Goal: Transaction & Acquisition: Book appointment/travel/reservation

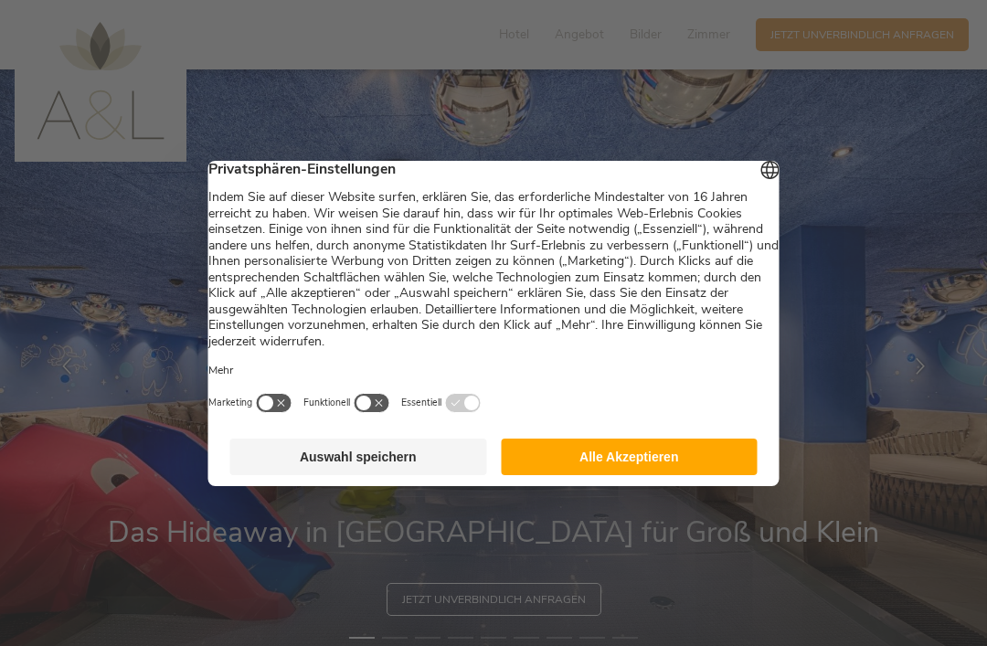
click at [678, 465] on button "Alle Akzeptieren" at bounding box center [629, 457] width 257 height 37
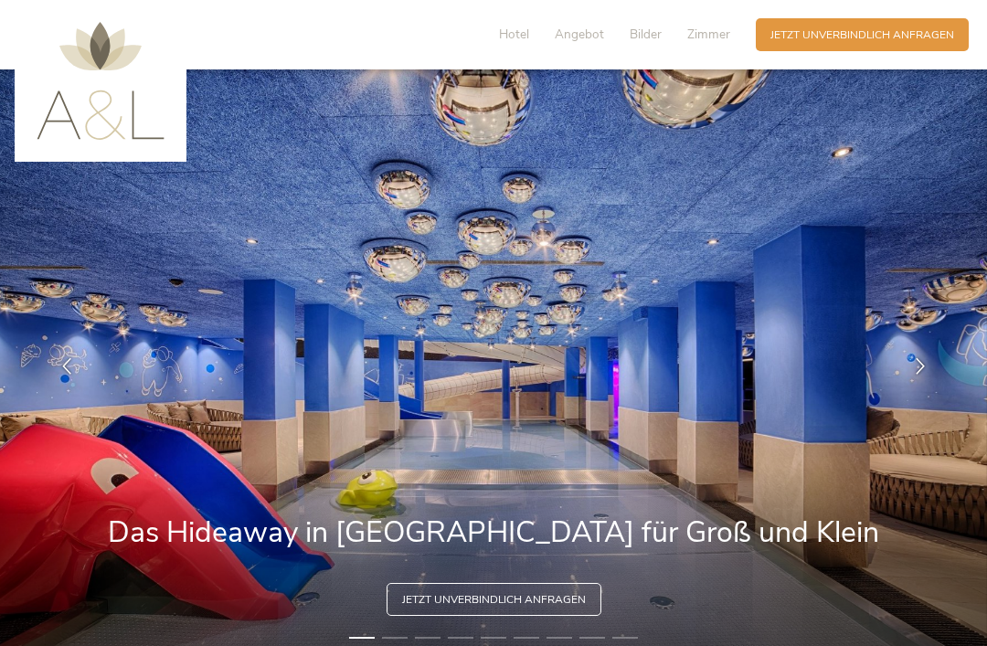
click at [132, 134] on img at bounding box center [101, 81] width 128 height 118
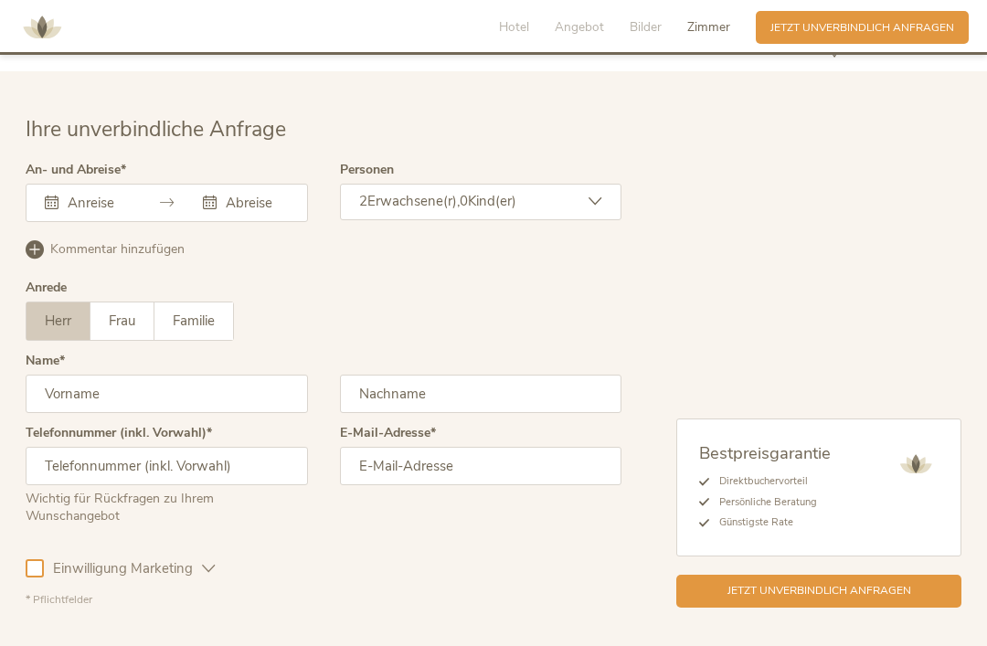
scroll to position [4439, 0]
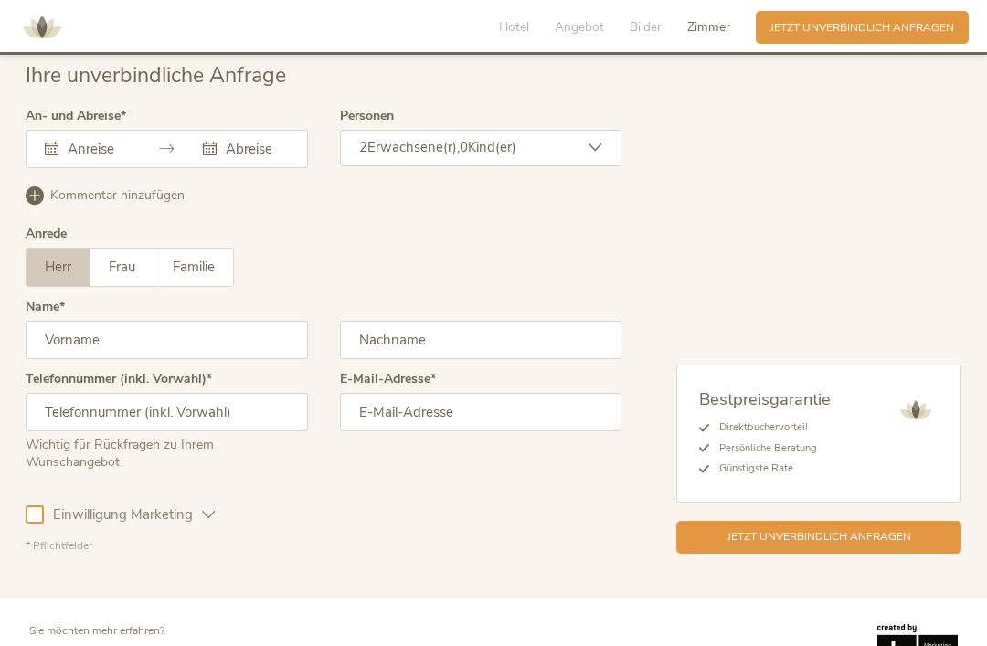
select select "/it/famiglia?gad_campaignid=20302334825&gad_source=1&gbraid=0AAAAACk0T9vOpeEuvy…"
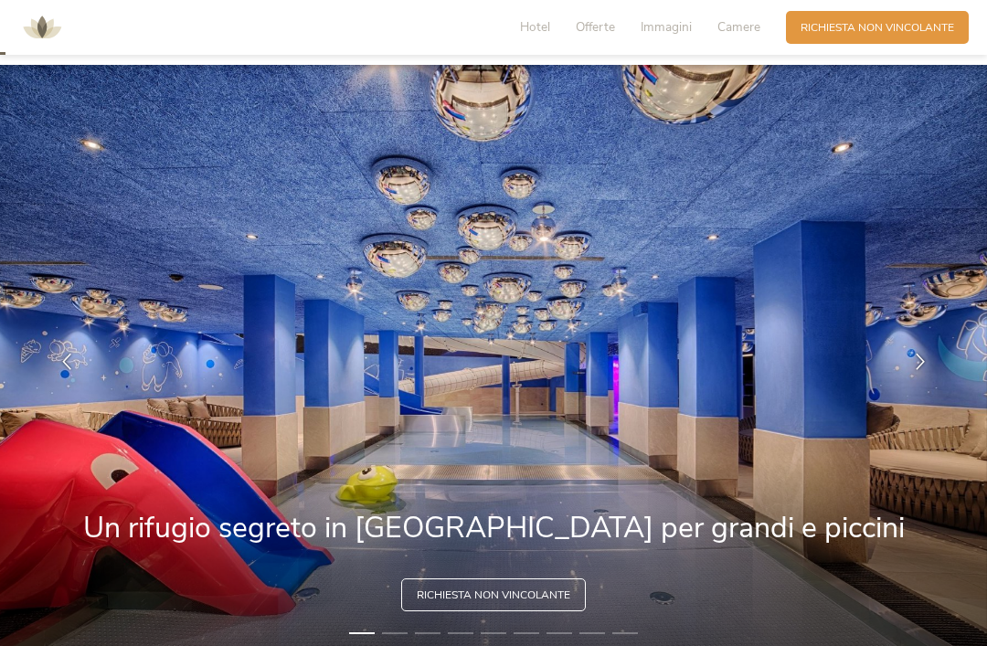
scroll to position [28, 0]
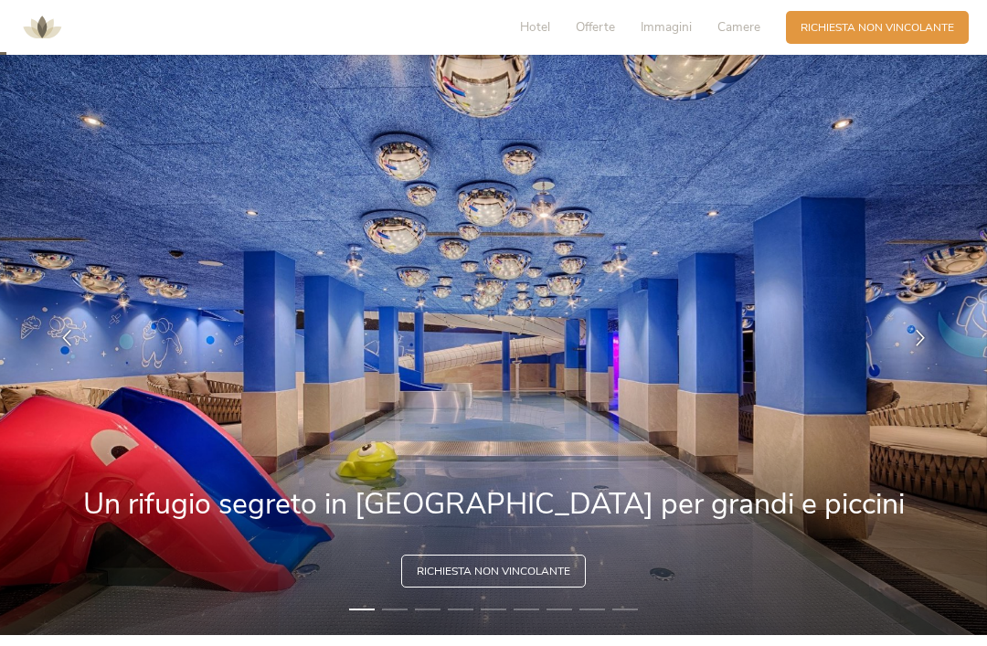
click at [667, 29] on span "Immagini" at bounding box center [666, 26] width 51 height 17
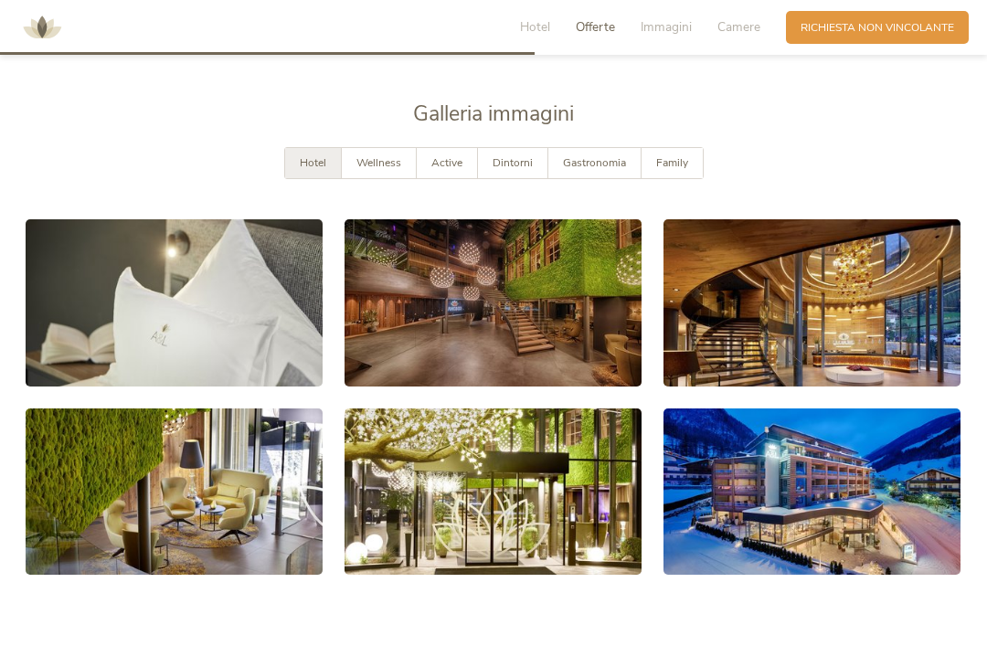
scroll to position [2775, 0]
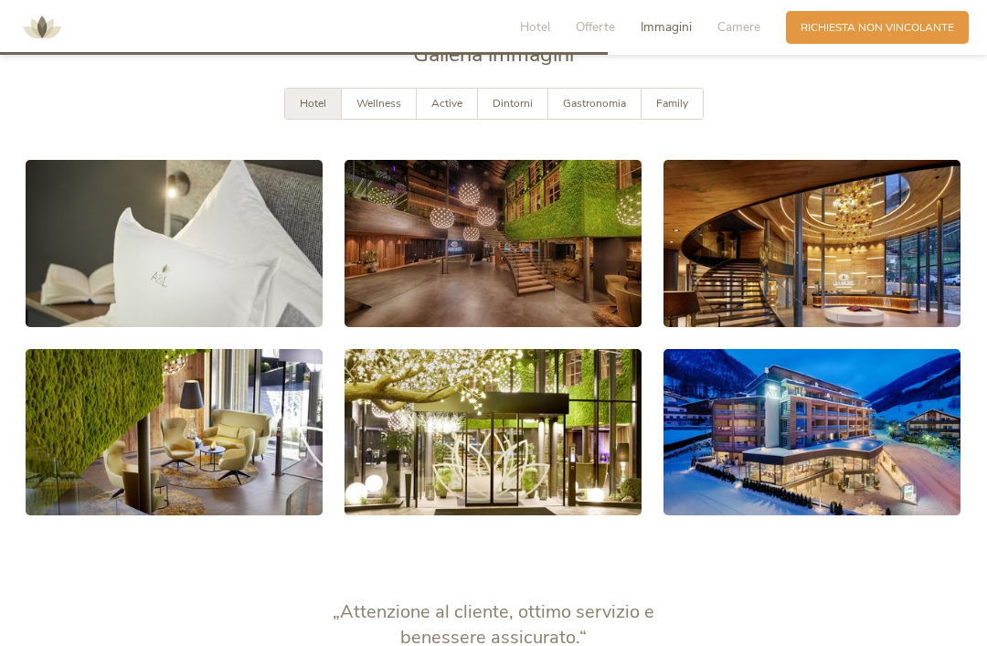
click at [221, 292] on link at bounding box center [174, 243] width 297 height 167
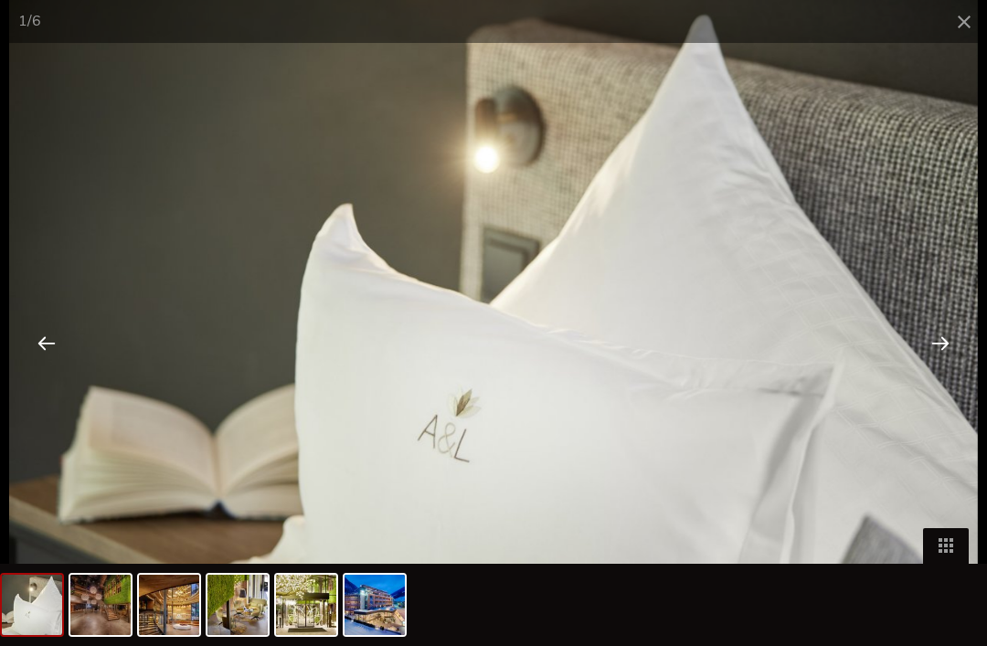
click at [933, 341] on div at bounding box center [940, 342] width 57 height 57
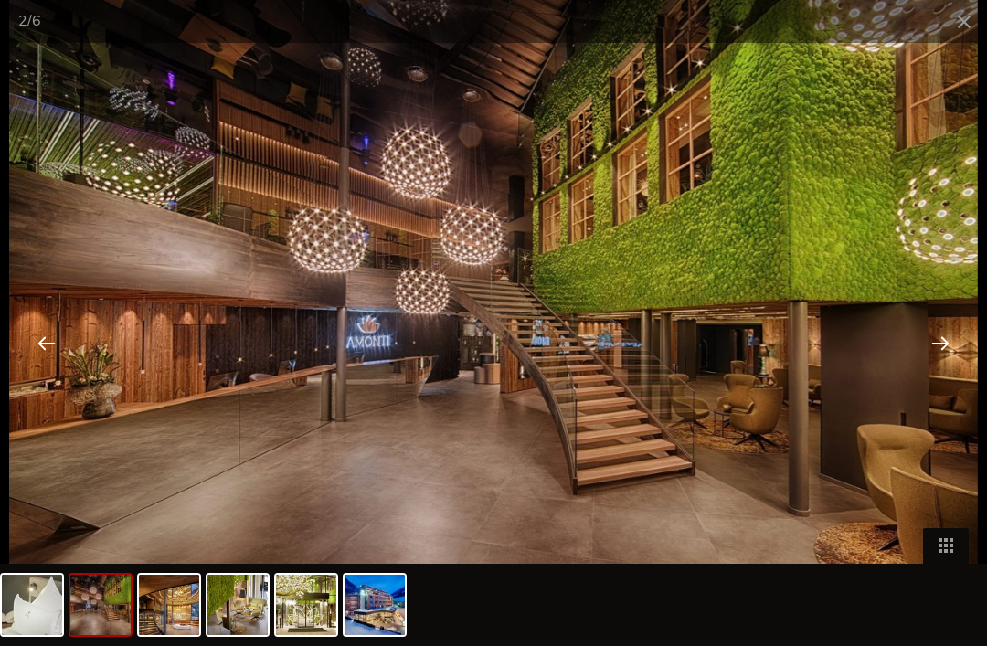
click at [955, 341] on div at bounding box center [940, 342] width 57 height 57
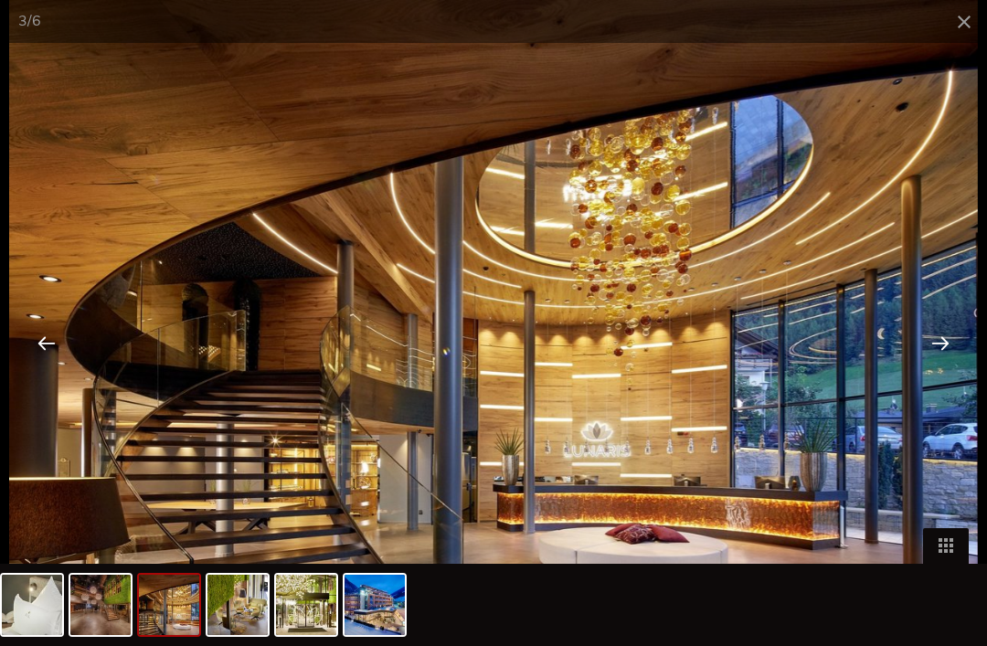
click at [945, 344] on div at bounding box center [940, 342] width 57 height 57
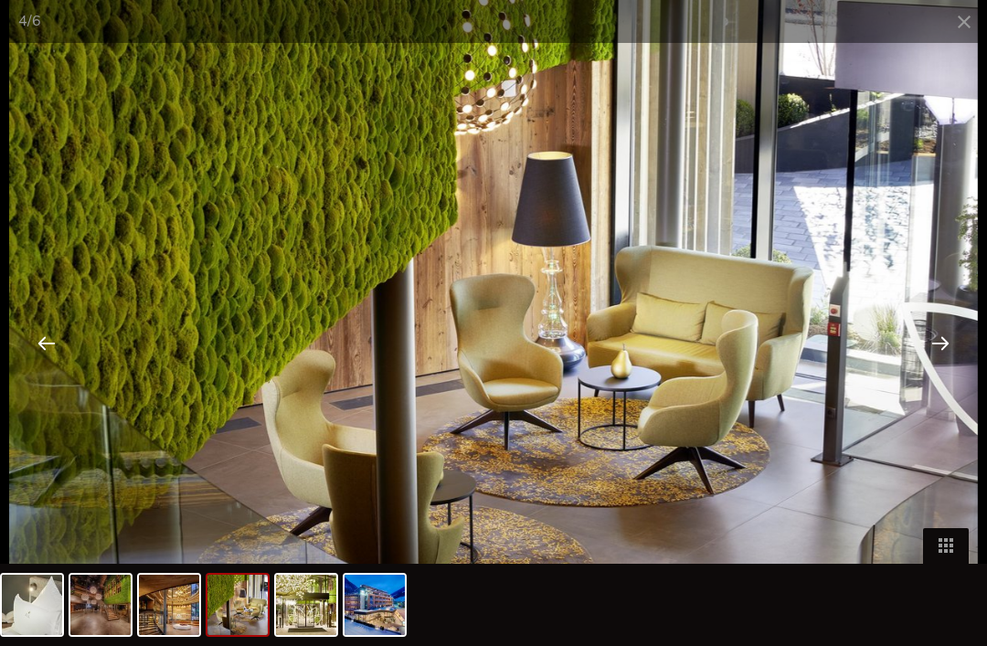
click at [935, 339] on div at bounding box center [940, 342] width 57 height 57
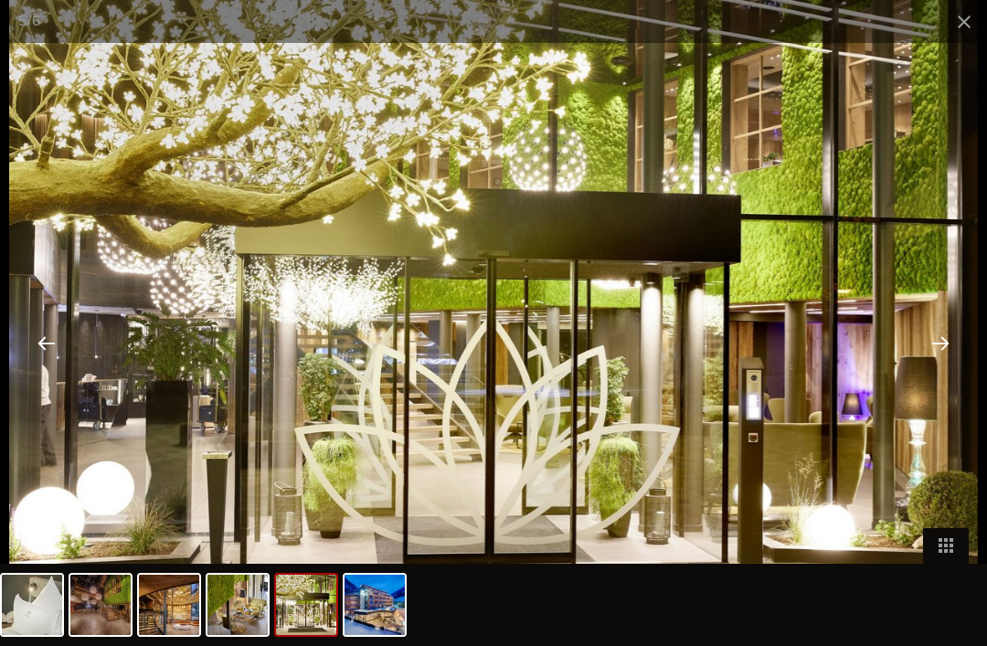
click at [958, 335] on div at bounding box center [940, 342] width 57 height 57
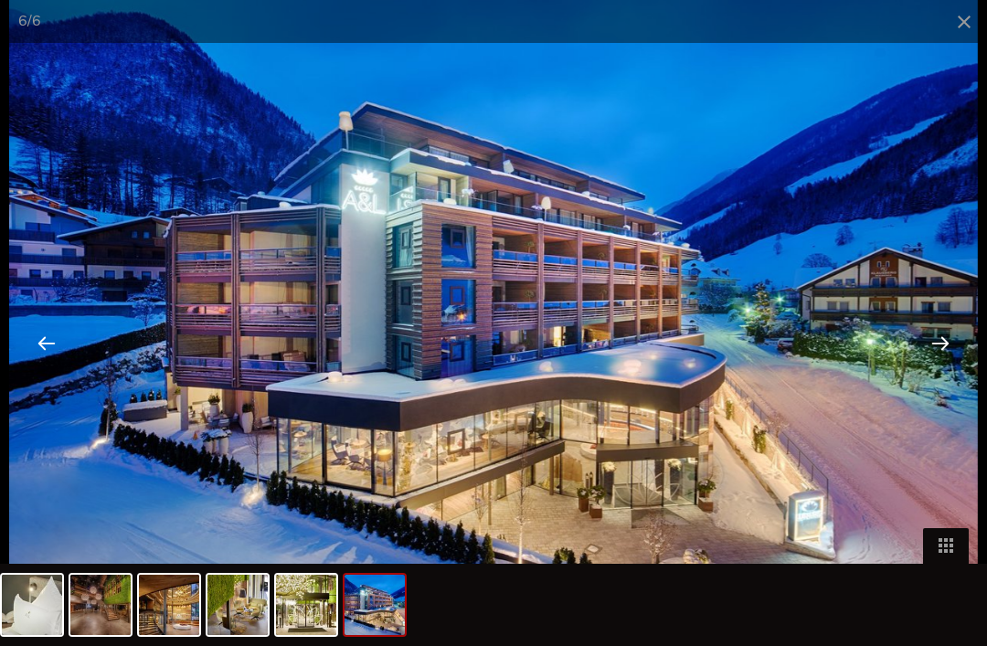
click at [948, 339] on div at bounding box center [940, 342] width 57 height 57
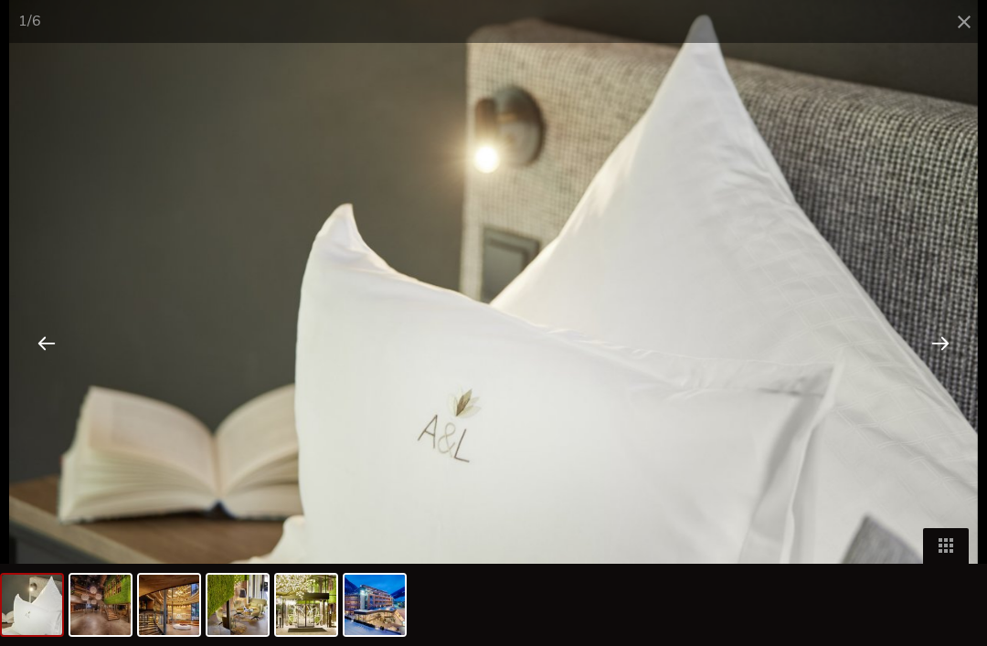
click at [944, 334] on div at bounding box center [940, 342] width 57 height 57
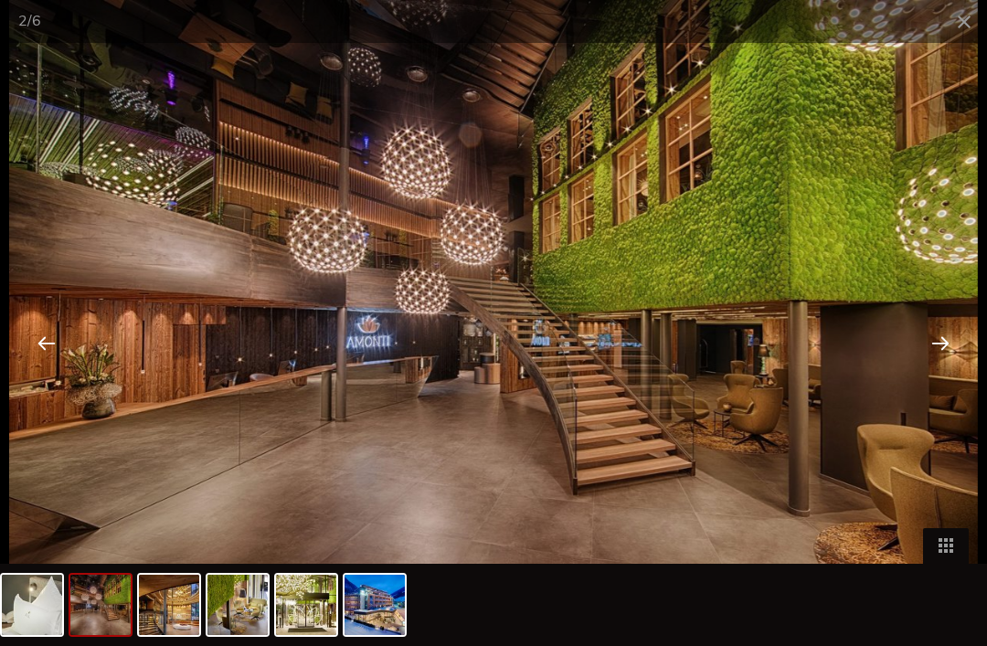
click at [958, 30] on span at bounding box center [964, 21] width 46 height 43
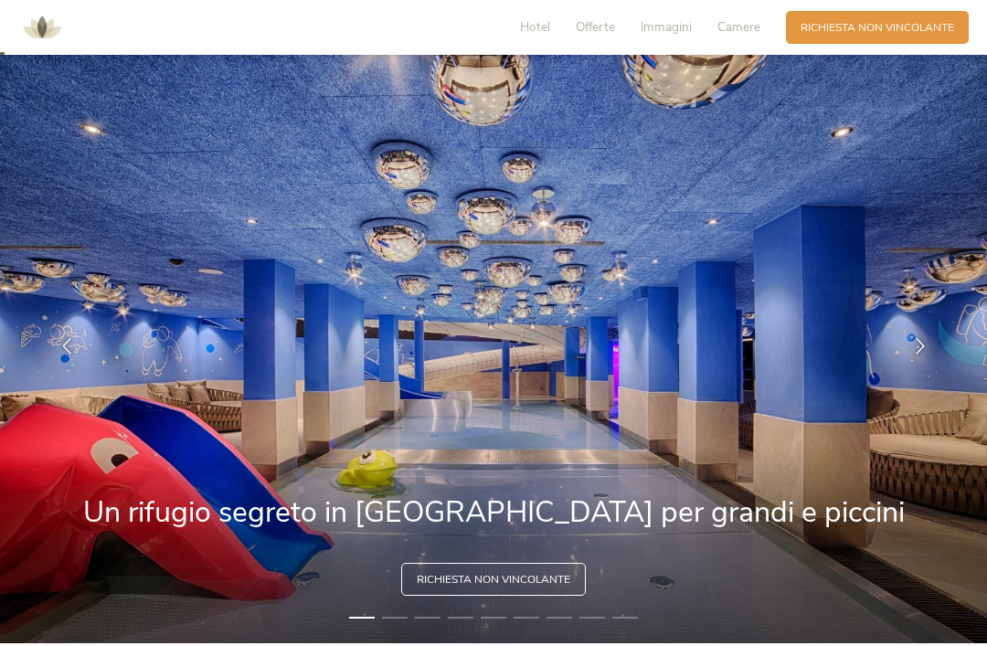
scroll to position [0, 0]
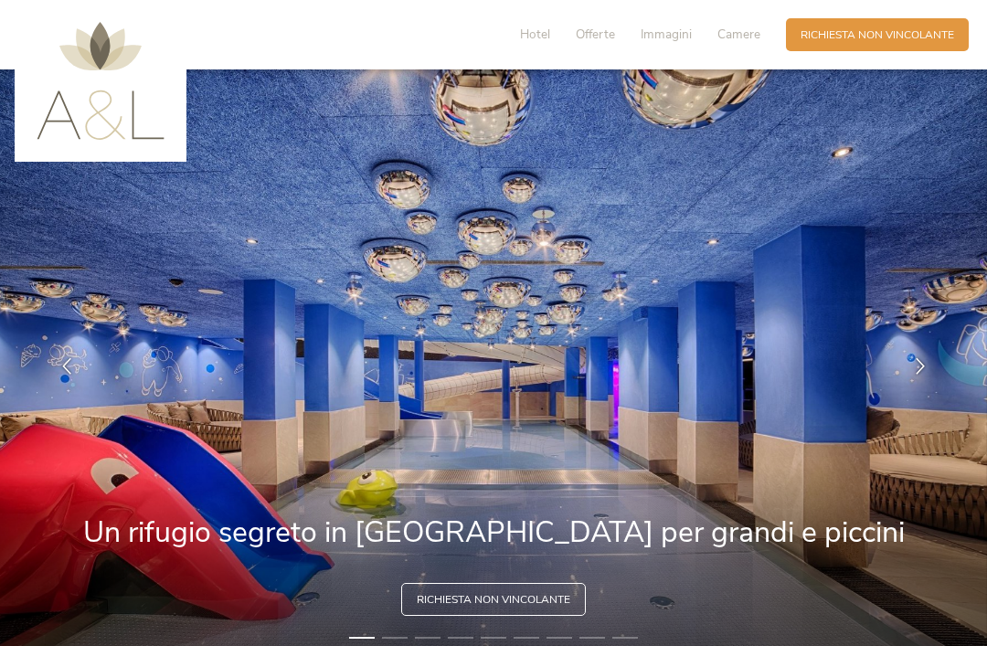
click at [734, 37] on span "Camere" at bounding box center [738, 34] width 43 height 17
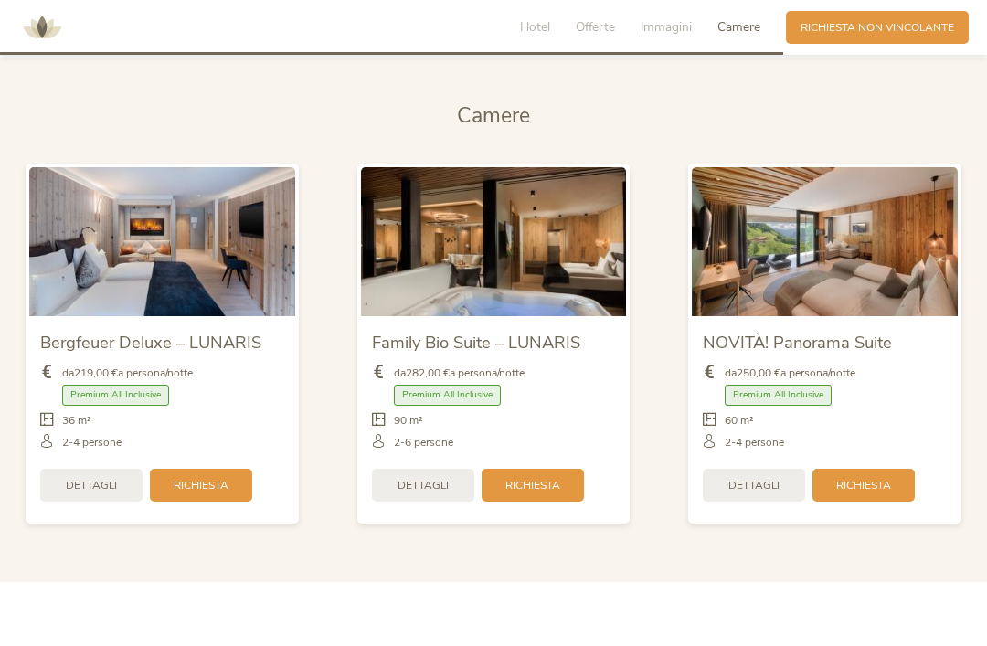
scroll to position [3574, 0]
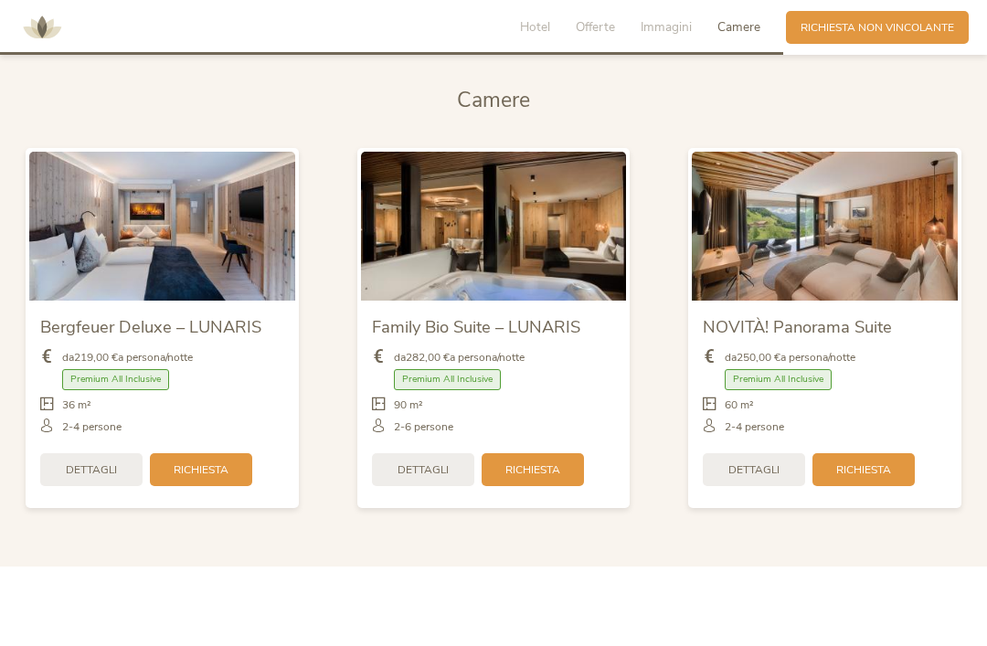
click at [471, 390] on span "Premium All Inclusive" at bounding box center [447, 379] width 107 height 21
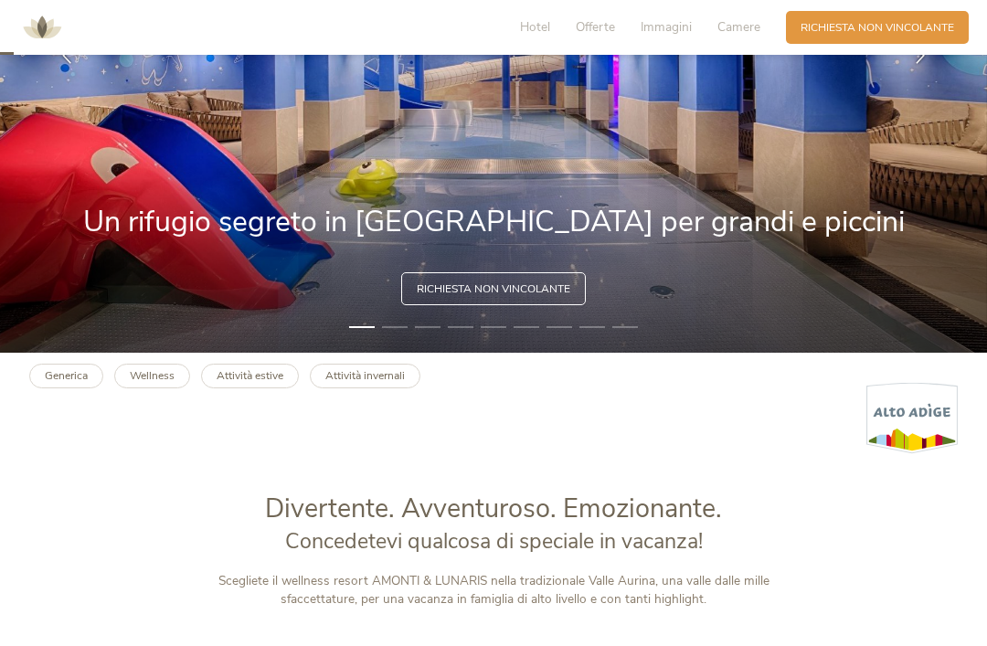
scroll to position [0, 0]
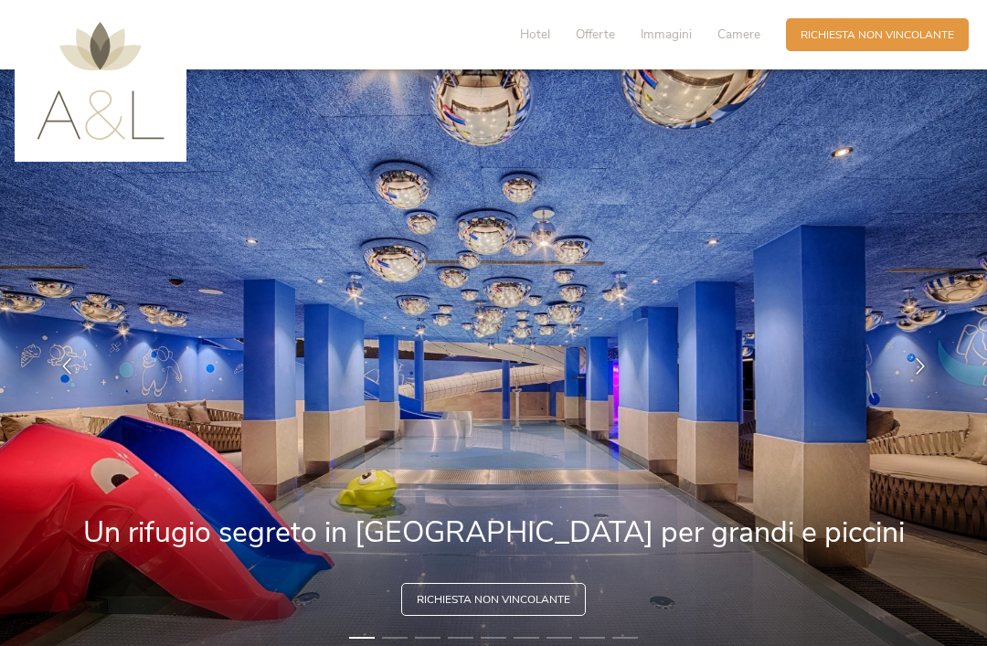
click at [936, 41] on div "Richiesta Richiesta non vincolante" at bounding box center [877, 34] width 183 height 33
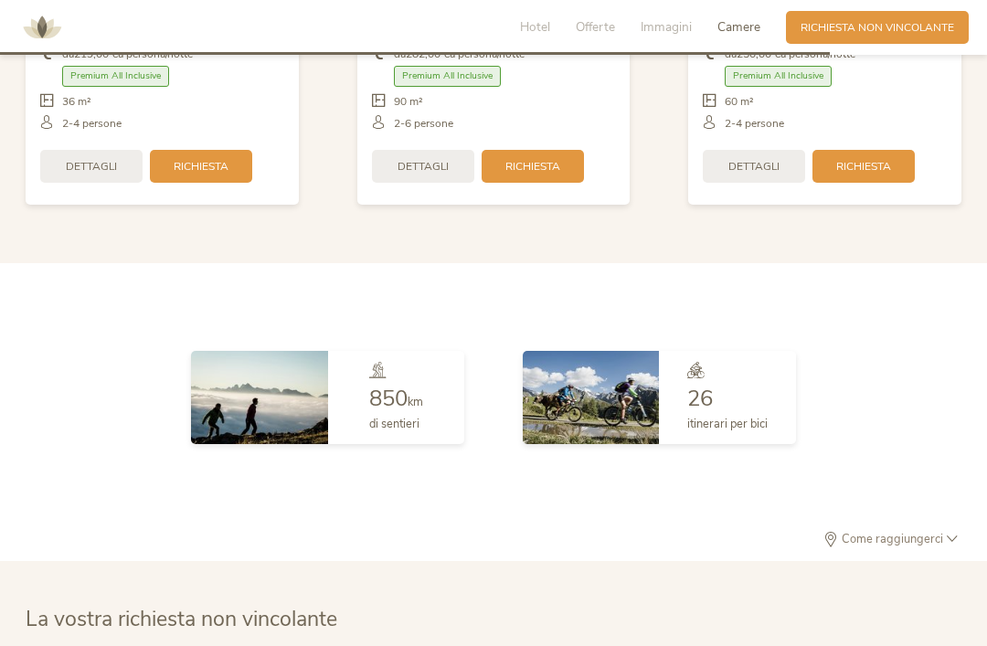
scroll to position [4437, 0]
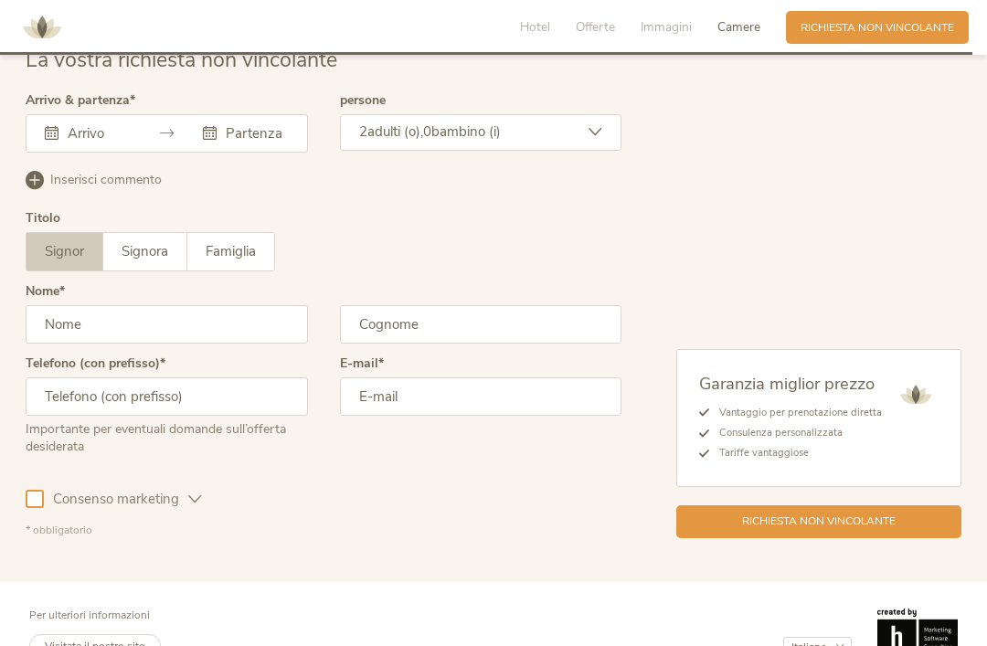
click at [127, 143] on input "text" at bounding box center [96, 133] width 67 height 18
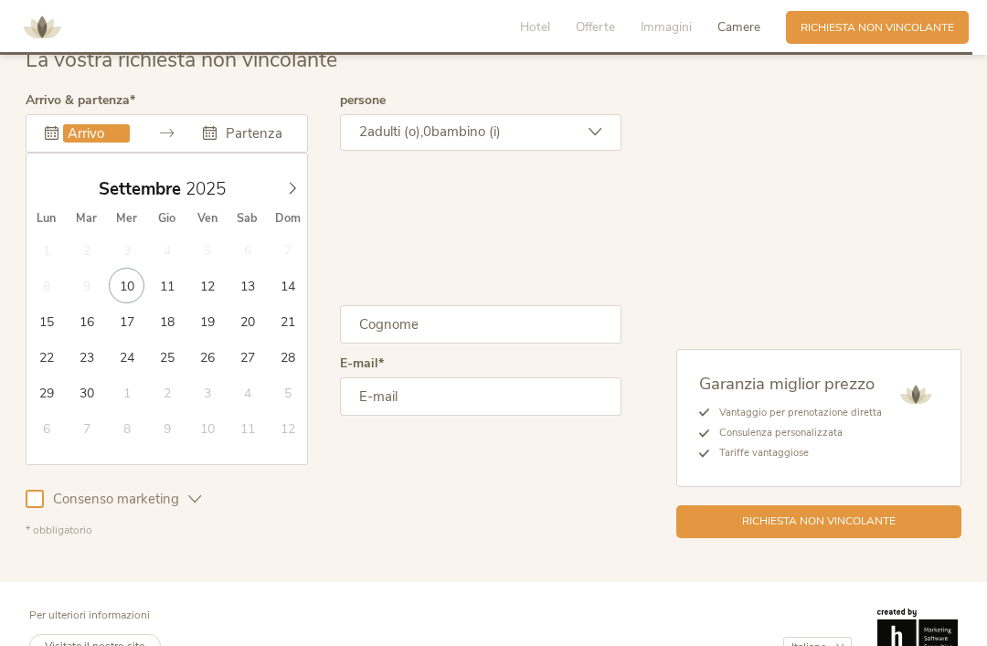
click at [281, 197] on span at bounding box center [292, 185] width 31 height 26
click at [48, 206] on div "Ottobre 2025" at bounding box center [166, 189] width 281 height 35
click at [52, 206] on div "Ottobre 2025" at bounding box center [166, 189] width 281 height 35
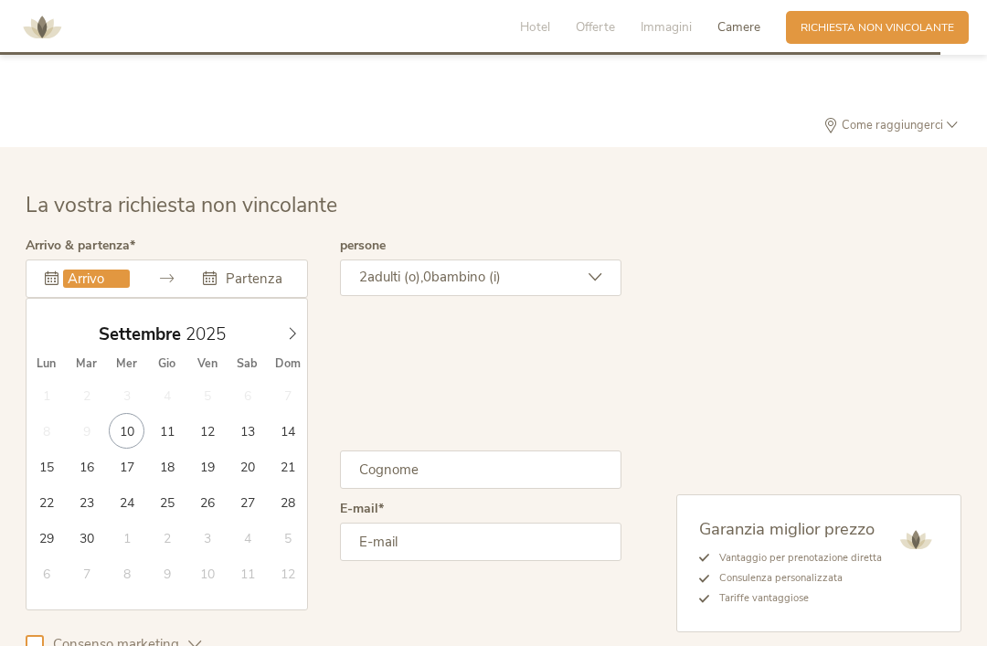
scroll to position [4291, 0]
click at [288, 341] on icon at bounding box center [292, 334] width 13 height 13
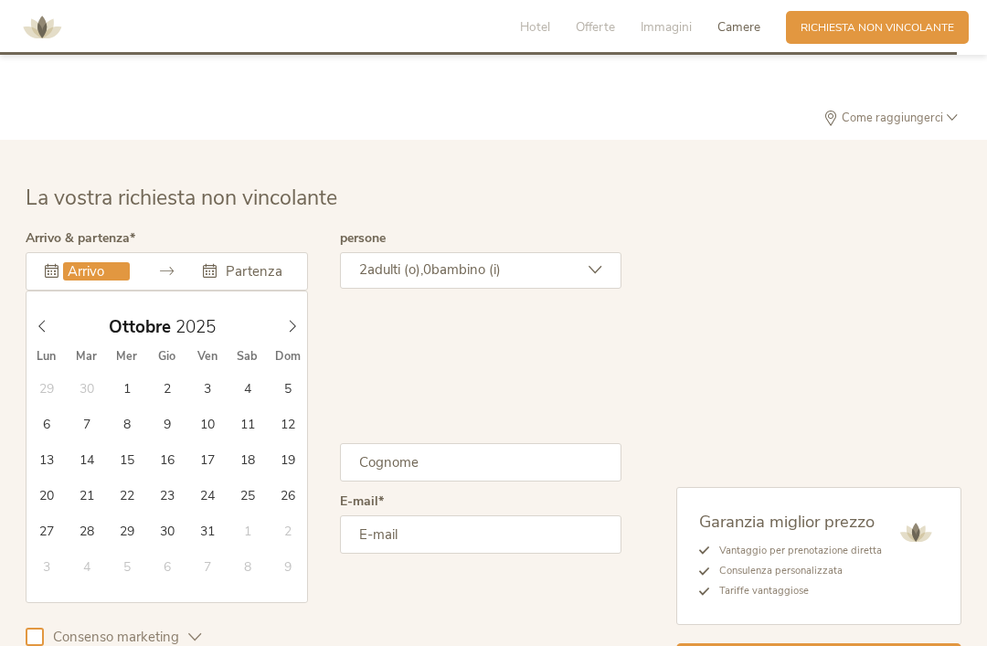
scroll to position [4347, 0]
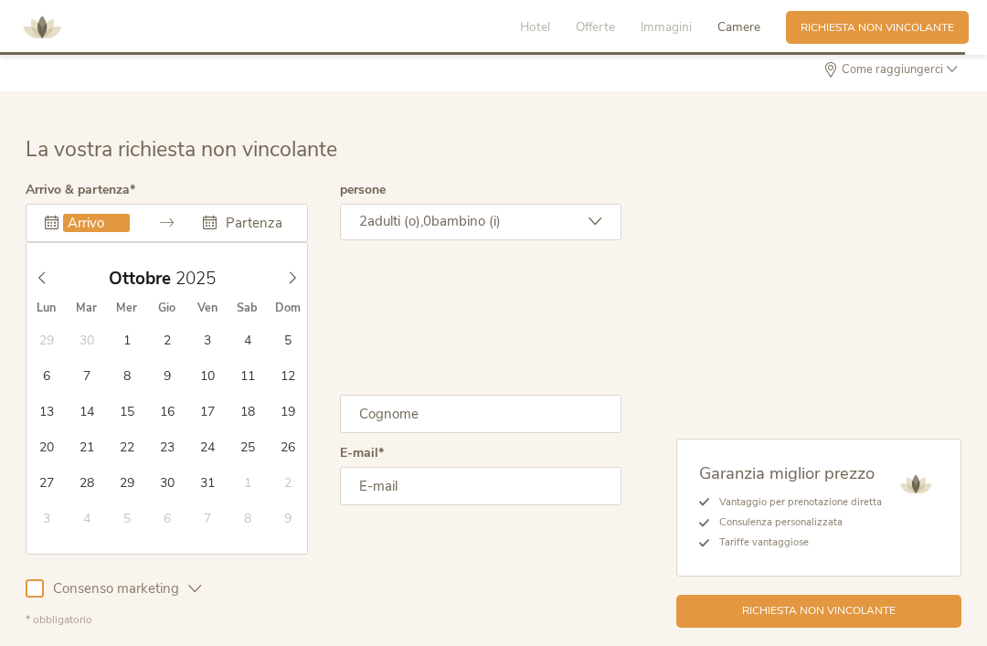
click at [53, 296] on div "Ottobre 2025" at bounding box center [166, 278] width 281 height 35
type input "29.09.2025"
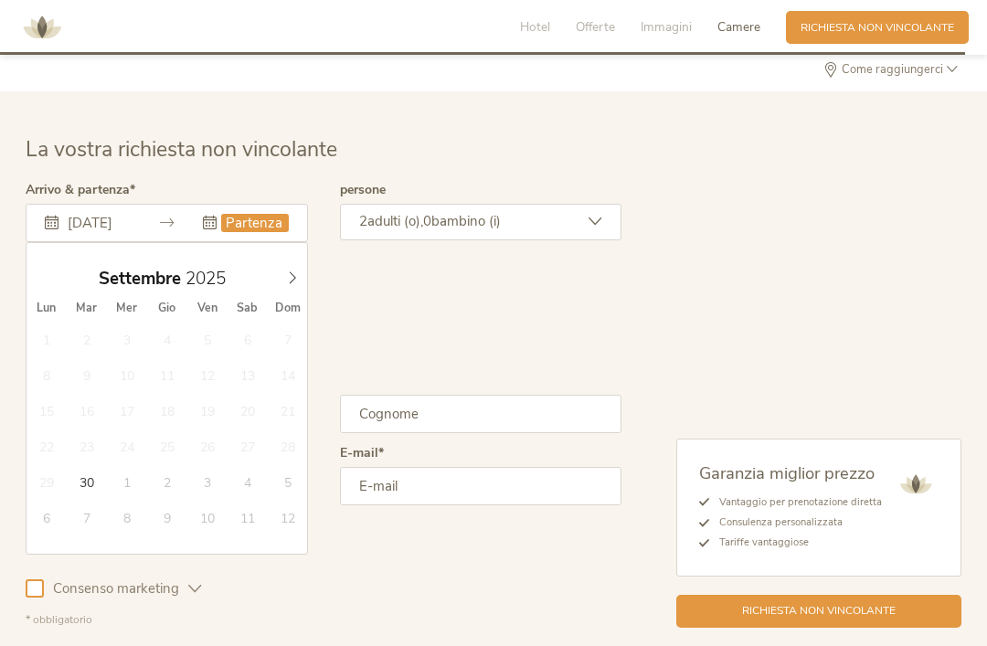
click at [284, 287] on span at bounding box center [292, 274] width 31 height 26
type input "04.10.2025"
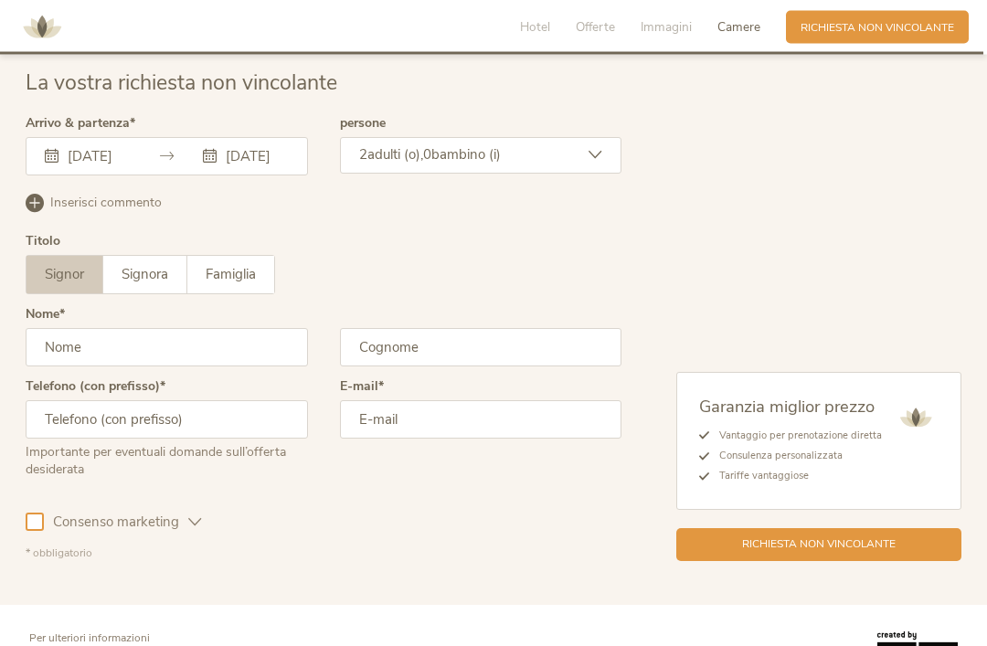
scroll to position [4435, 0]
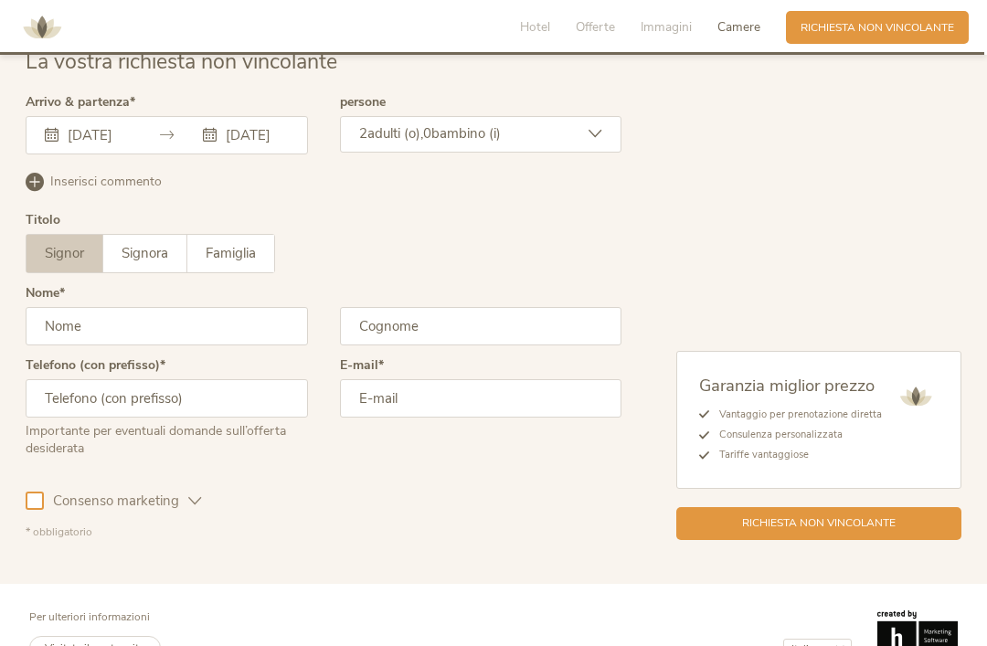
click at [282, 144] on input "04.10.2025" at bounding box center [254, 135] width 67 height 18
click at [585, 153] on div "2 adulti (o), 0 bambino (i)" at bounding box center [481, 134] width 282 height 37
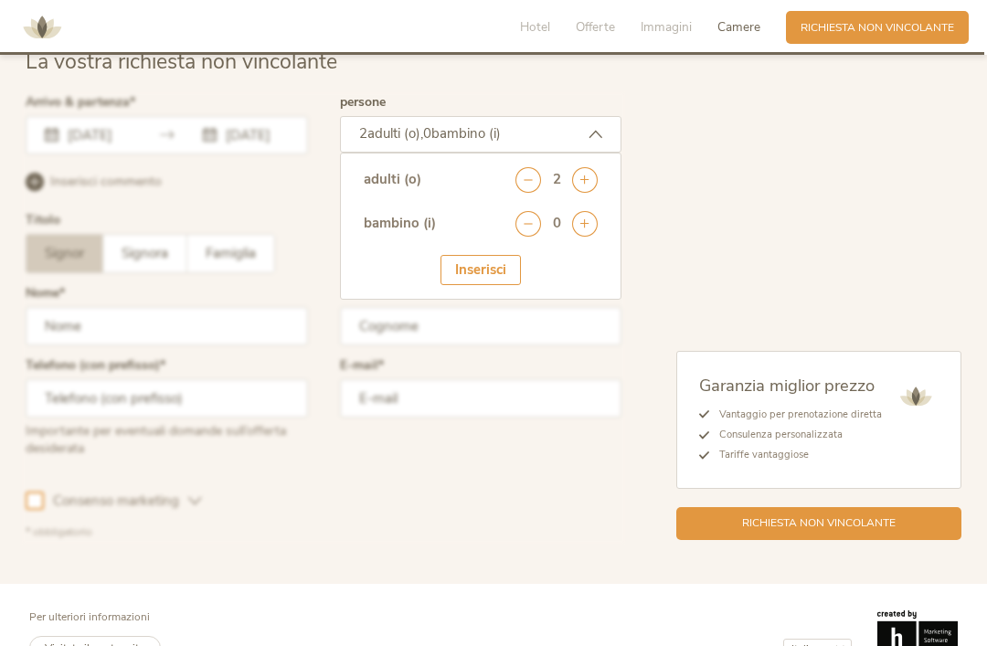
click at [583, 237] on icon at bounding box center [585, 224] width 26 height 26
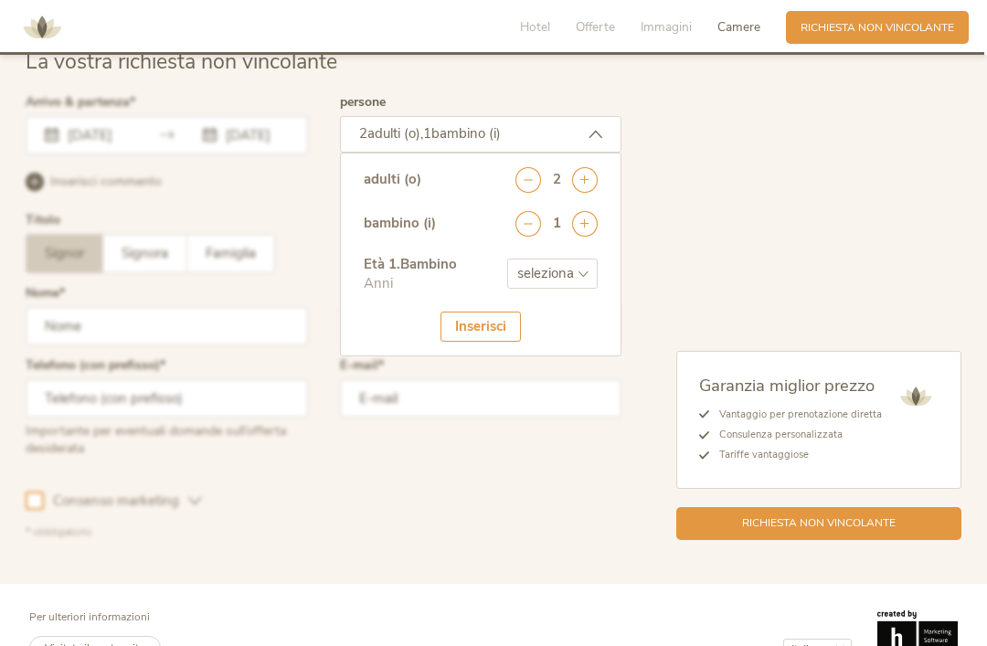
click at [584, 237] on icon at bounding box center [585, 224] width 26 height 26
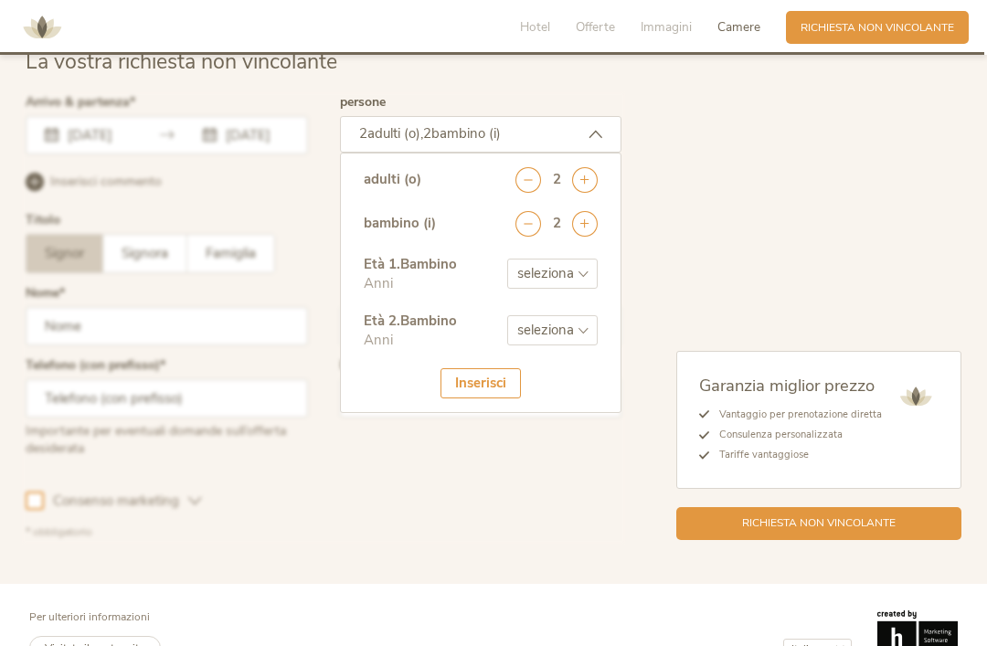
click at [577, 289] on select "seleziona 0 1 2 3 4 5 6 7 8 9 10 11 12 13 14 15 16 17" at bounding box center [552, 274] width 90 height 30
select select "3"
click at [570, 345] on select "seleziona 0 1 2 3 4 5 6 7 8 9 10 11 12 13 14 15 16 17" at bounding box center [552, 330] width 90 height 30
select select "6"
click at [489, 398] on div "Inserisci" at bounding box center [480, 383] width 80 height 30
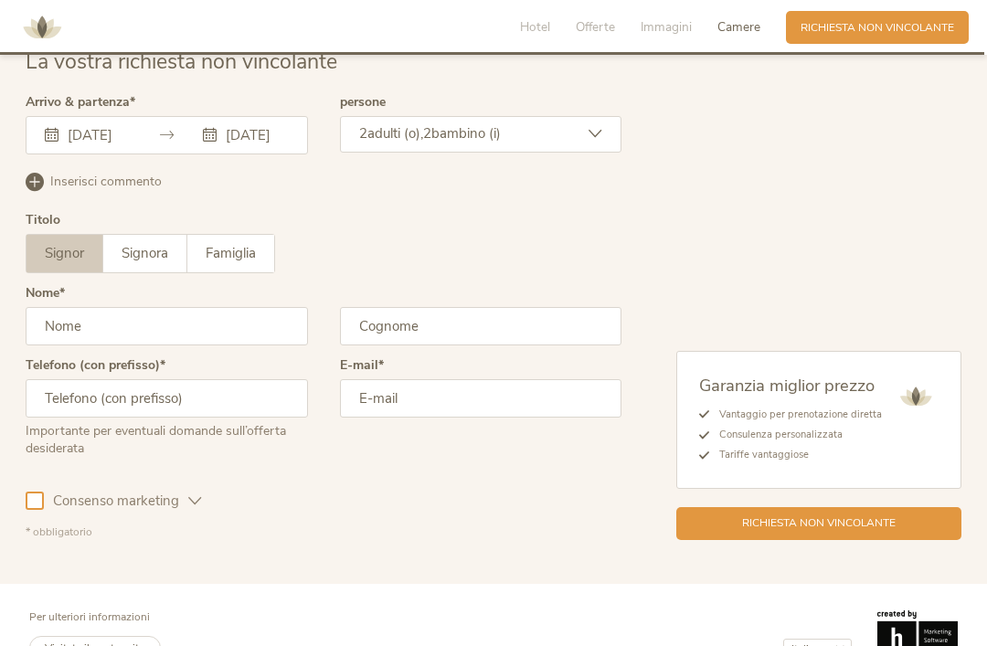
scroll to position [4446, 0]
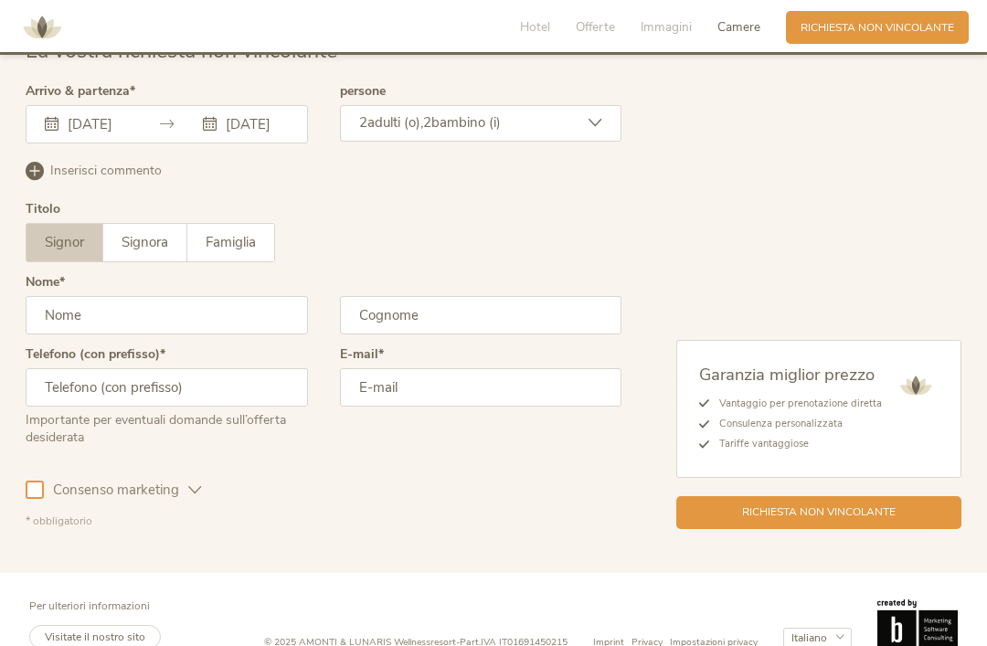
click at [155, 251] on span "Signora" at bounding box center [145, 242] width 47 height 18
click at [193, 334] on input "text" at bounding box center [167, 315] width 282 height 38
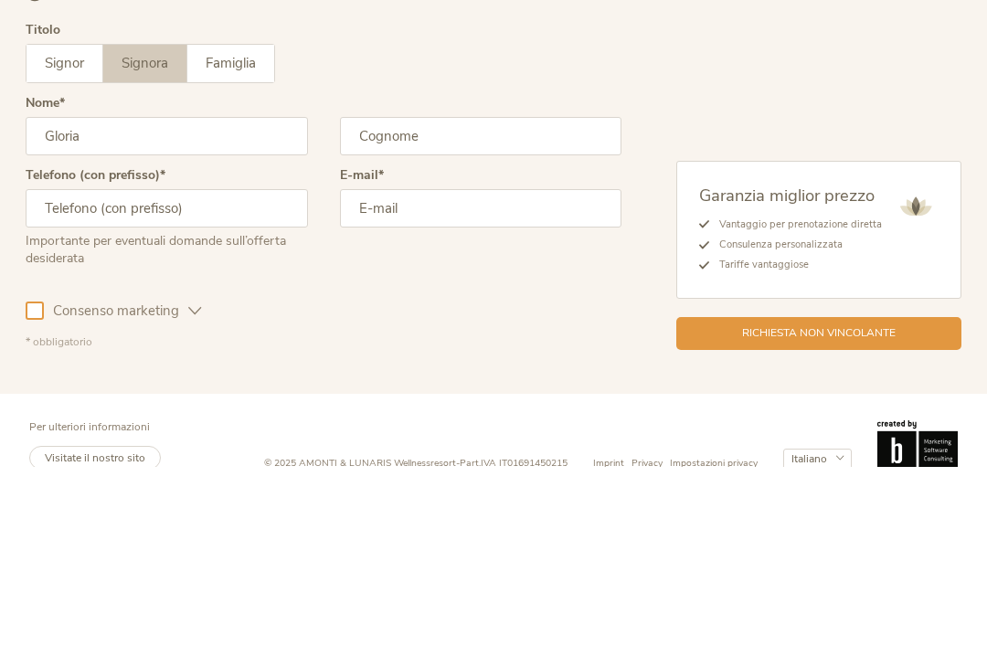
type input "Gloria"
click at [486, 296] on input "text" at bounding box center [481, 315] width 282 height 38
type input "Ostan"
click at [476, 368] on input "email" at bounding box center [481, 387] width 282 height 38
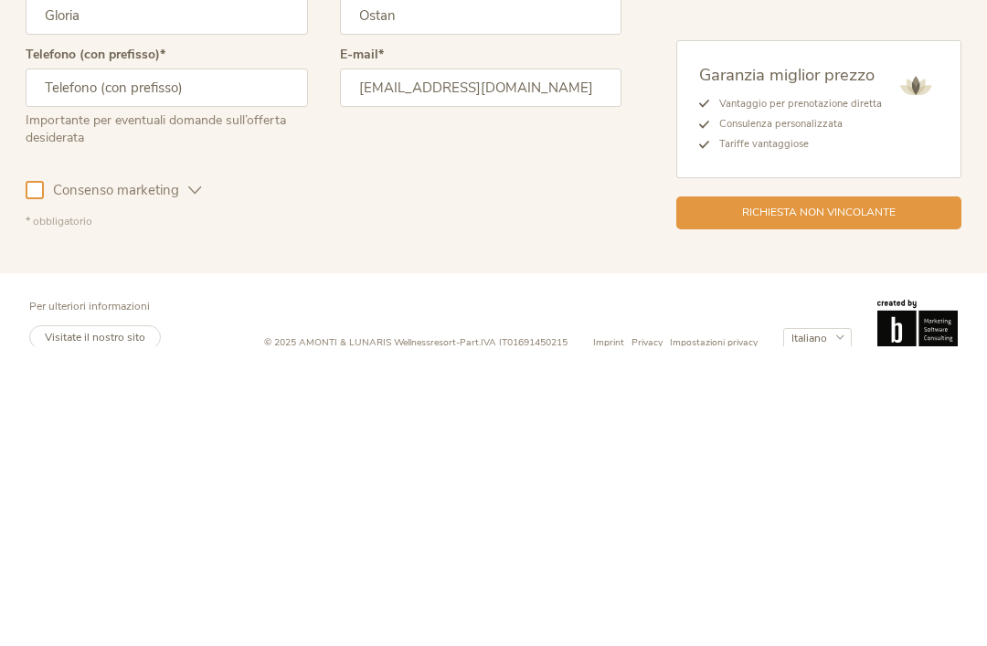
type input "gloriaostan@hotmail.it"
click at [241, 368] on input "text" at bounding box center [167, 387] width 282 height 38
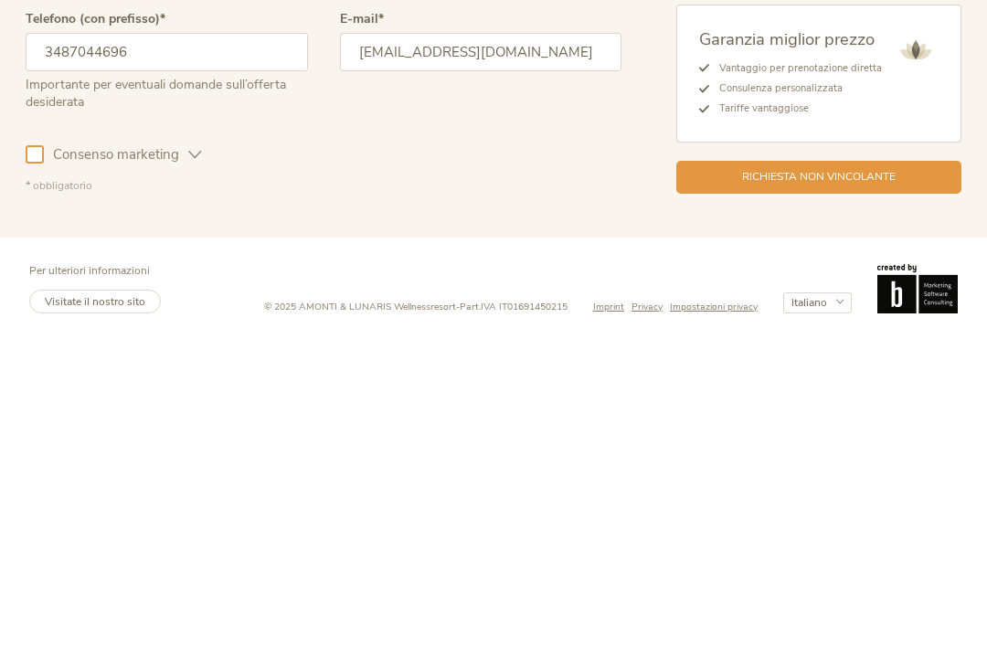
scroll to position [4505, 0]
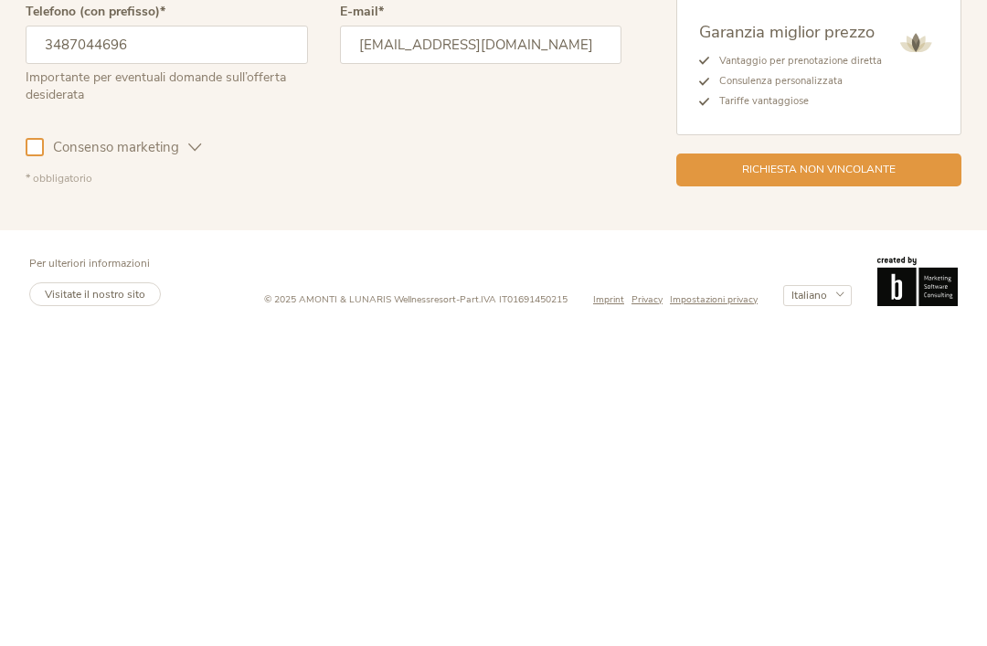
type input "3487044696"
click at [919, 468] on div "Richiesta non vincolante" at bounding box center [818, 484] width 285 height 33
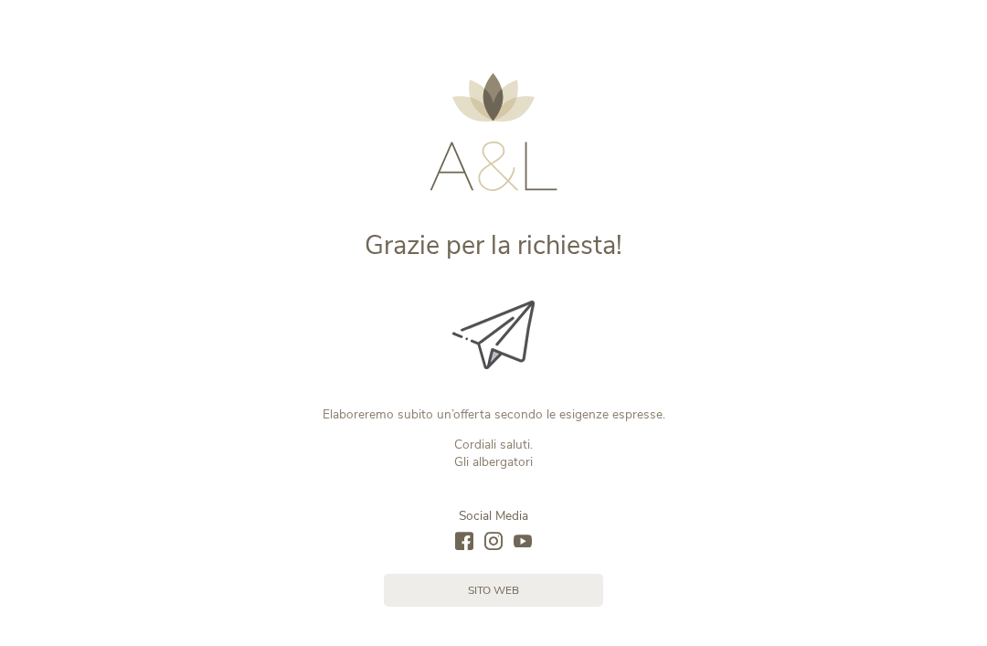
click at [529, 596] on link "sito web" at bounding box center [493, 590] width 219 height 33
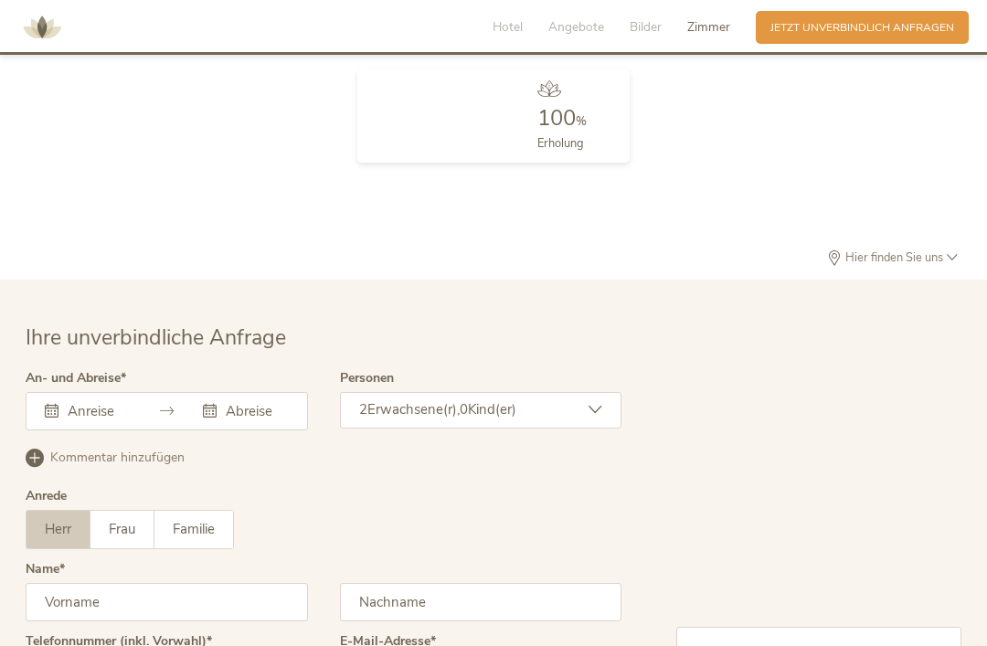
scroll to position [4549, 0]
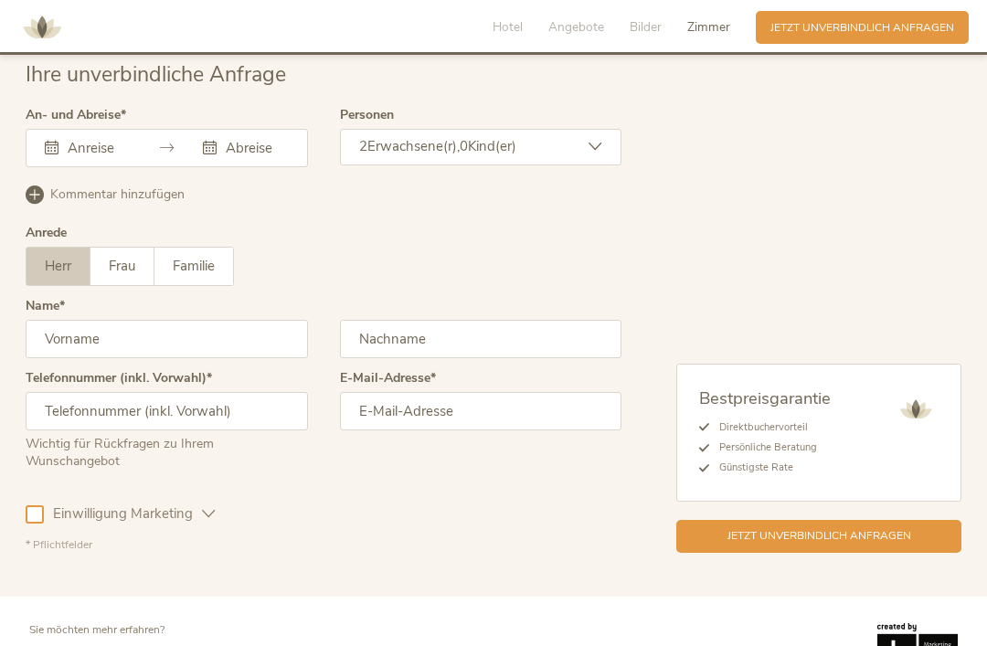
select select "/it/"
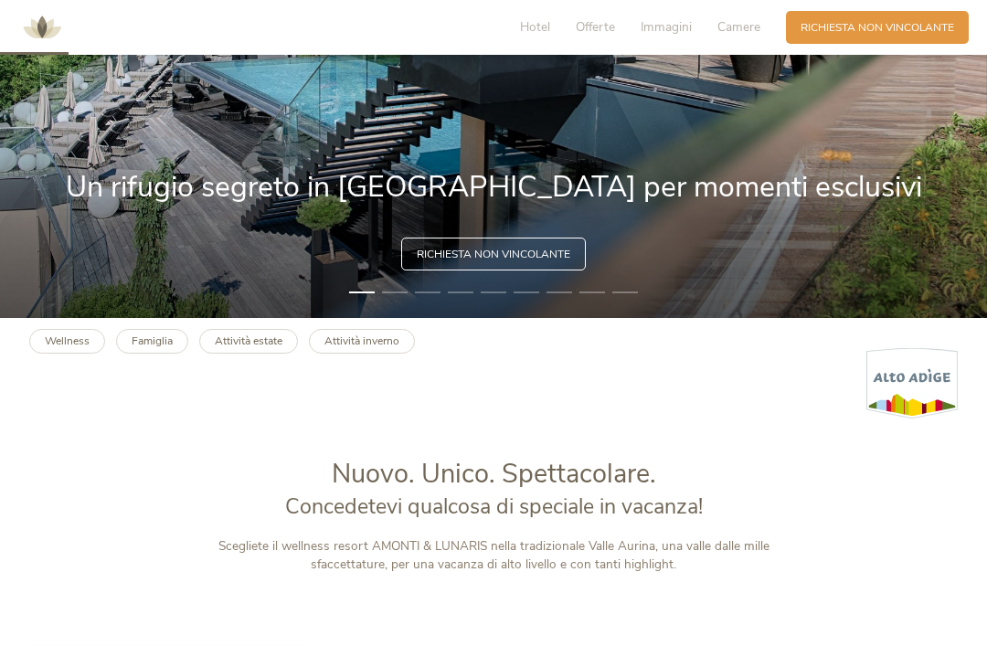
scroll to position [355, 0]
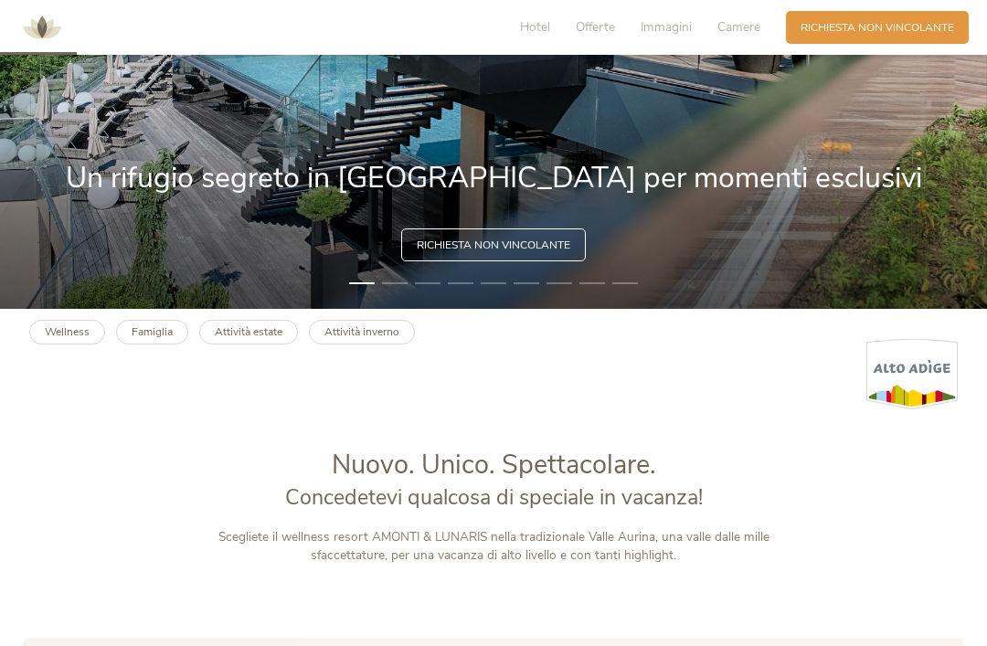
click at [271, 344] on link "Attività estate" at bounding box center [248, 332] width 99 height 25
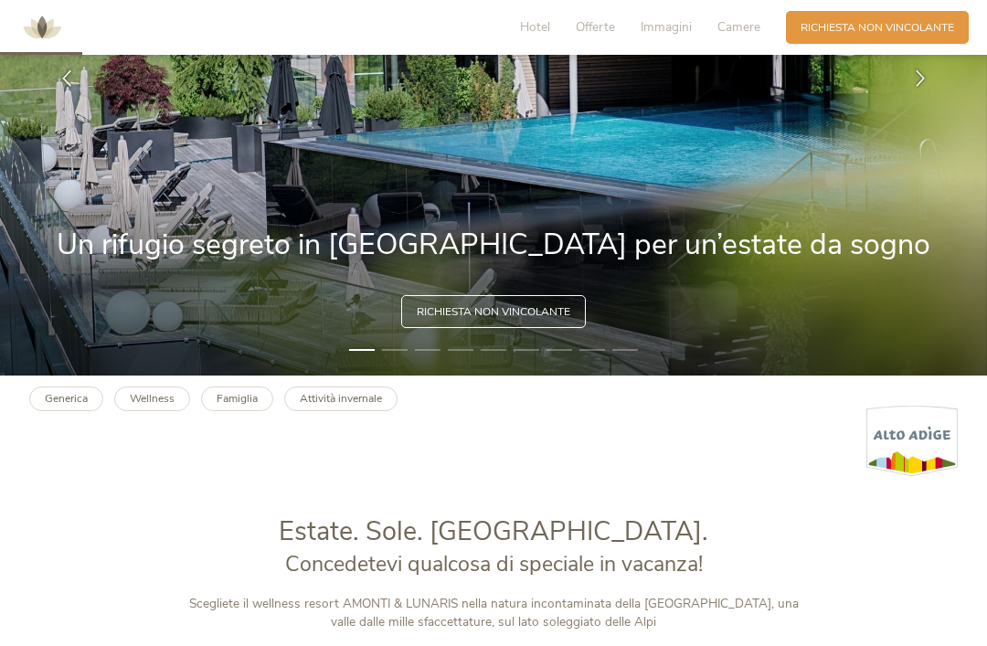
scroll to position [350, 0]
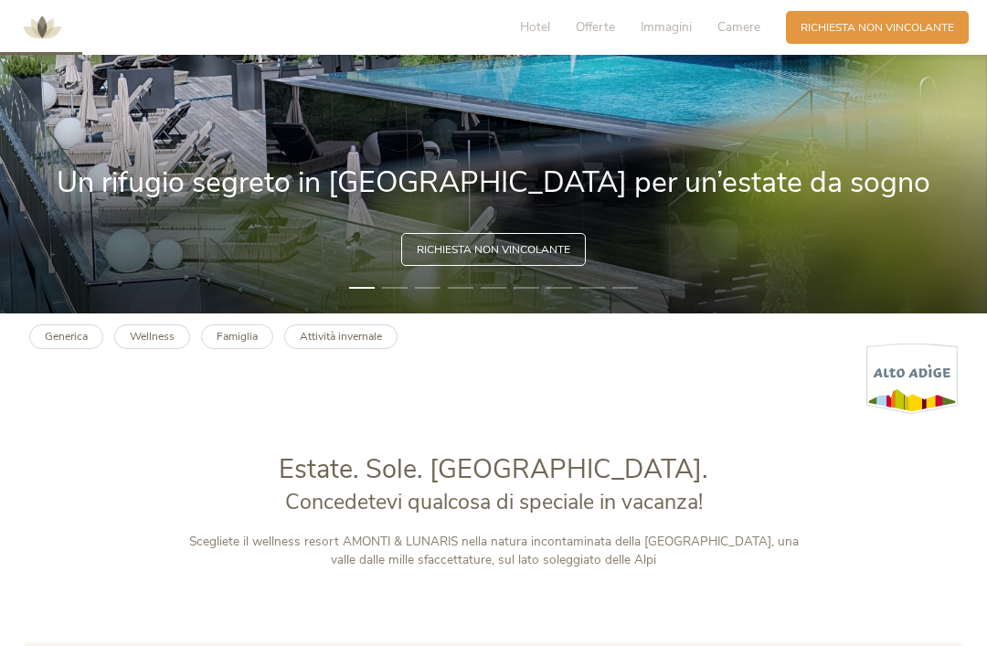
click at [237, 349] on link "Famiglia" at bounding box center [237, 336] width 72 height 25
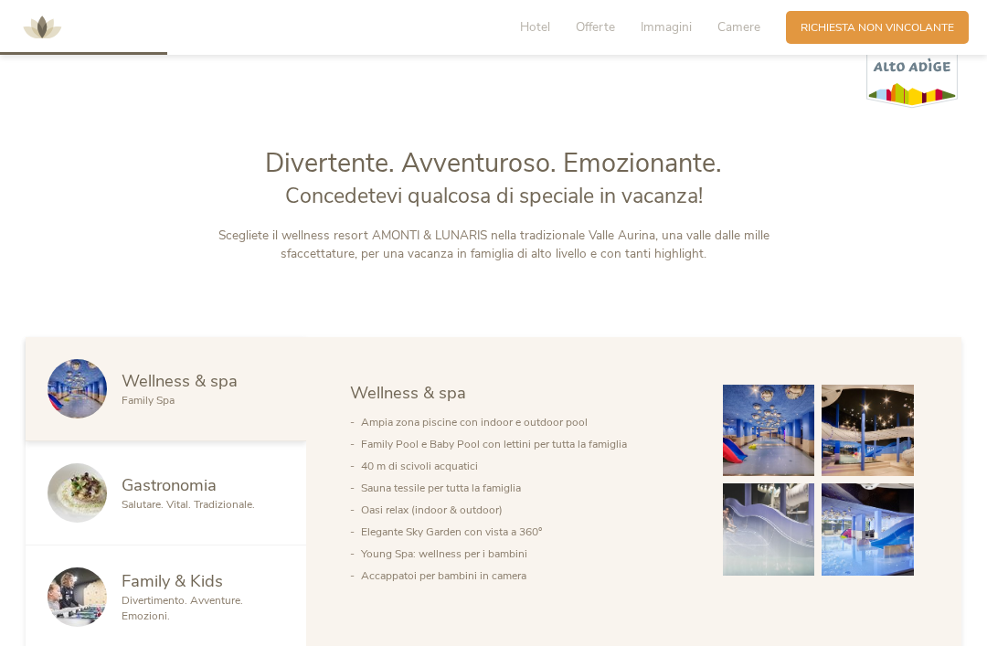
scroll to position [765, 0]
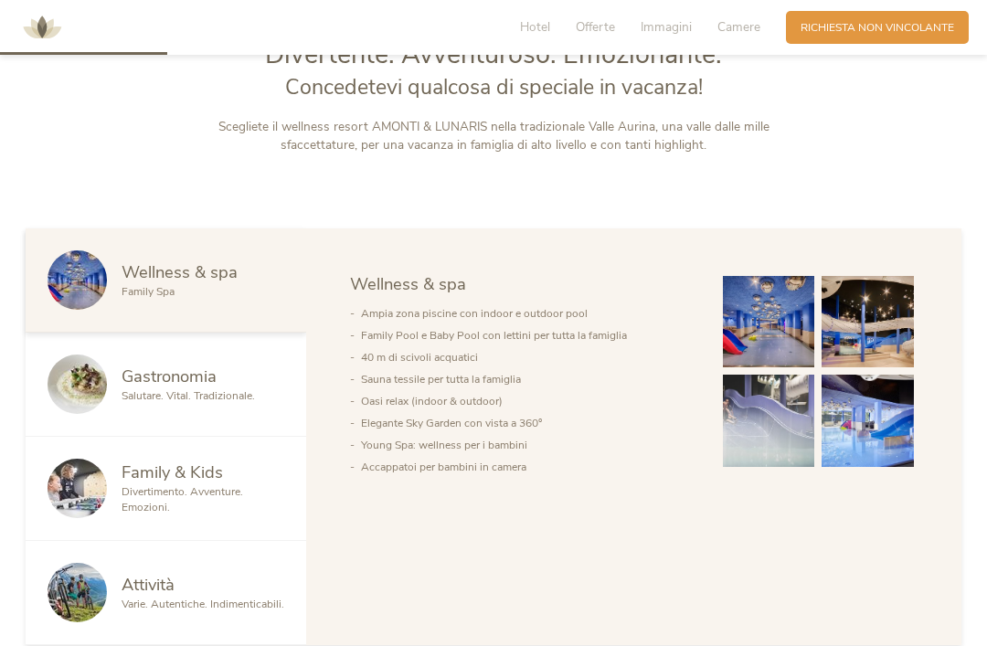
click at [778, 344] on img at bounding box center [769, 322] width 92 height 92
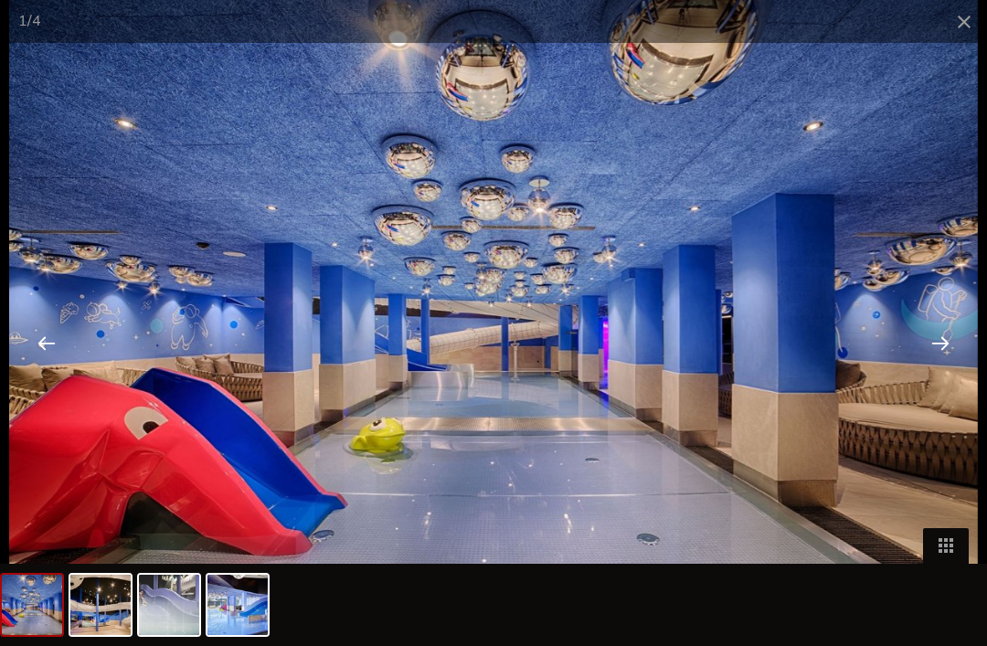
click at [945, 334] on div at bounding box center [940, 342] width 57 height 57
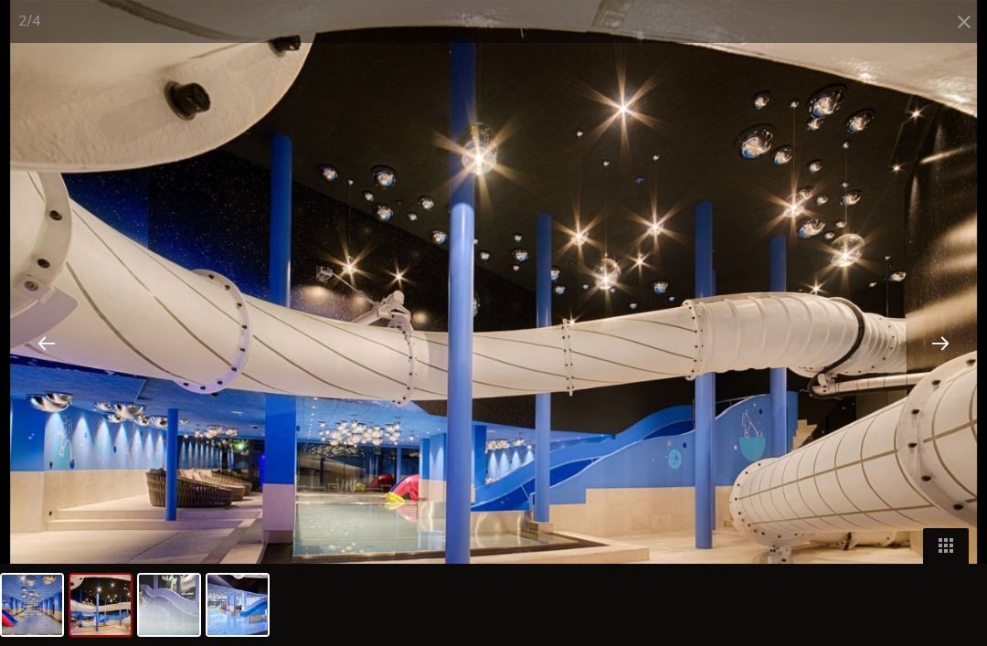
click at [946, 338] on div at bounding box center [940, 342] width 57 height 57
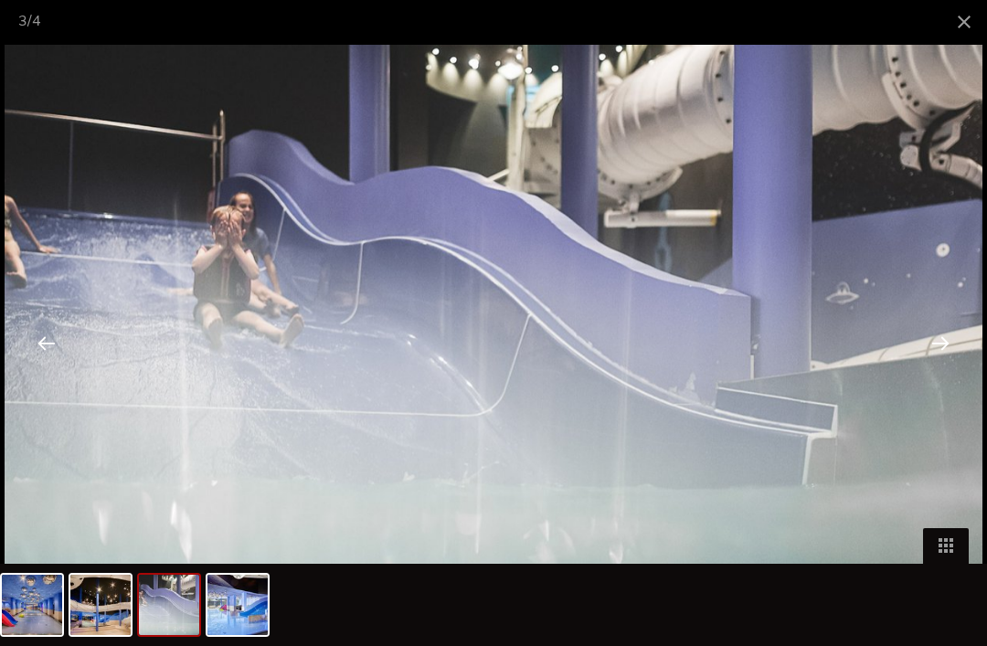
click at [936, 344] on div at bounding box center [940, 342] width 57 height 57
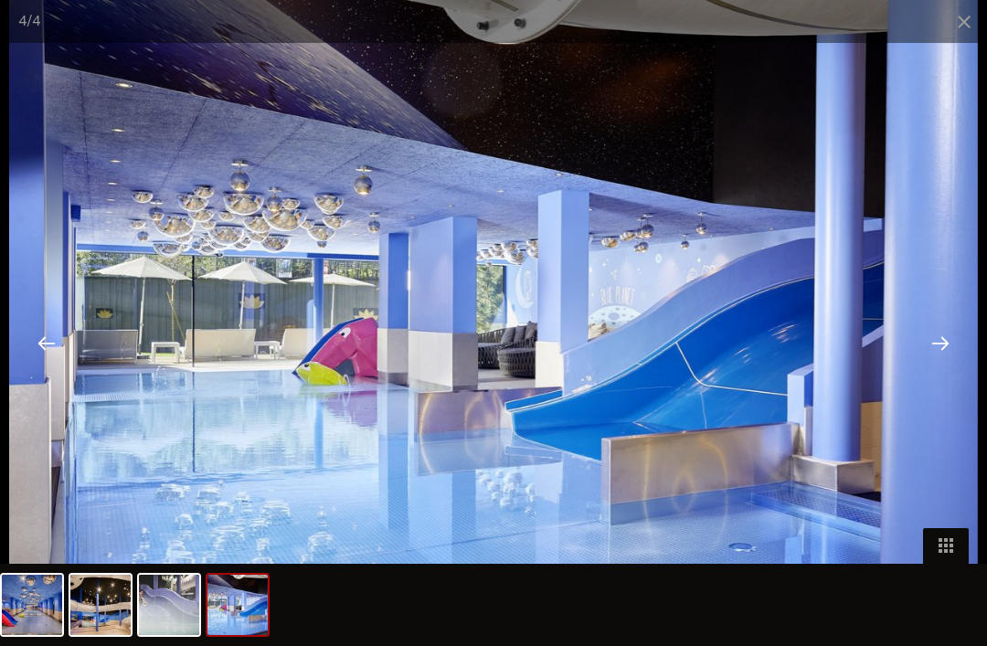
click at [956, 22] on span at bounding box center [964, 21] width 46 height 43
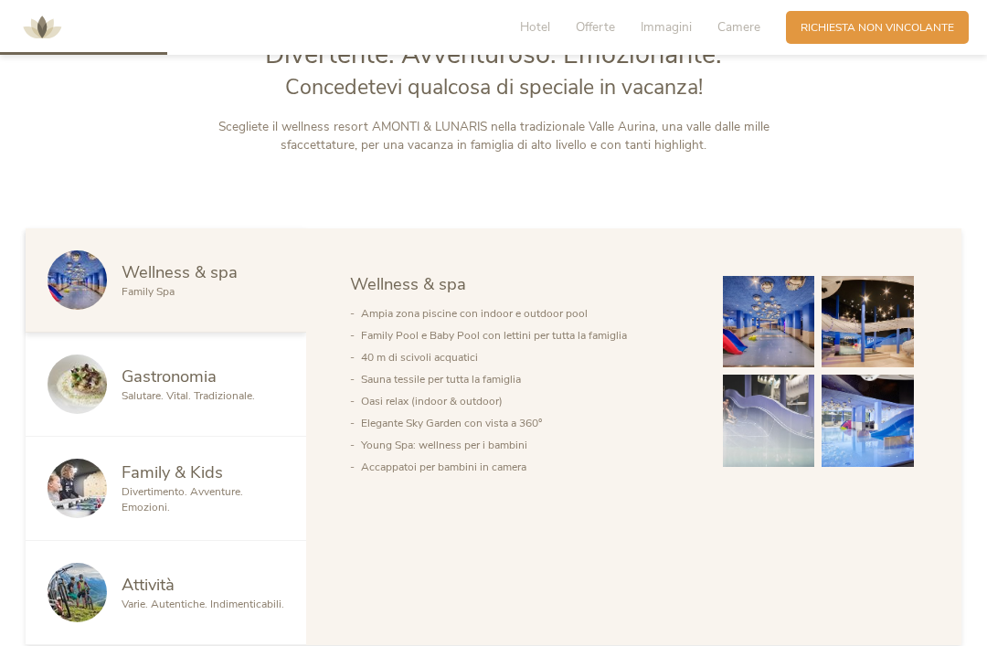
click at [906, 461] on img at bounding box center [867, 421] width 92 height 92
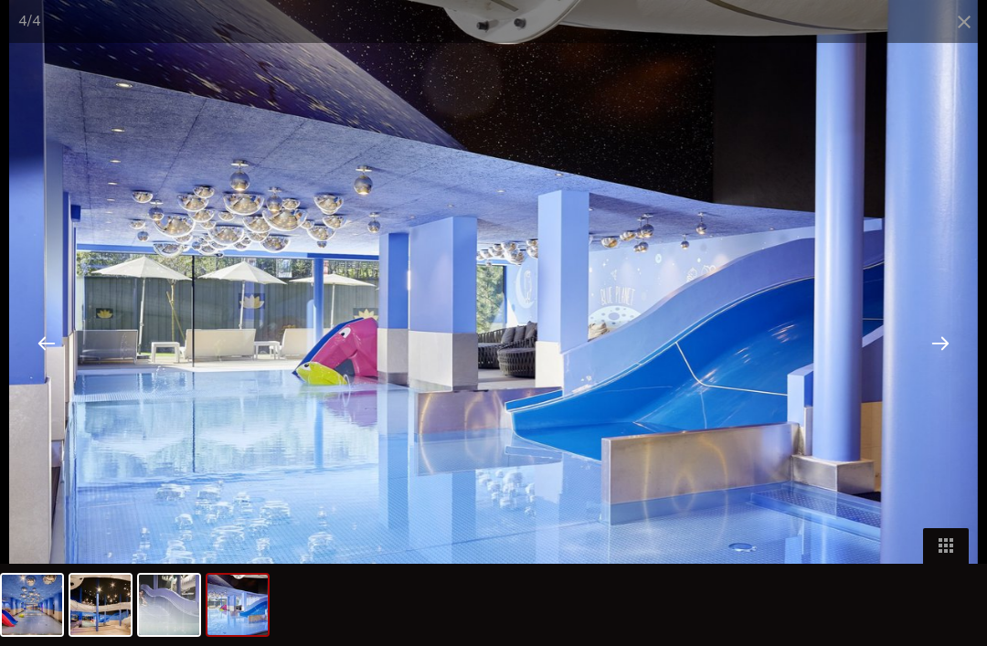
click at [959, 25] on span at bounding box center [964, 21] width 46 height 43
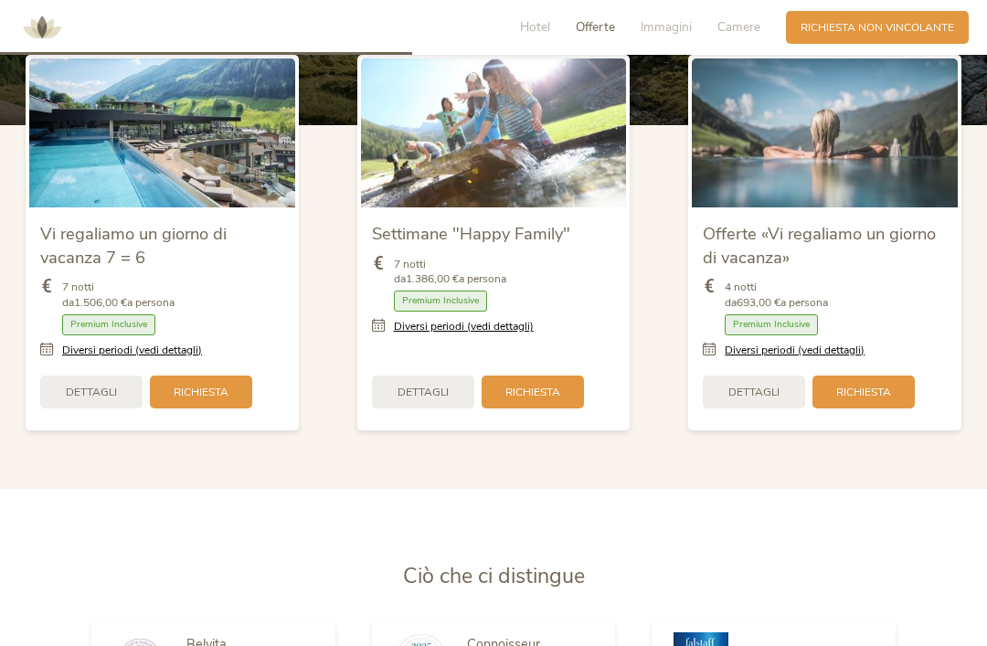
scroll to position [1855, 0]
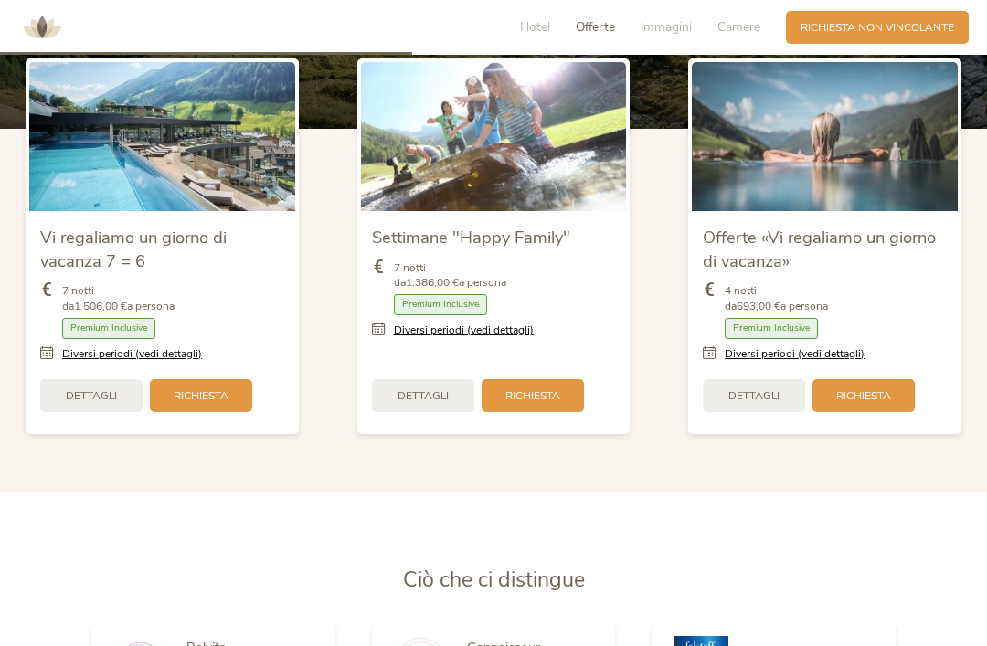
click at [794, 339] on span "Premium Inclusive" at bounding box center [771, 328] width 93 height 21
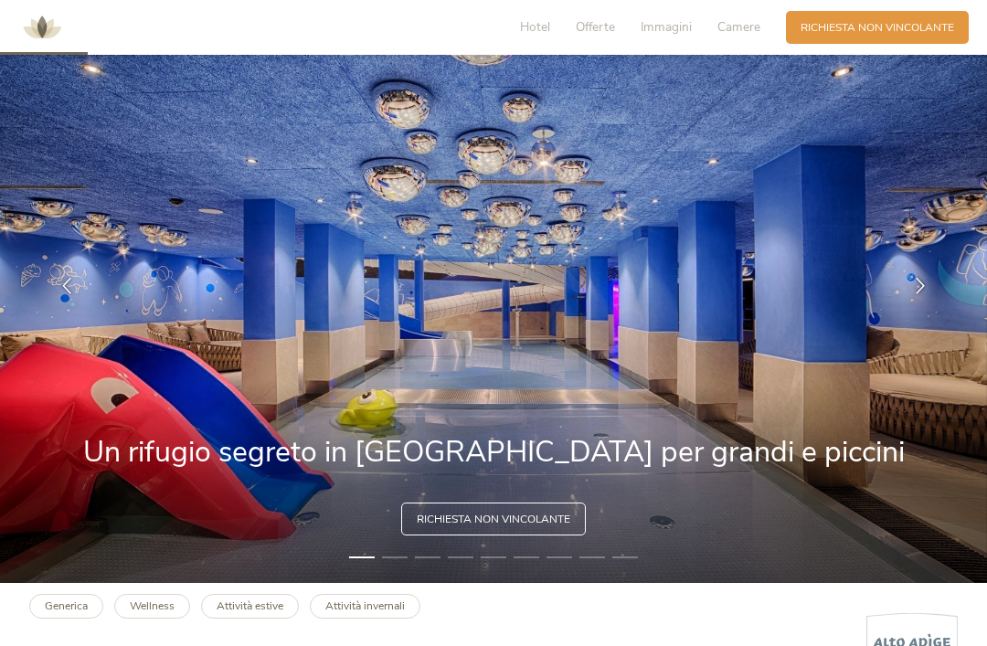
scroll to position [0, 0]
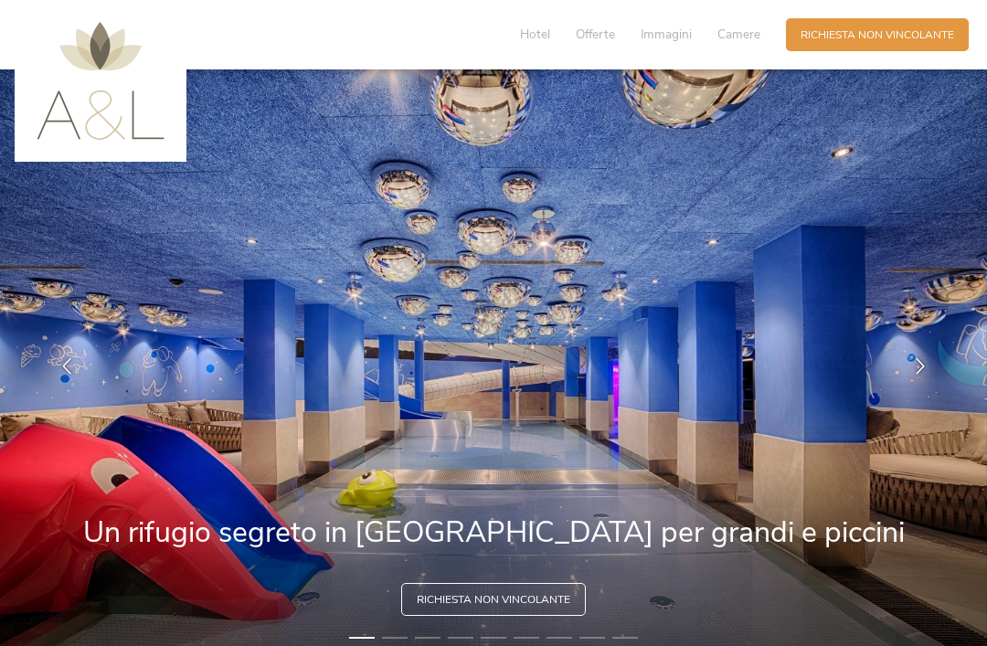
click at [539, 37] on span "Hotel" at bounding box center [535, 34] width 30 height 17
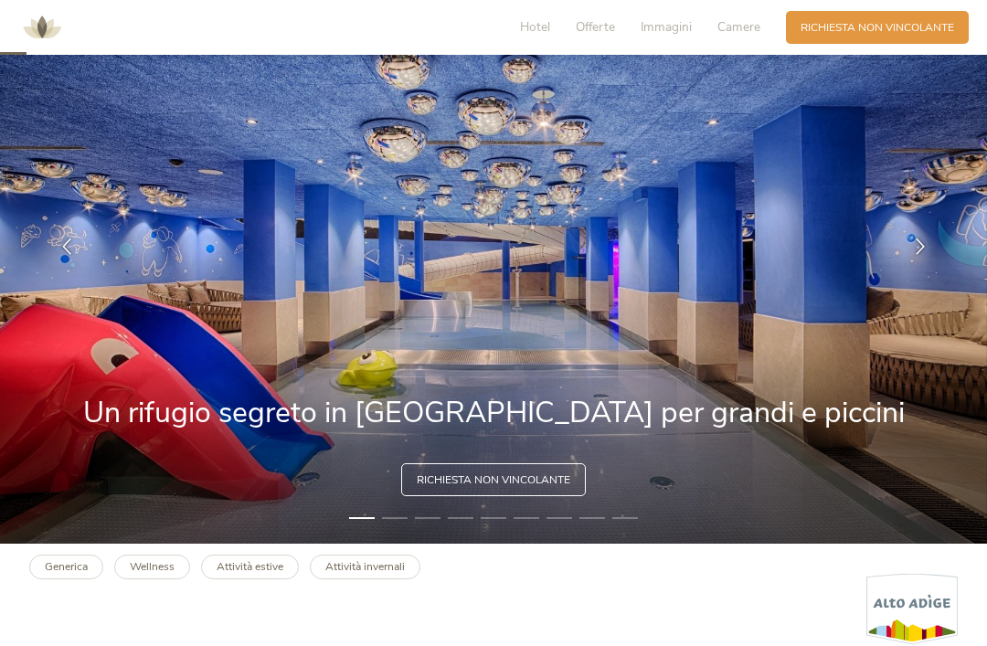
scroll to position [121, 0]
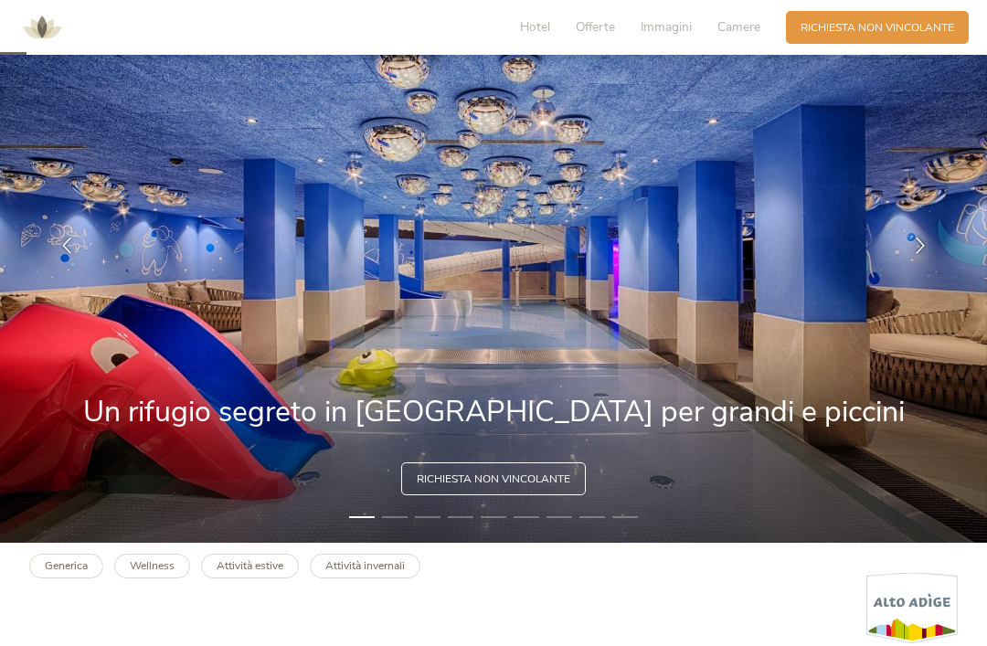
click at [69, 543] on img at bounding box center [493, 246] width 987 height 594
click at [82, 573] on b "Generica" at bounding box center [66, 565] width 43 height 15
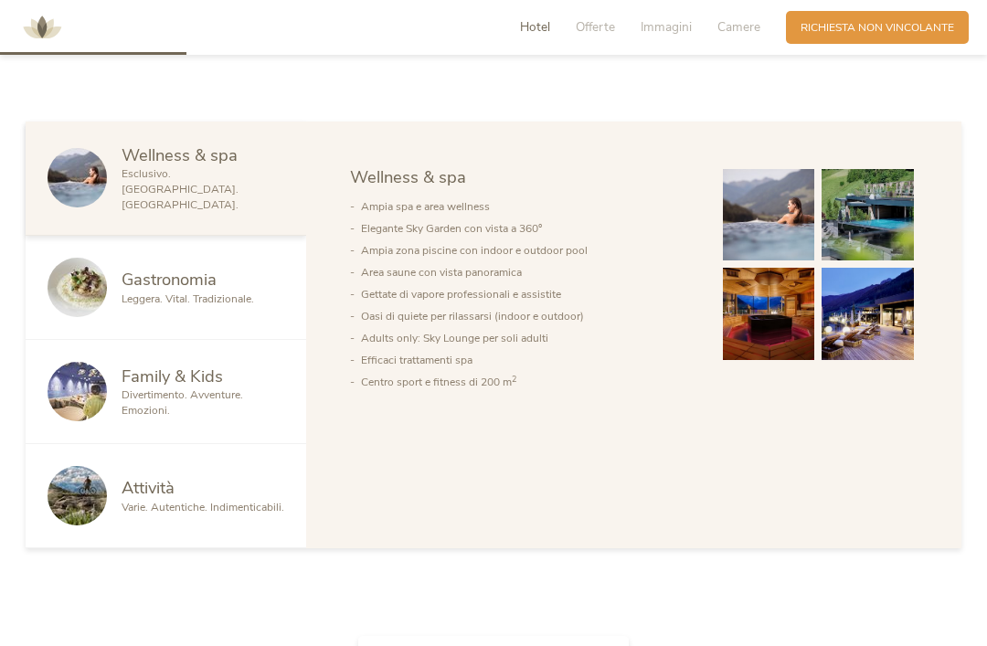
scroll to position [870, 0]
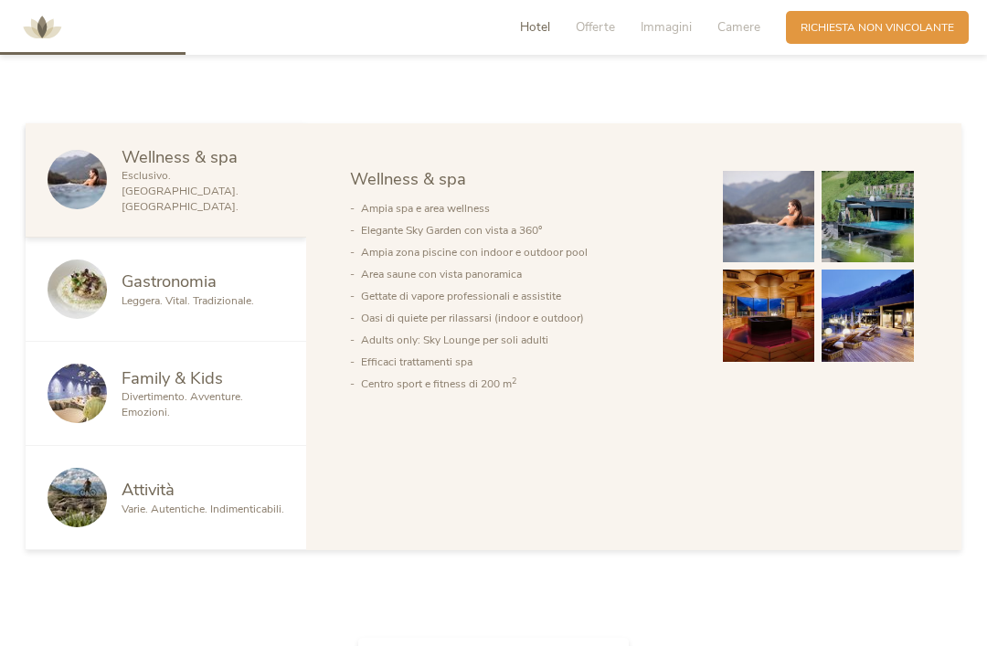
click at [259, 309] on div "Leggera. Vital. Tradizionale." at bounding box center [203, 301] width 163 height 16
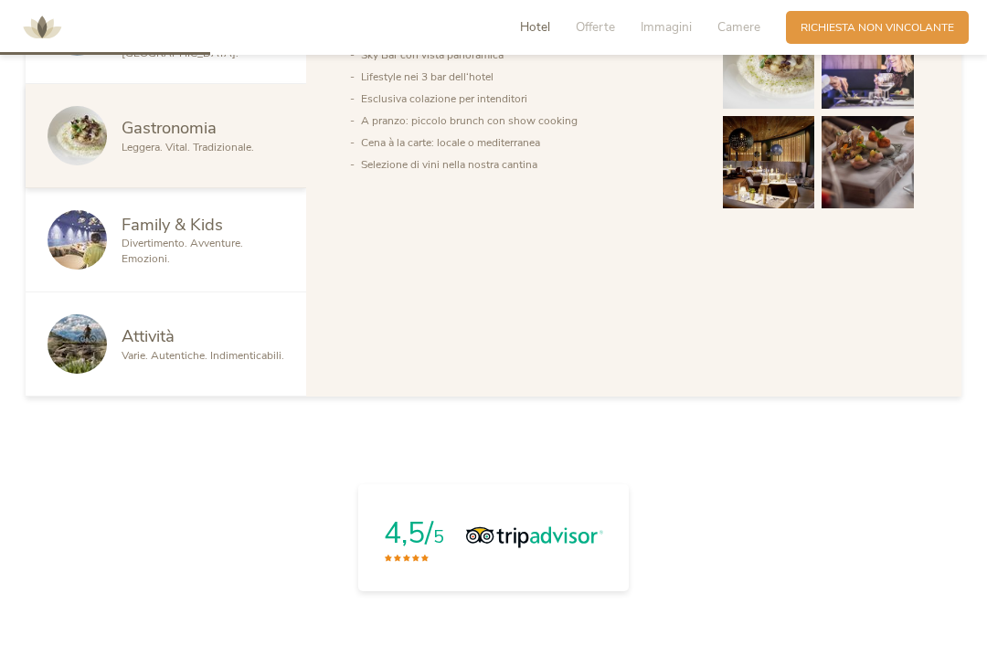
scroll to position [1031, 0]
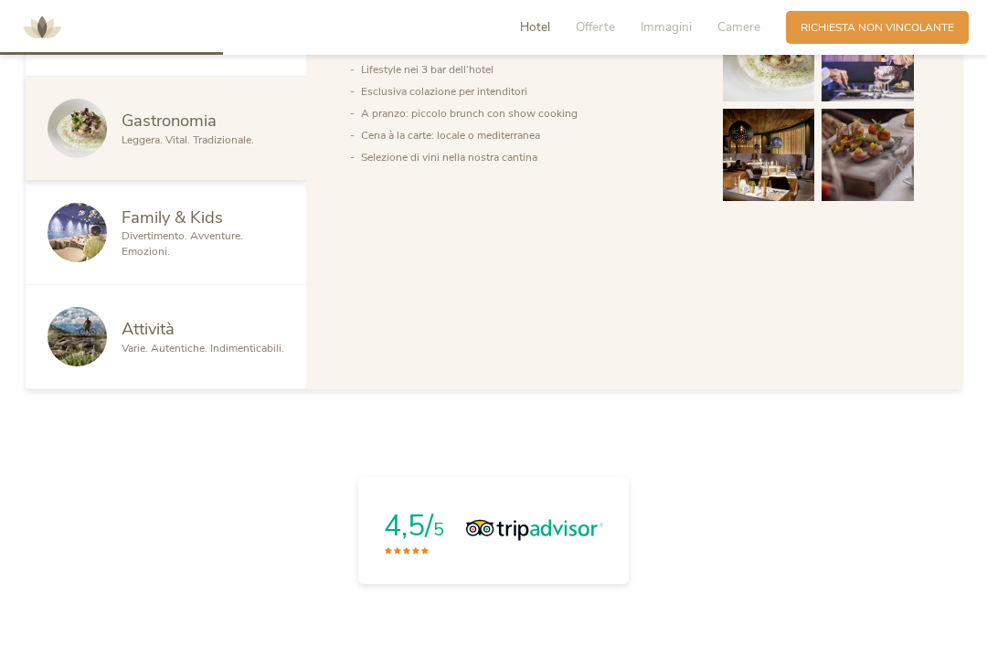
click at [250, 259] on div "Divertimento. Avventure. Emozioni." at bounding box center [203, 243] width 163 height 31
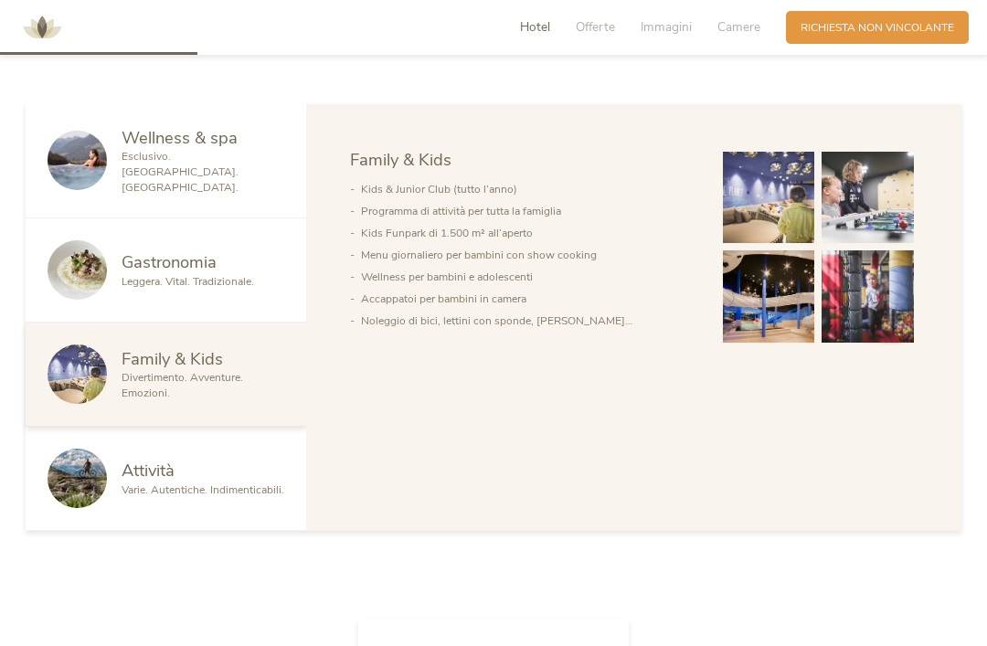
scroll to position [883, 0]
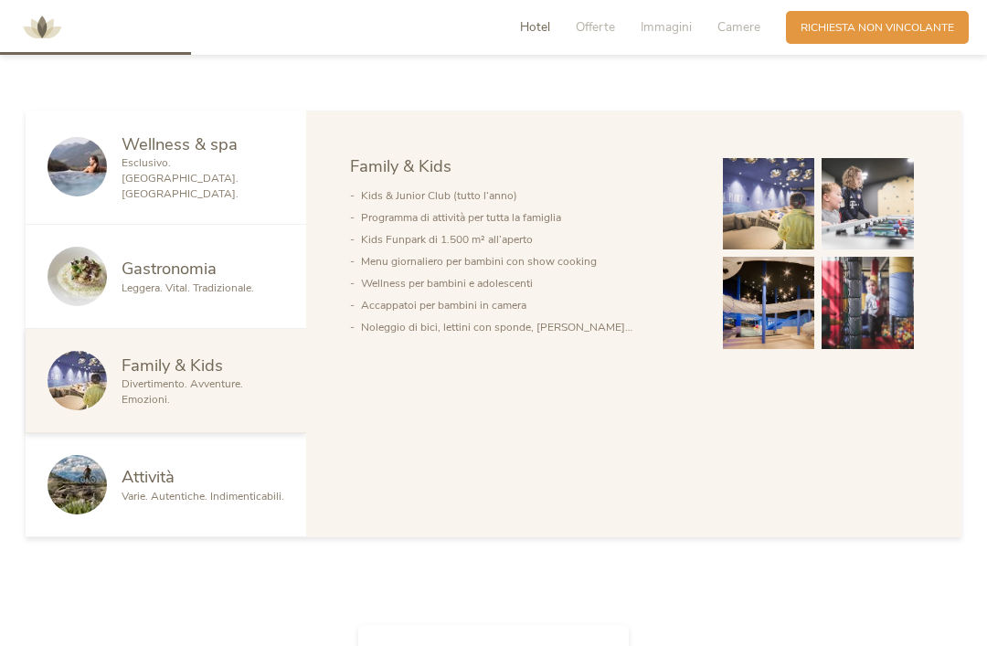
click at [763, 250] on img at bounding box center [769, 204] width 92 height 92
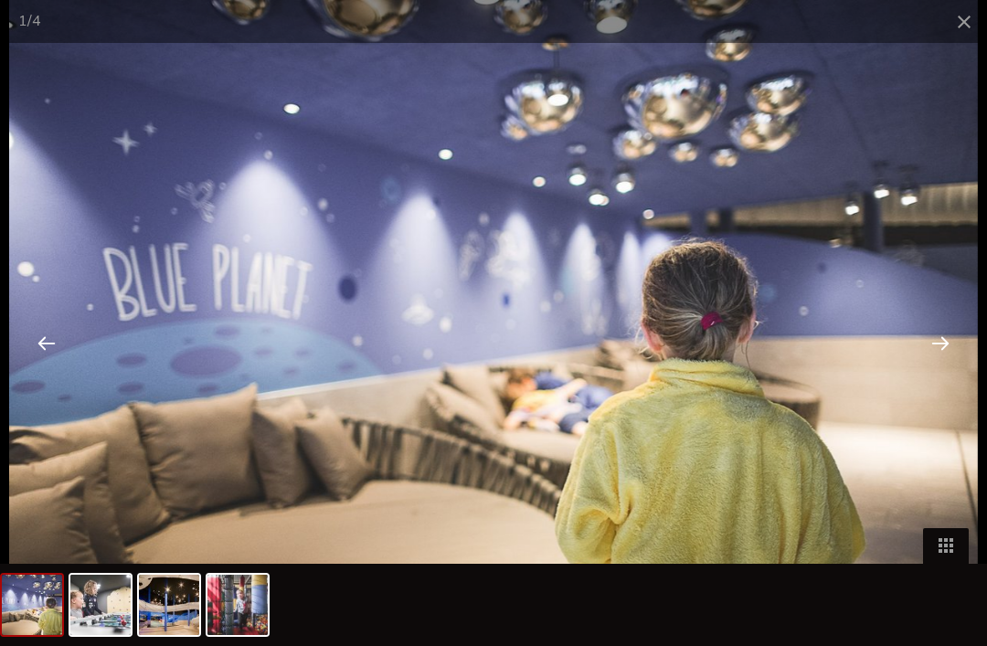
click at [938, 371] on div at bounding box center [940, 342] width 57 height 57
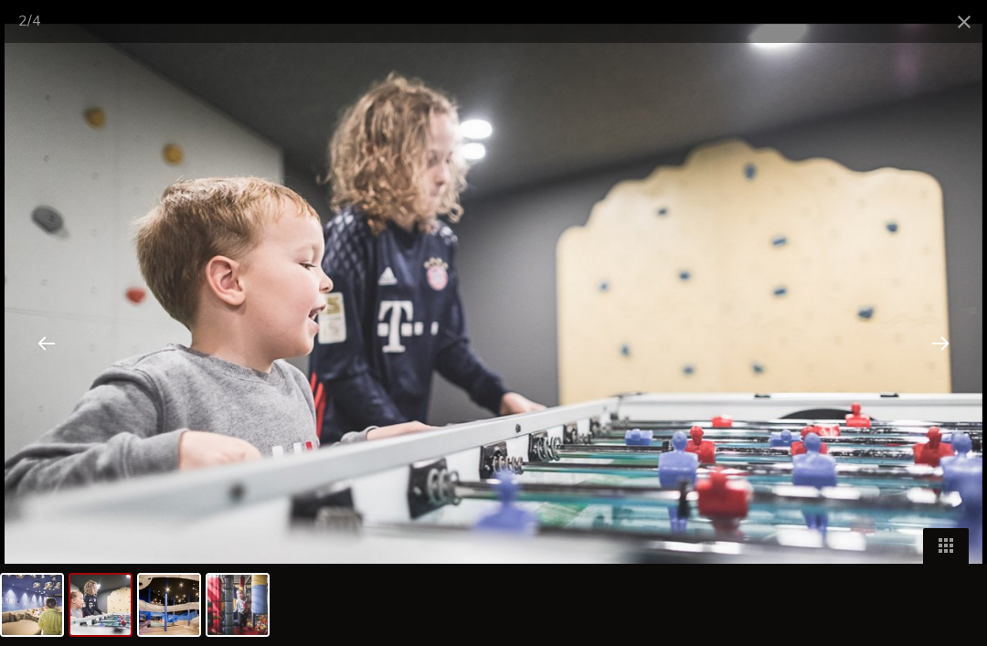
click at [928, 371] on div at bounding box center [940, 342] width 57 height 57
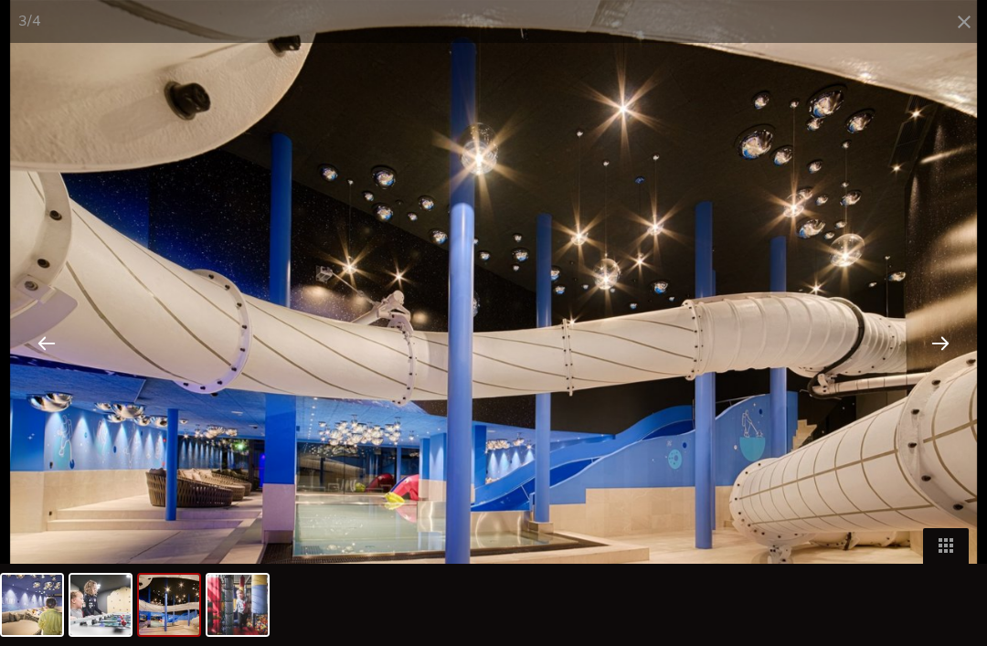
click at [929, 371] on div at bounding box center [940, 342] width 57 height 57
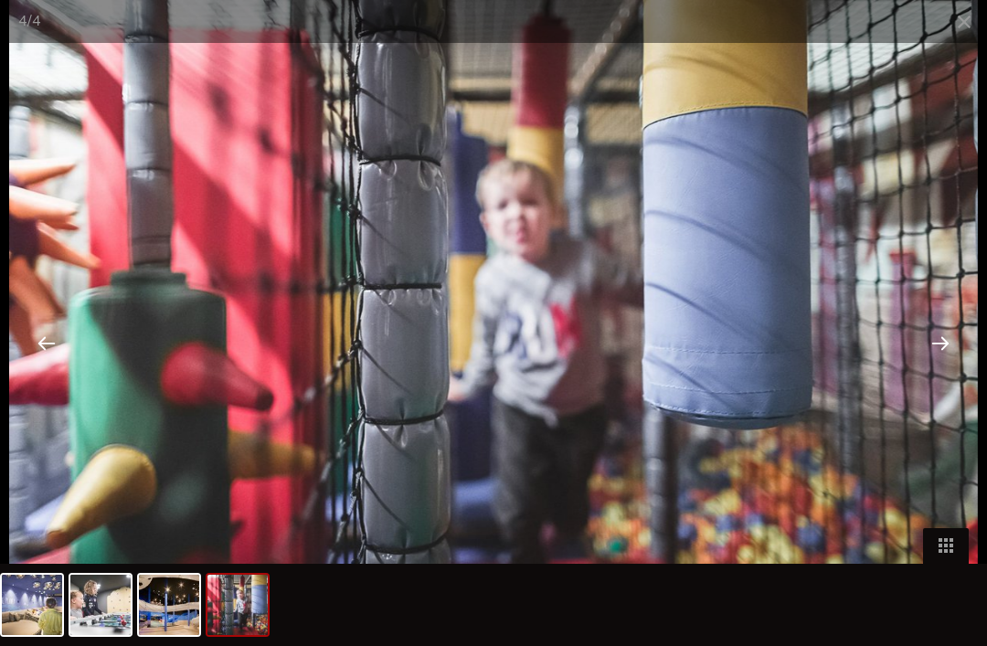
click at [929, 369] on div at bounding box center [940, 342] width 57 height 57
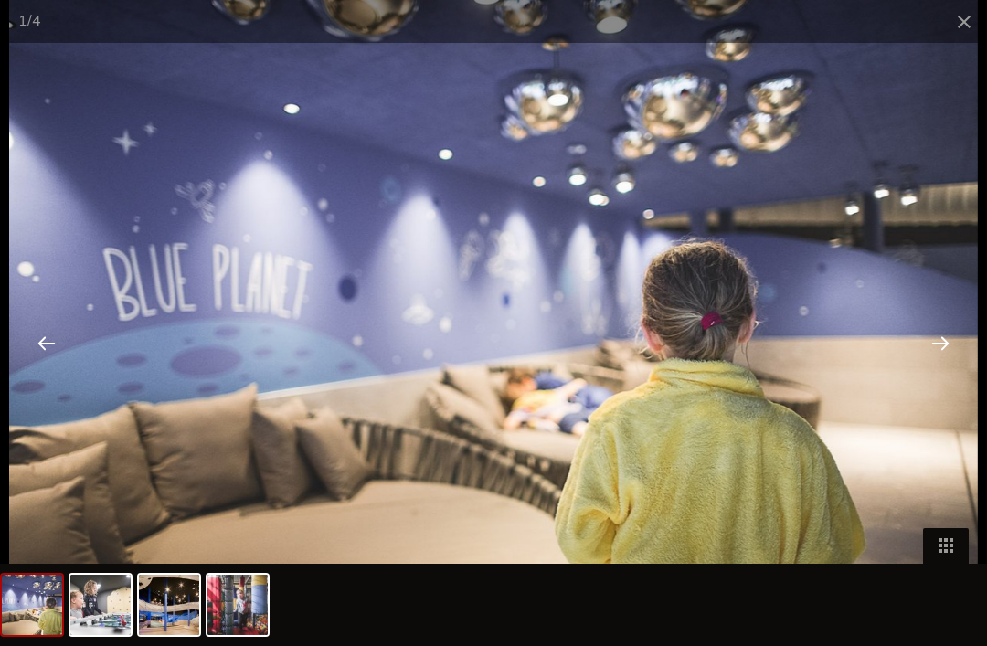
click at [948, 28] on span at bounding box center [964, 21] width 46 height 43
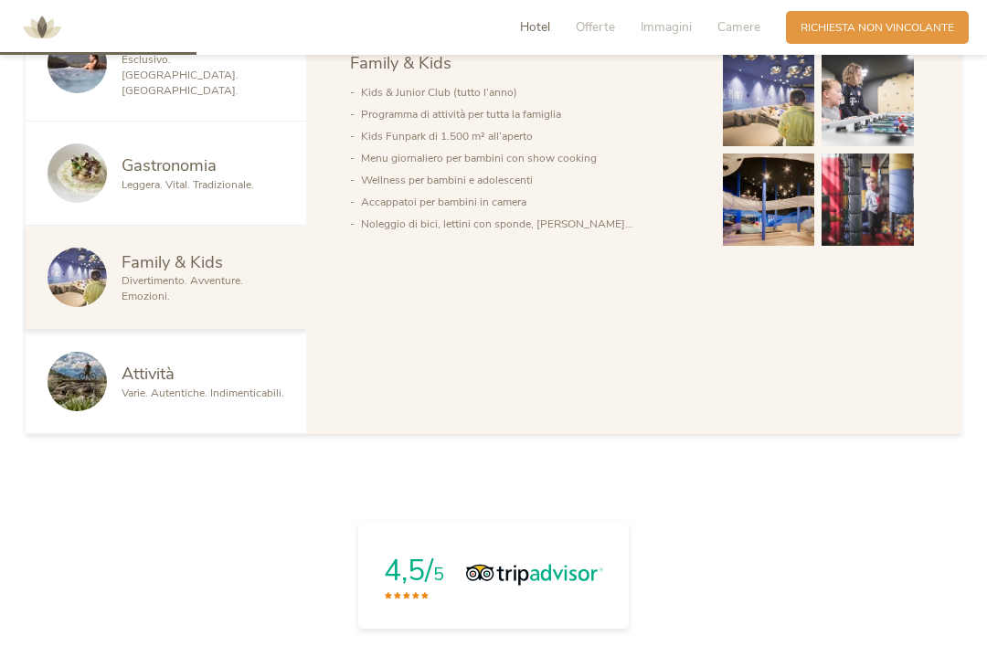
scroll to position [990, 0]
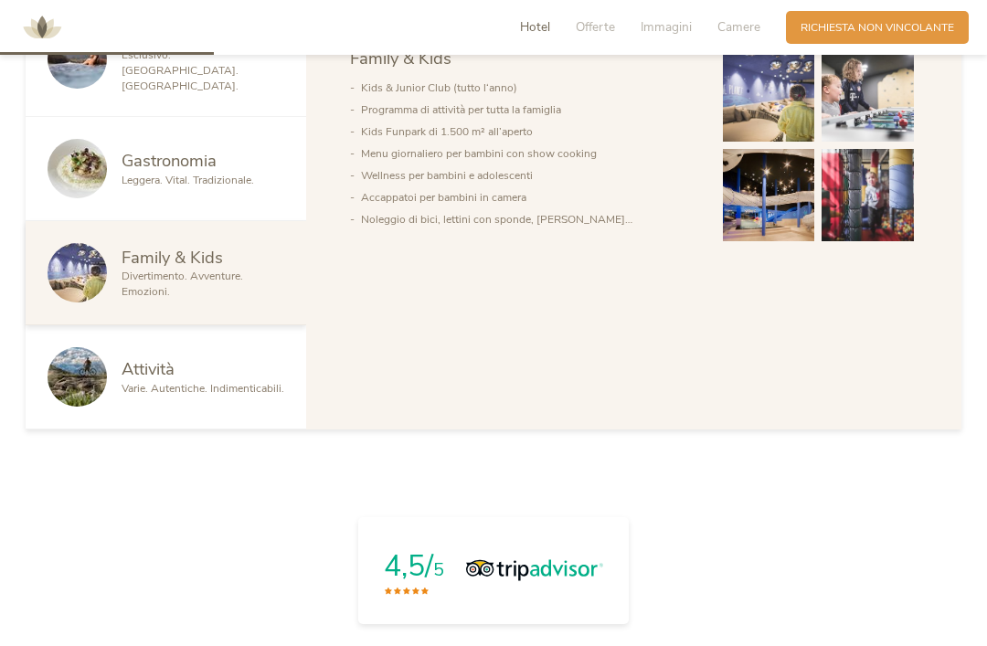
click at [262, 429] on div "Attività Varie. Autentiche. Indimenticabili." at bounding box center [166, 377] width 281 height 104
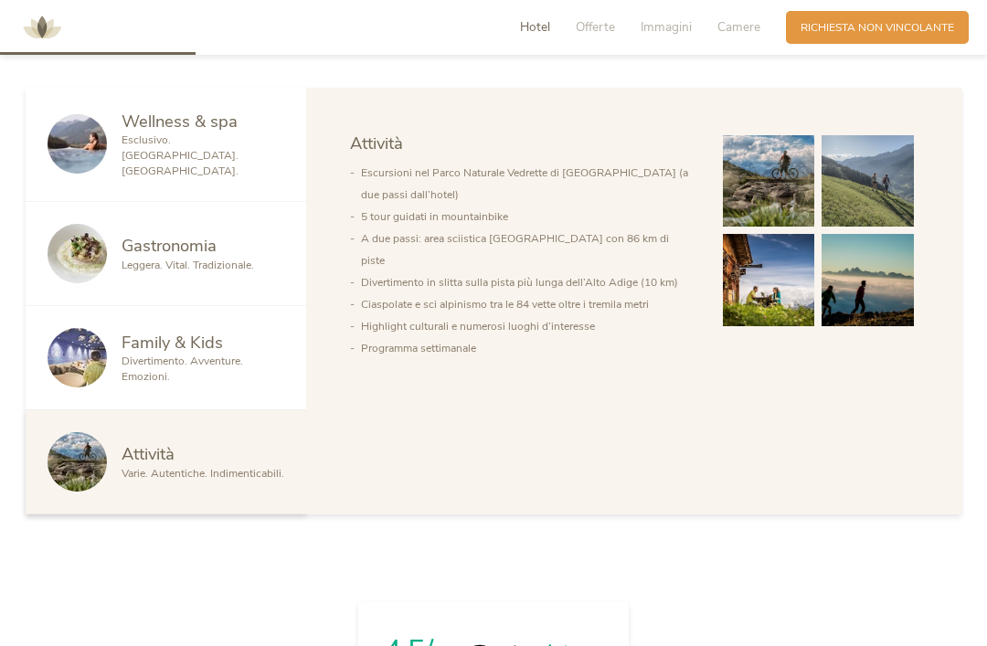
scroll to position [904, 0]
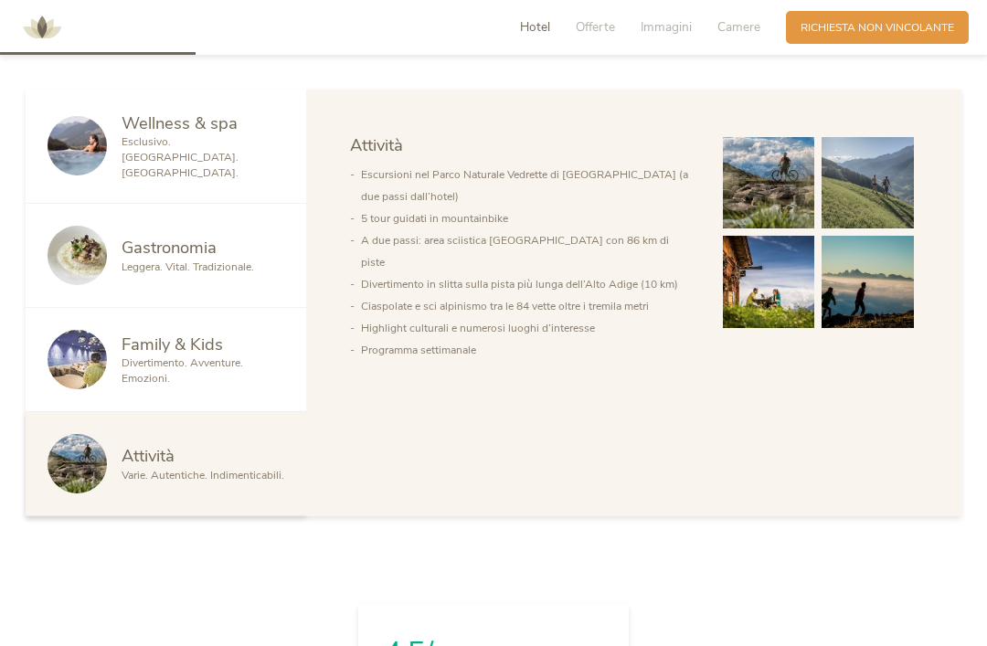
click at [246, 386] on div "Divertimento. Avventure. Emozioni." at bounding box center [203, 370] width 163 height 31
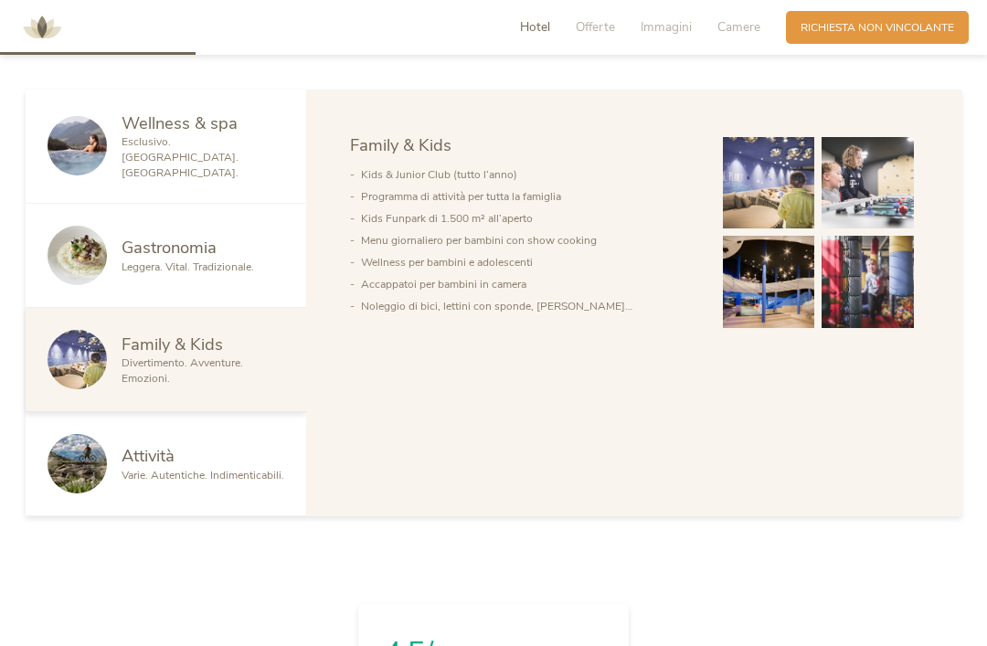
click at [256, 259] on div "Gastronomia" at bounding box center [203, 248] width 163 height 24
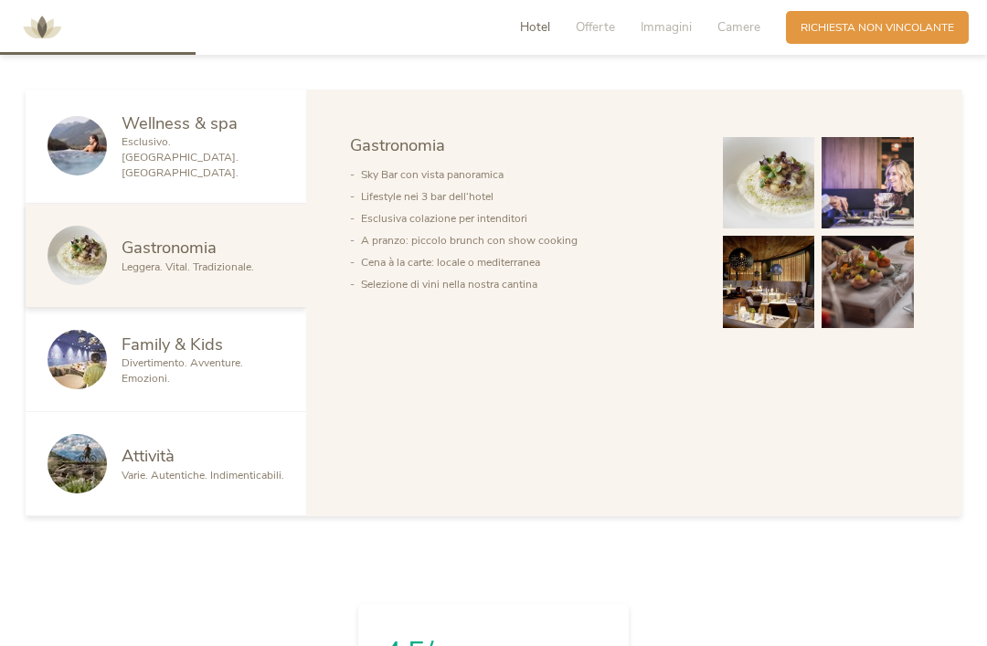
click at [238, 180] on span "Esclusivo. Lussuoso. Rilassante." at bounding box center [180, 157] width 117 height 46
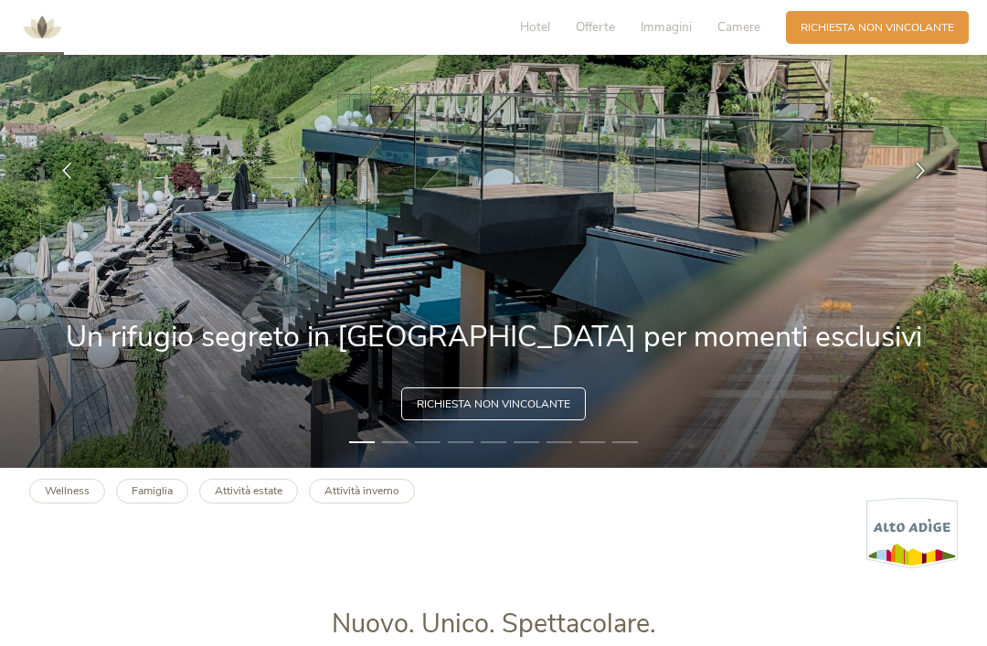
scroll to position [0, 0]
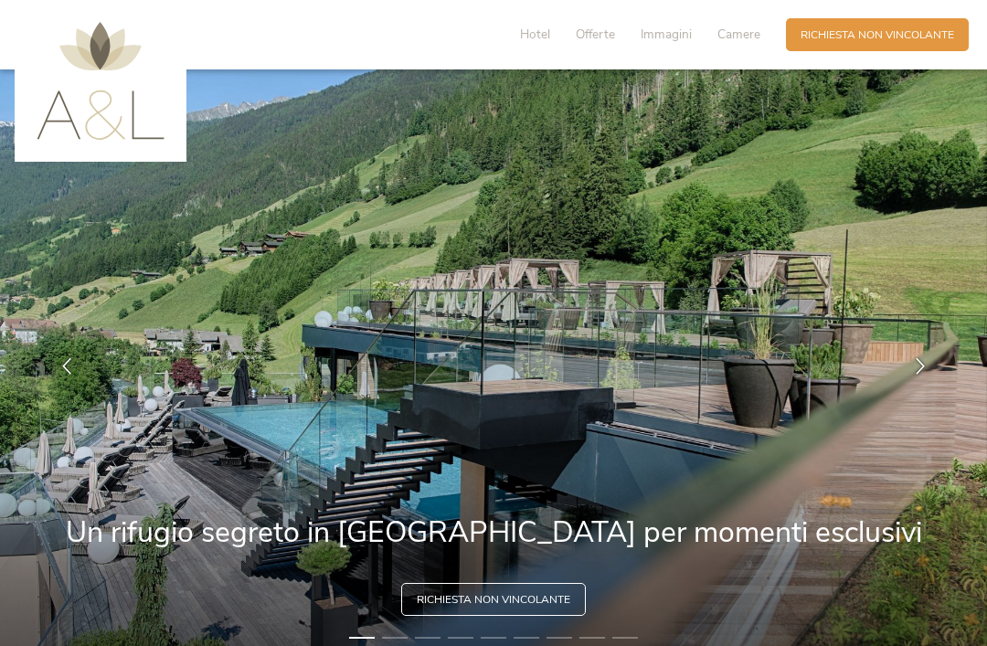
click at [669, 36] on span "Immagini" at bounding box center [666, 34] width 51 height 17
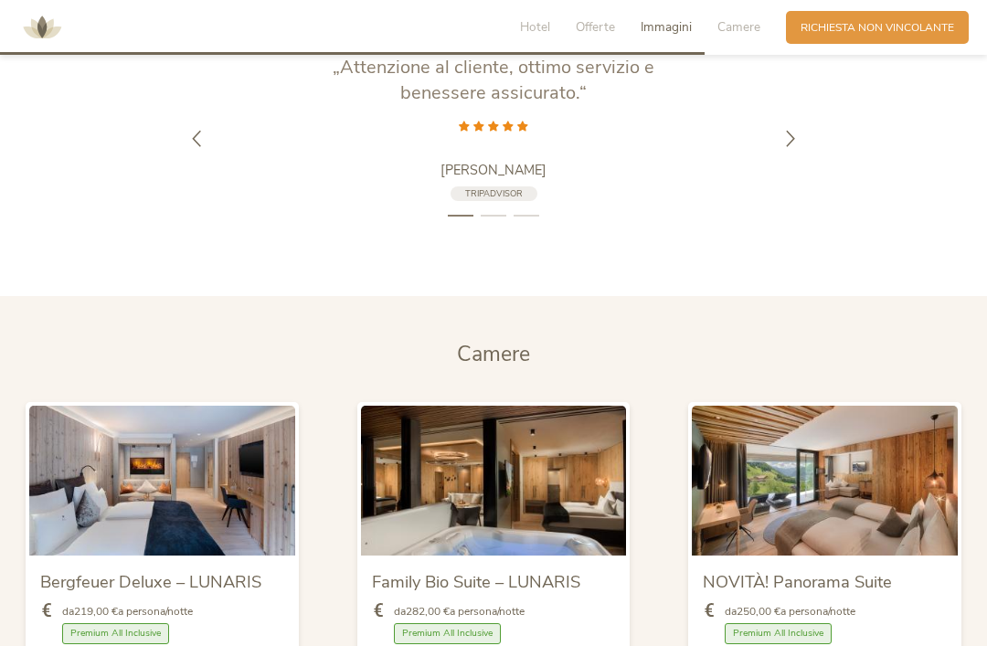
scroll to position [3304, 0]
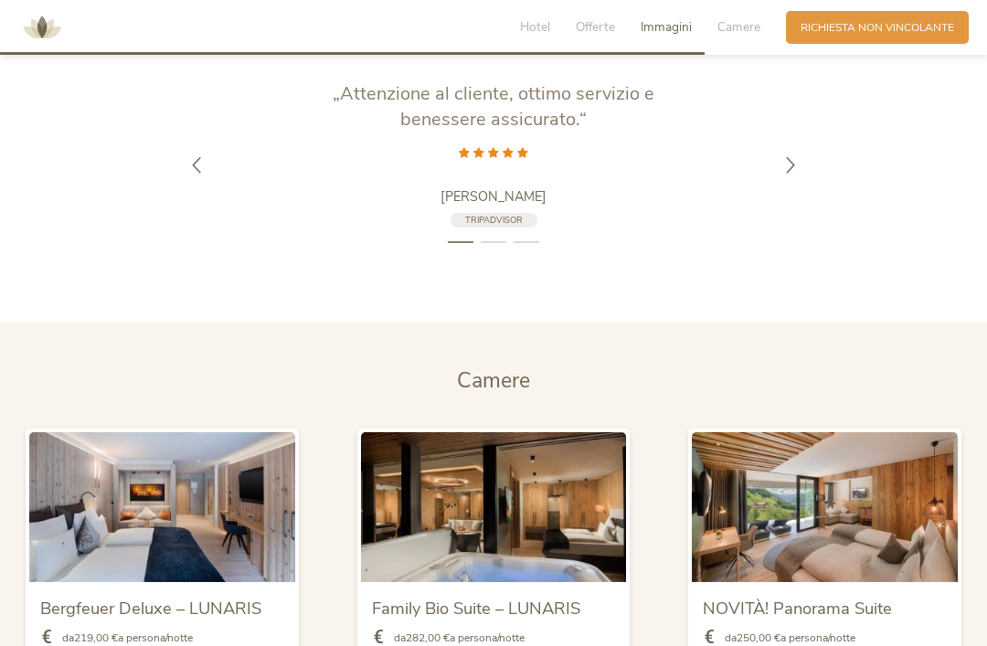
click at [781, 187] on div at bounding box center [791, 165] width 46 height 46
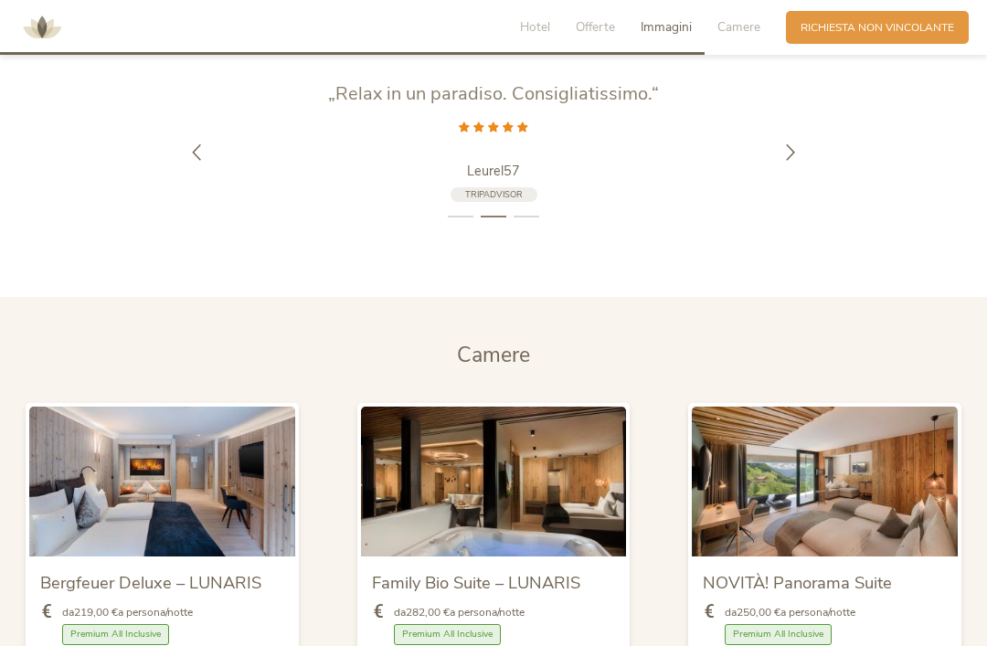
click at [798, 160] on icon at bounding box center [790, 151] width 16 height 16
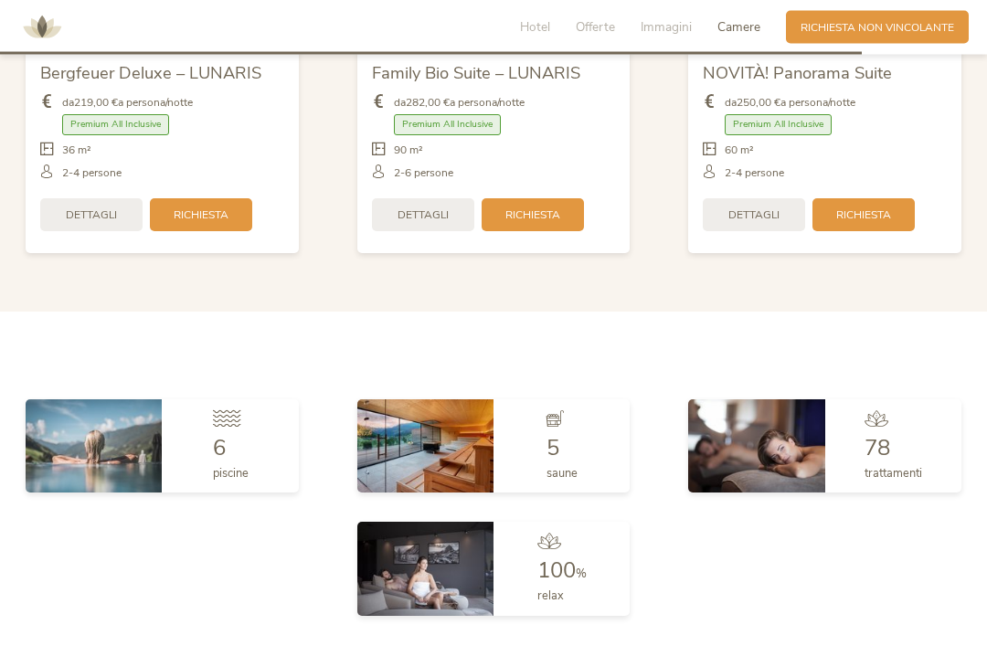
scroll to position [4073, 0]
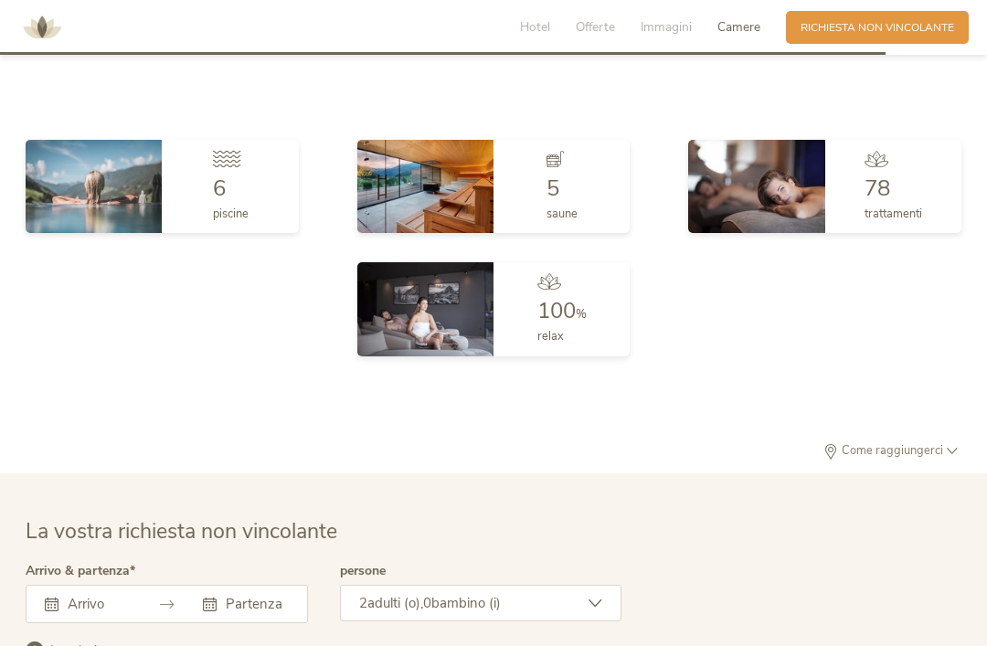
click at [903, 217] on div "trattamenti" at bounding box center [893, 211] width 58 height 24
click at [762, 200] on img at bounding box center [756, 186] width 136 height 93
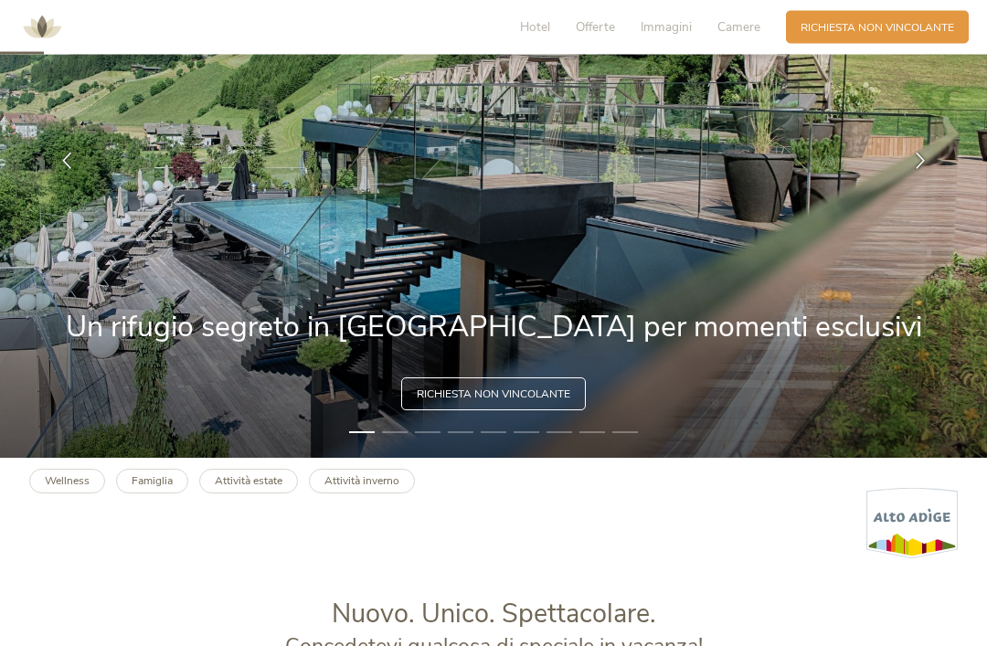
scroll to position [0, 0]
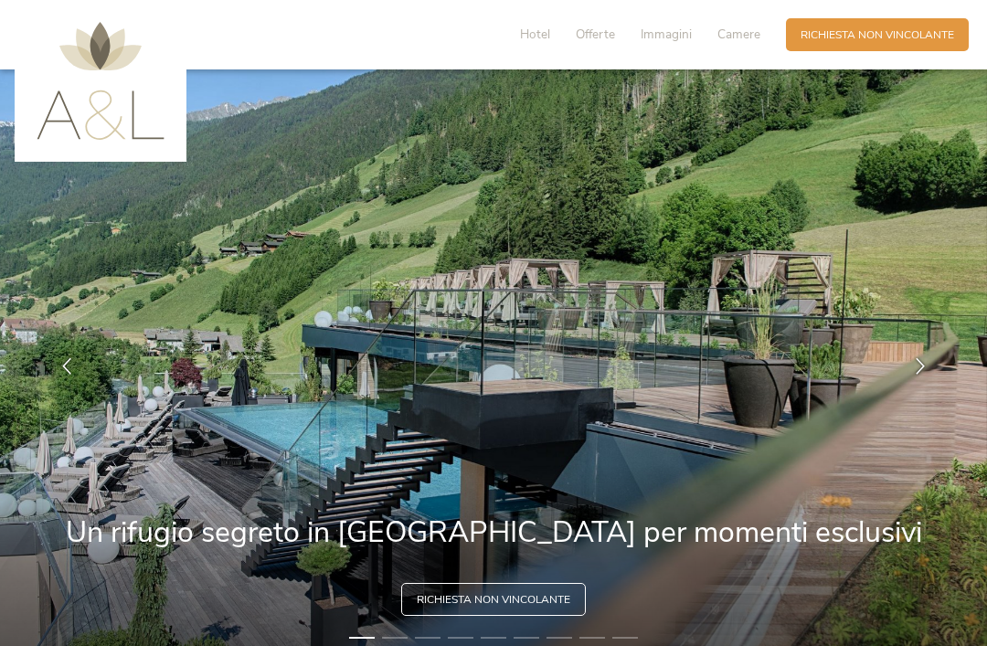
click at [921, 375] on icon at bounding box center [920, 366] width 16 height 16
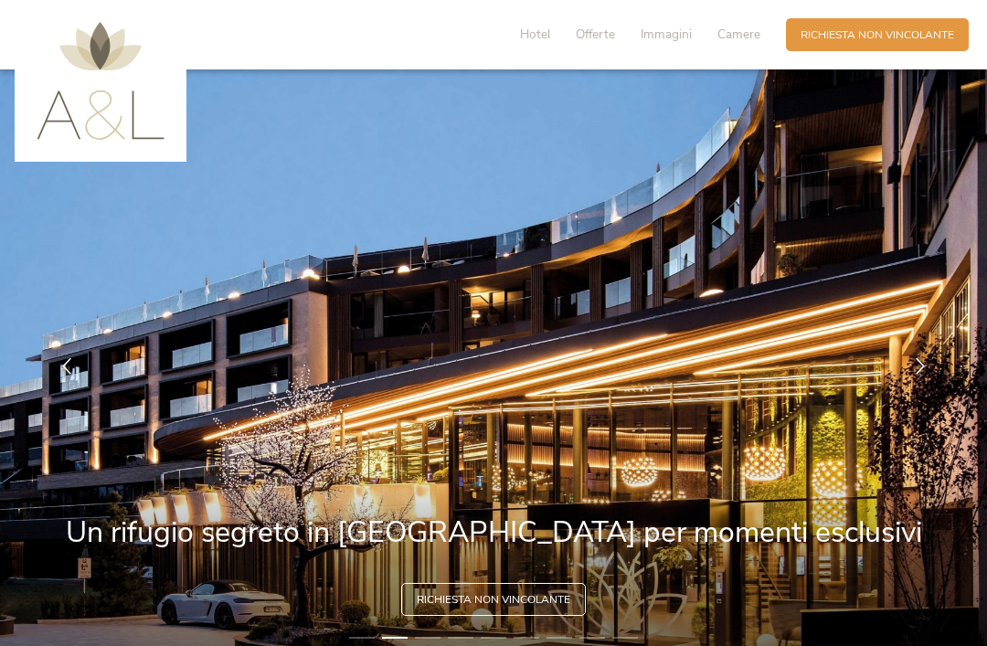
click at [922, 375] on icon at bounding box center [920, 366] width 16 height 16
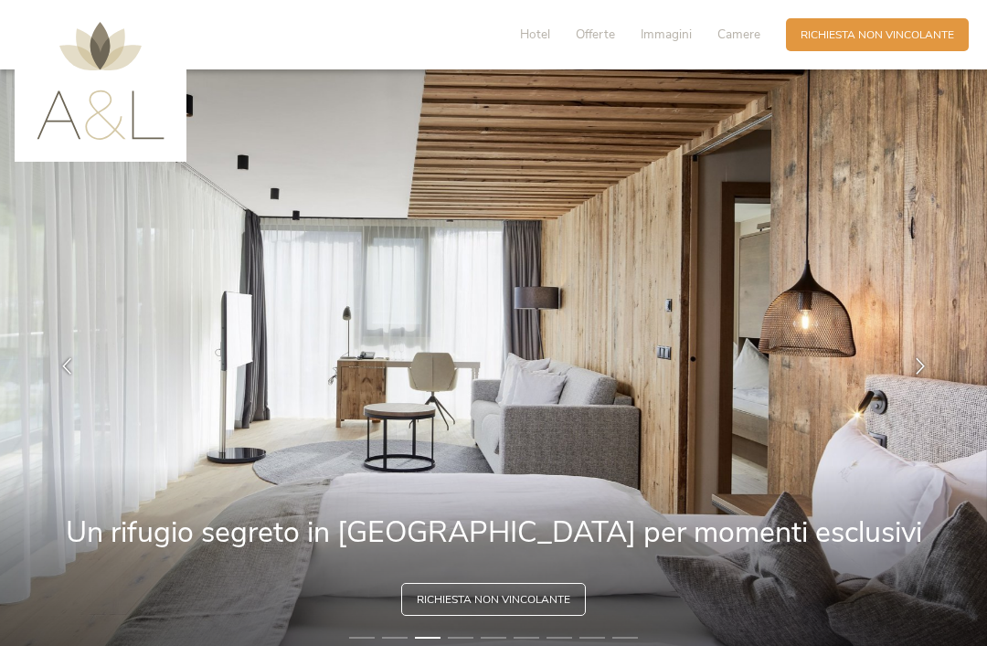
click at [922, 375] on icon at bounding box center [920, 366] width 16 height 16
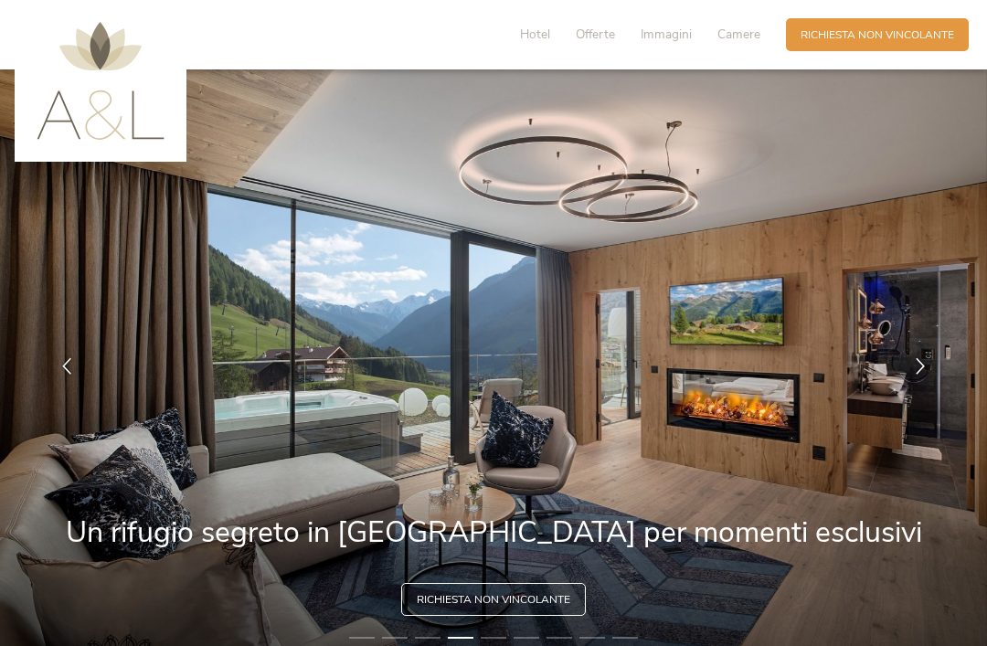
click at [921, 375] on icon at bounding box center [920, 366] width 16 height 16
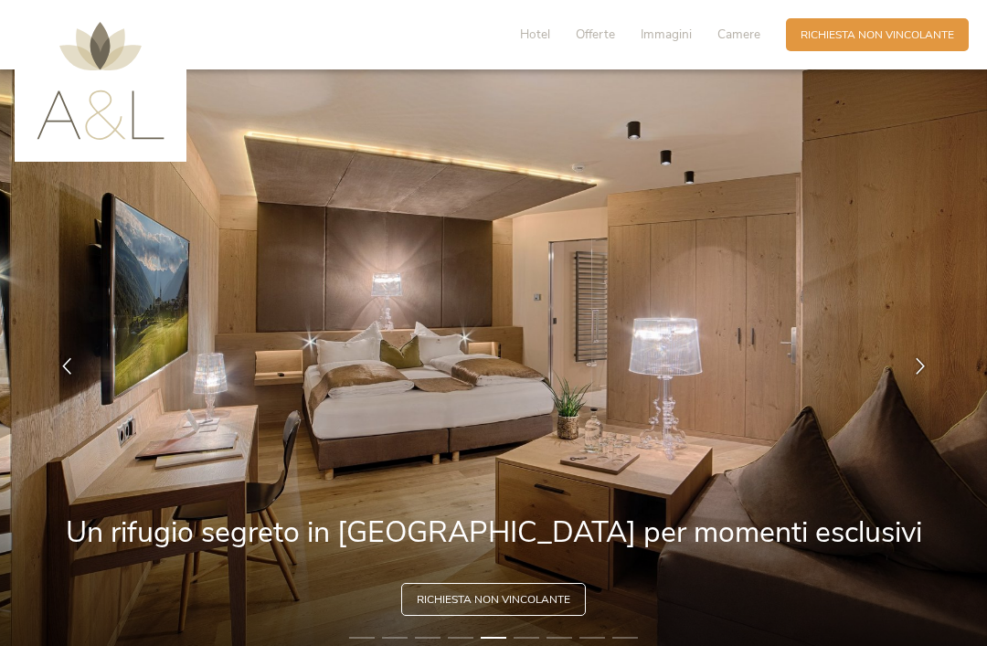
click at [917, 375] on div at bounding box center [920, 367] width 46 height 46
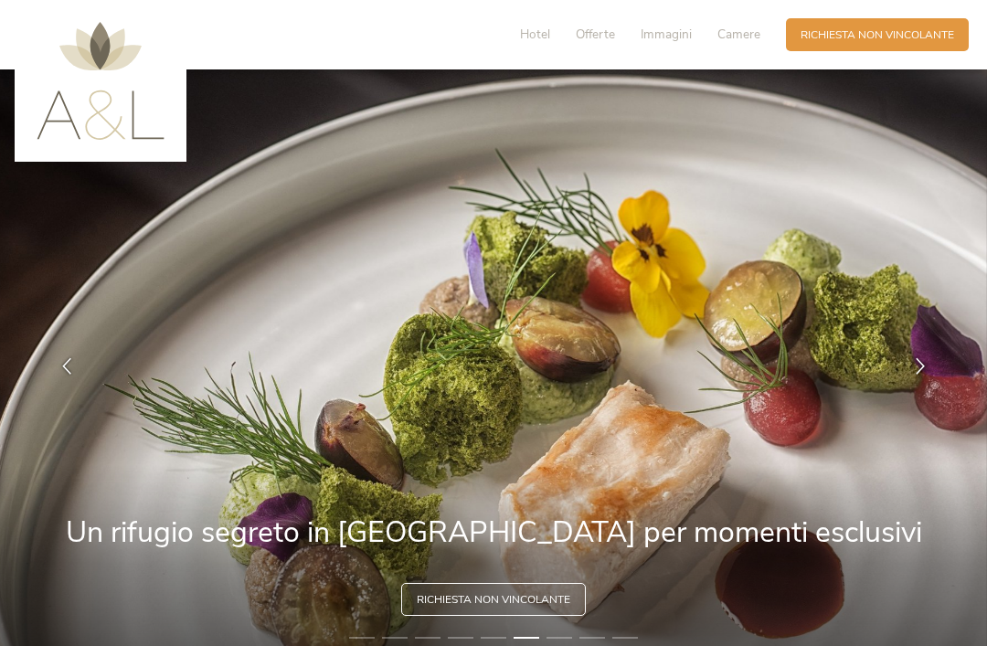
click at [918, 375] on icon at bounding box center [920, 366] width 16 height 16
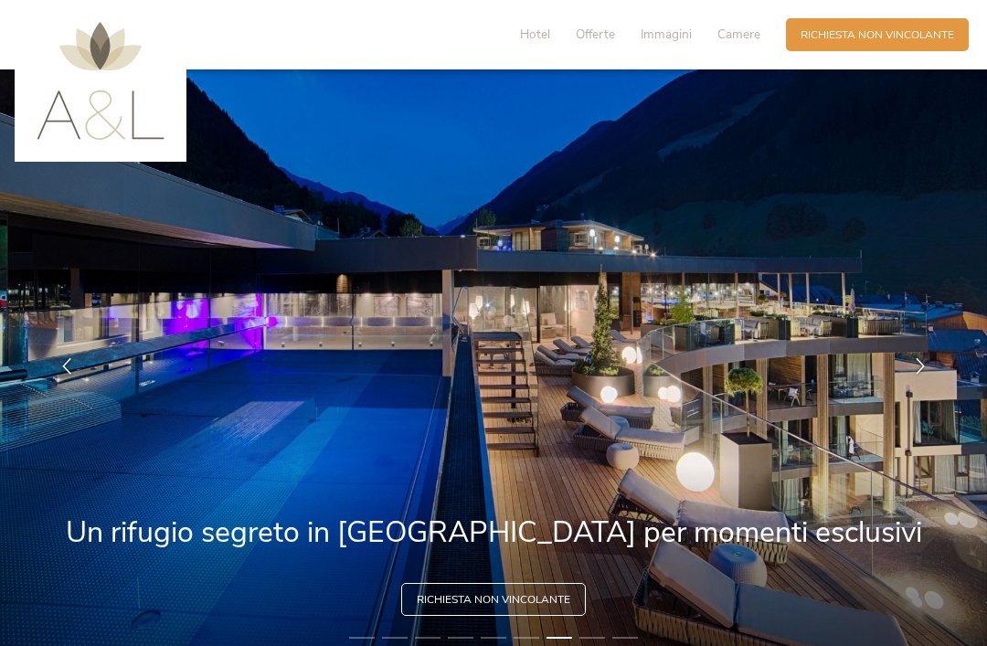
click at [917, 364] on img at bounding box center [493, 366] width 987 height 594
click at [913, 375] on icon at bounding box center [920, 366] width 16 height 16
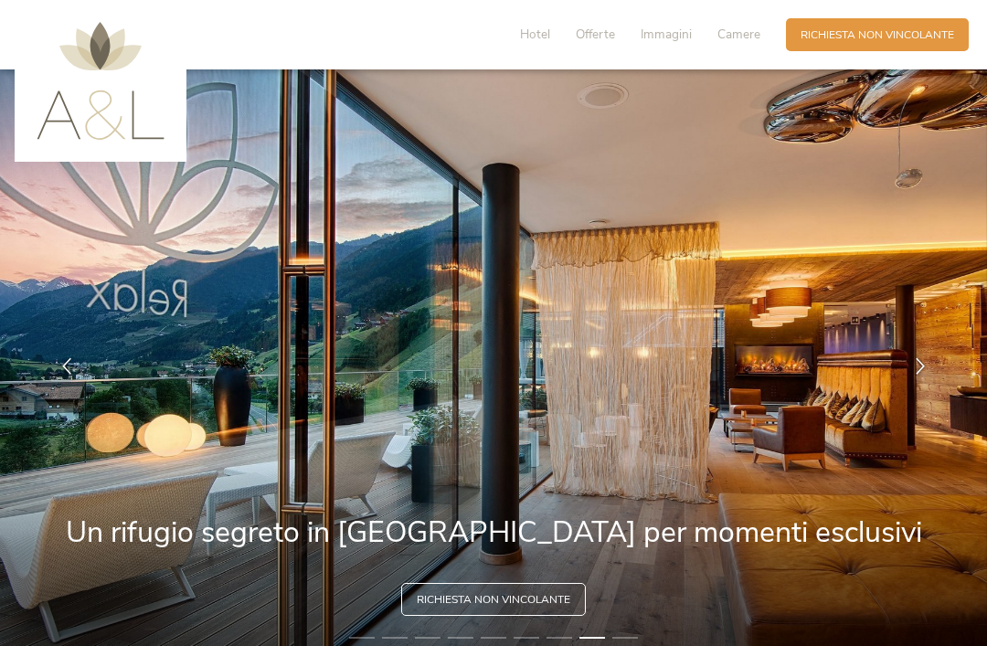
click at [915, 375] on icon at bounding box center [920, 366] width 16 height 16
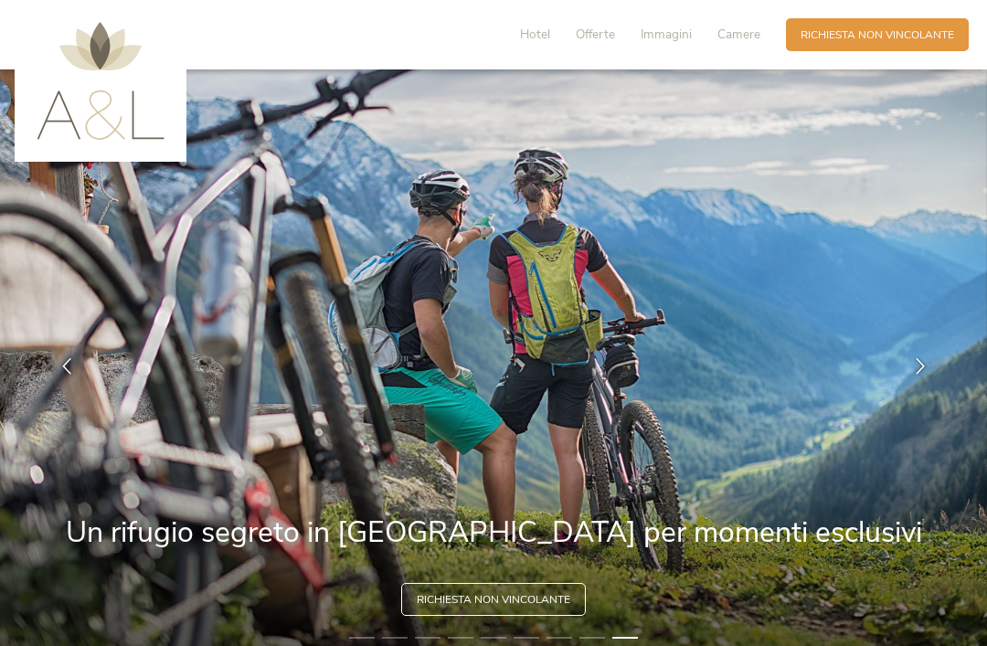
click at [536, 36] on span "Hotel" at bounding box center [535, 34] width 30 height 17
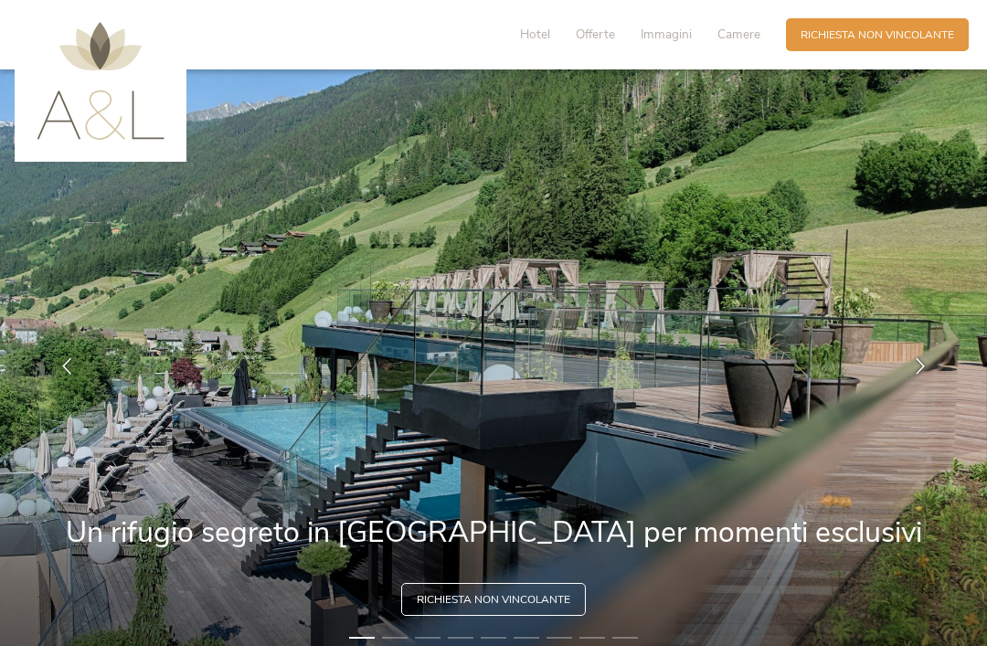
click at [587, 43] on span "Offerte" at bounding box center [595, 34] width 39 height 17
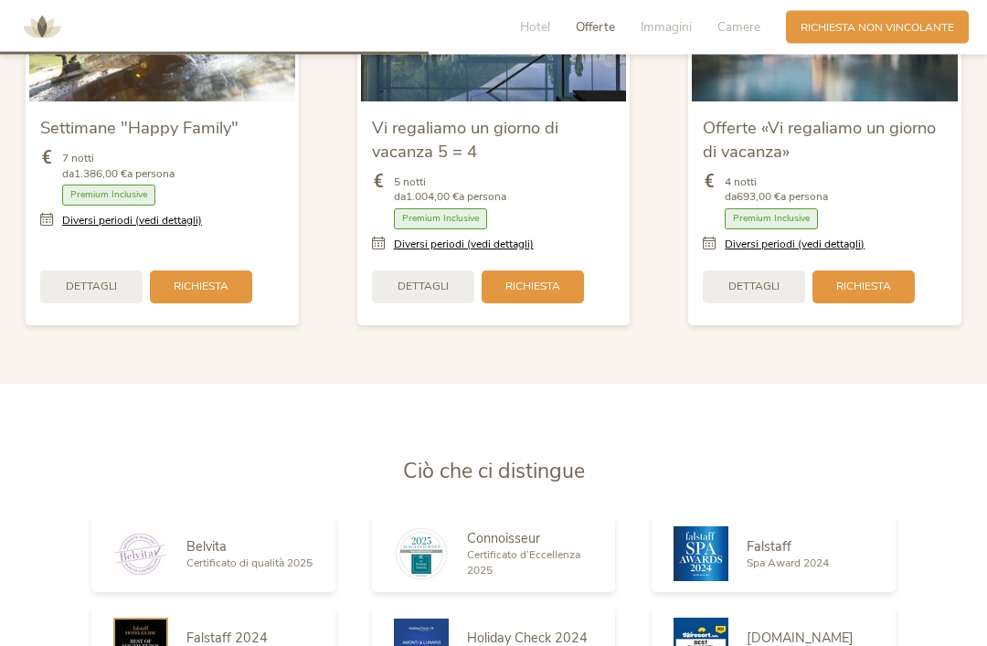
scroll to position [1975, 0]
click at [508, 252] on link "Diversi periodi (vedi dettagli)" at bounding box center [464, 245] width 140 height 16
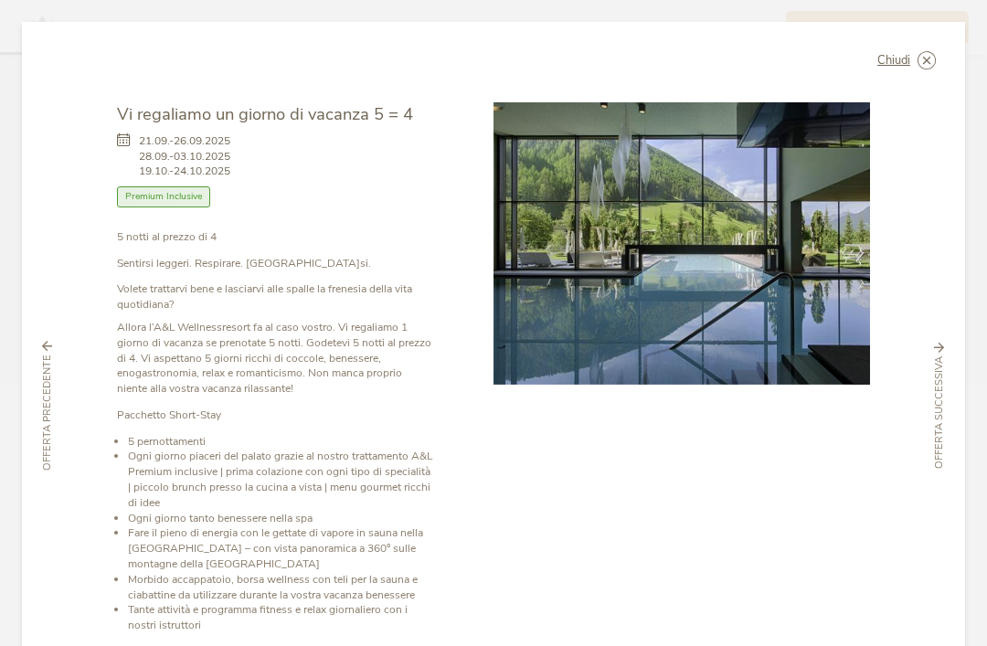
scroll to position [0, 0]
click at [905, 64] on span "Chiudi" at bounding box center [893, 61] width 33 height 12
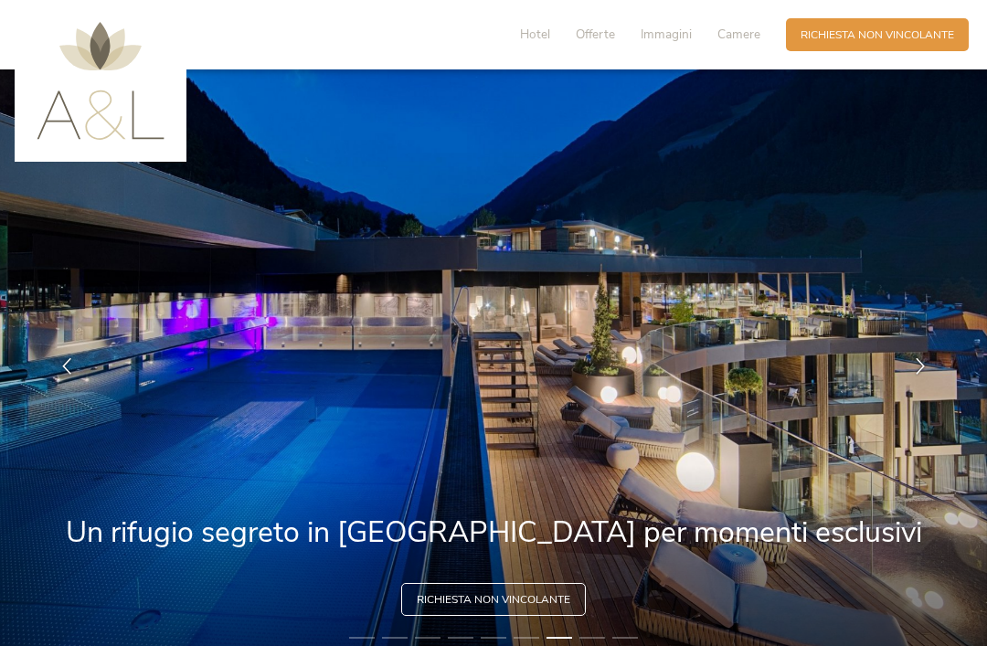
click at [738, 36] on span "Camere" at bounding box center [738, 34] width 43 height 17
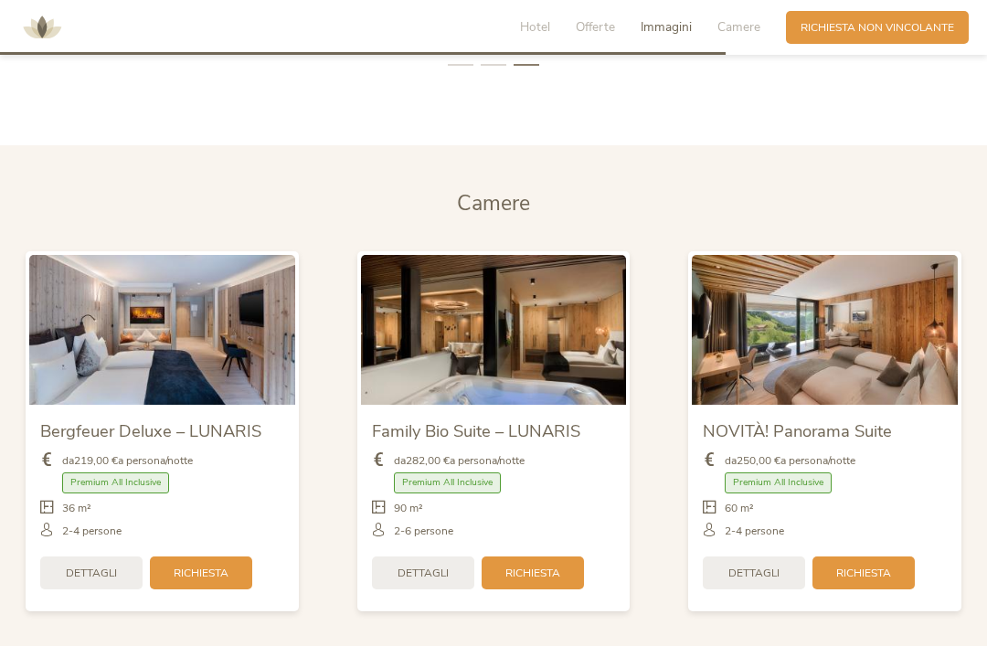
scroll to position [3549, 0]
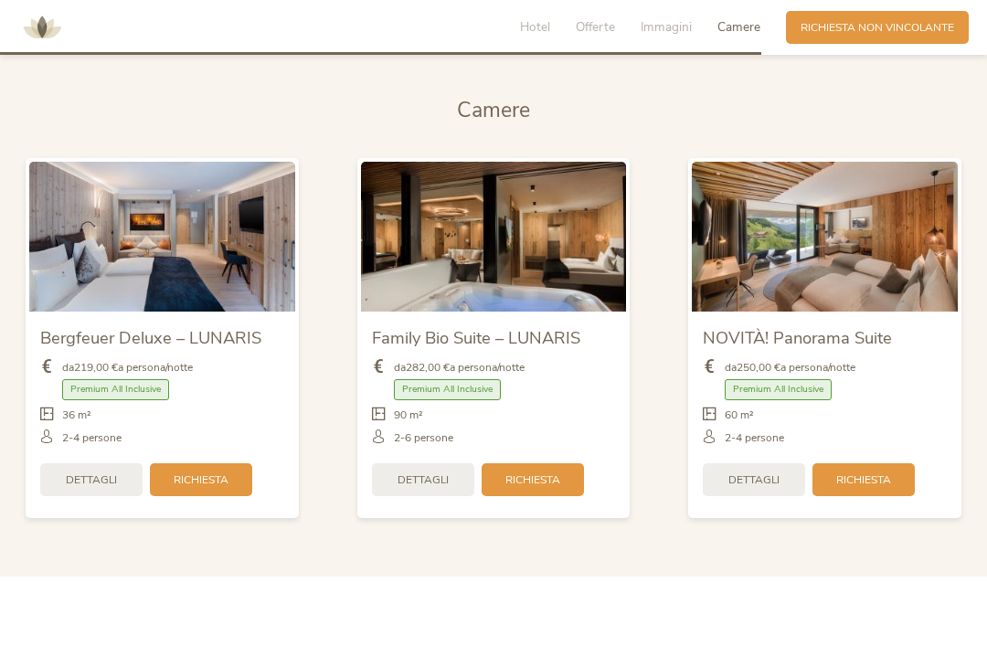
click at [905, 270] on img at bounding box center [825, 236] width 266 height 149
click at [858, 294] on img at bounding box center [825, 236] width 266 height 149
click at [784, 482] on div "Dettagli" at bounding box center [754, 479] width 102 height 33
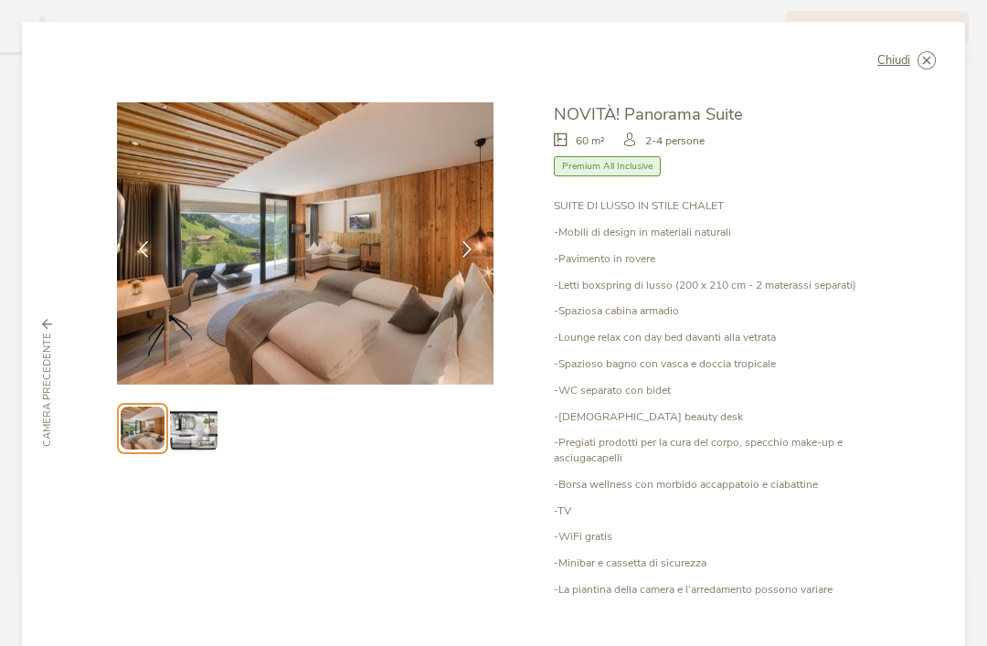
click at [185, 417] on img at bounding box center [193, 428] width 47 height 47
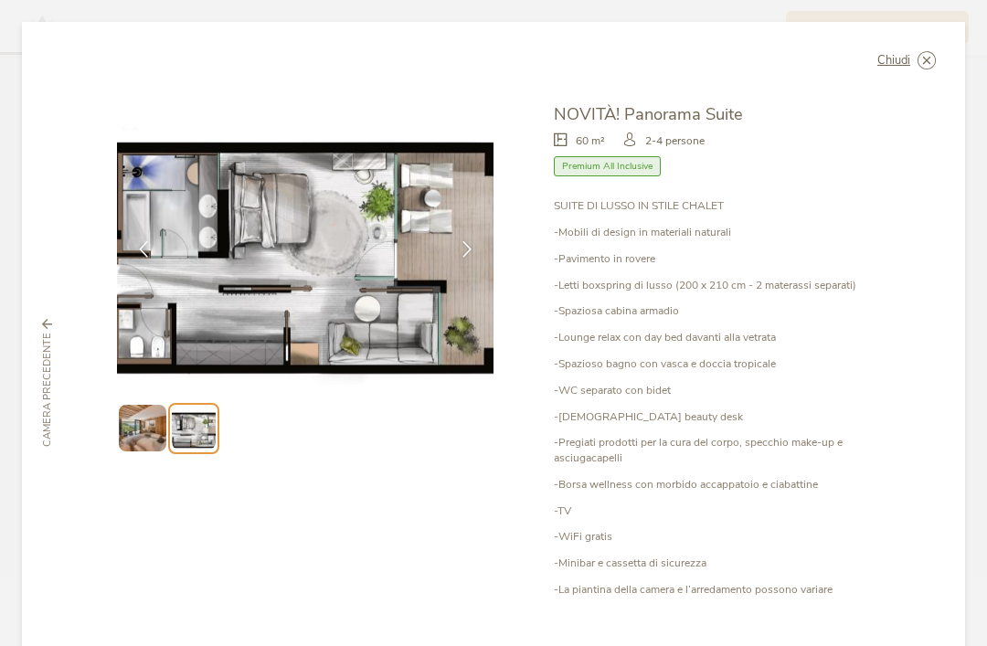
click at [0, 0] on icon at bounding box center [0, 0] width 0 height 0
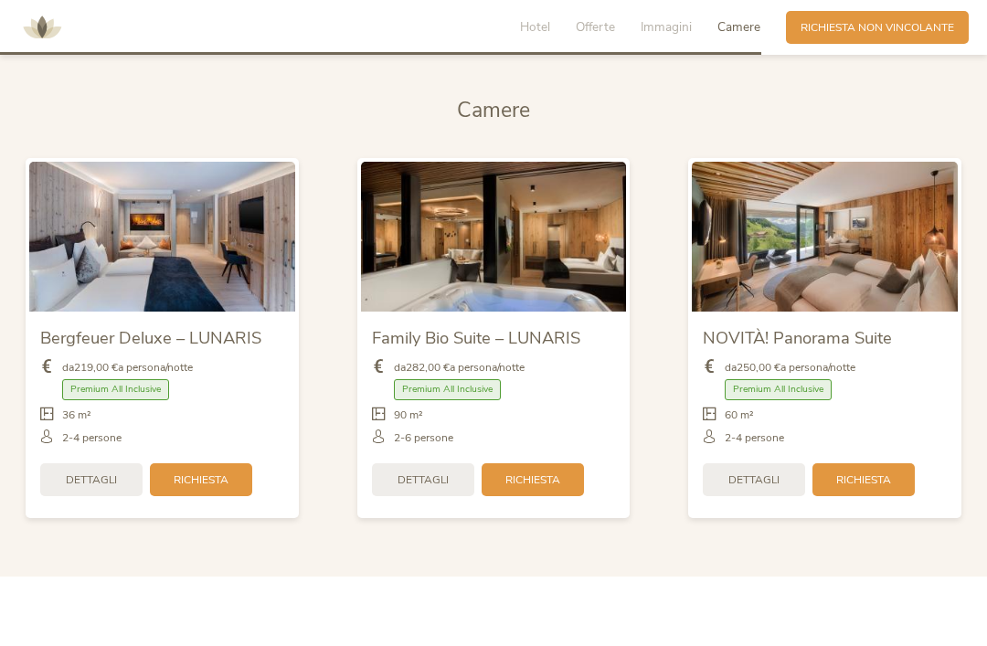
click at [594, 296] on img at bounding box center [494, 236] width 266 height 149
click at [556, 271] on img at bounding box center [494, 236] width 266 height 149
click at [566, 311] on img at bounding box center [494, 236] width 266 height 149
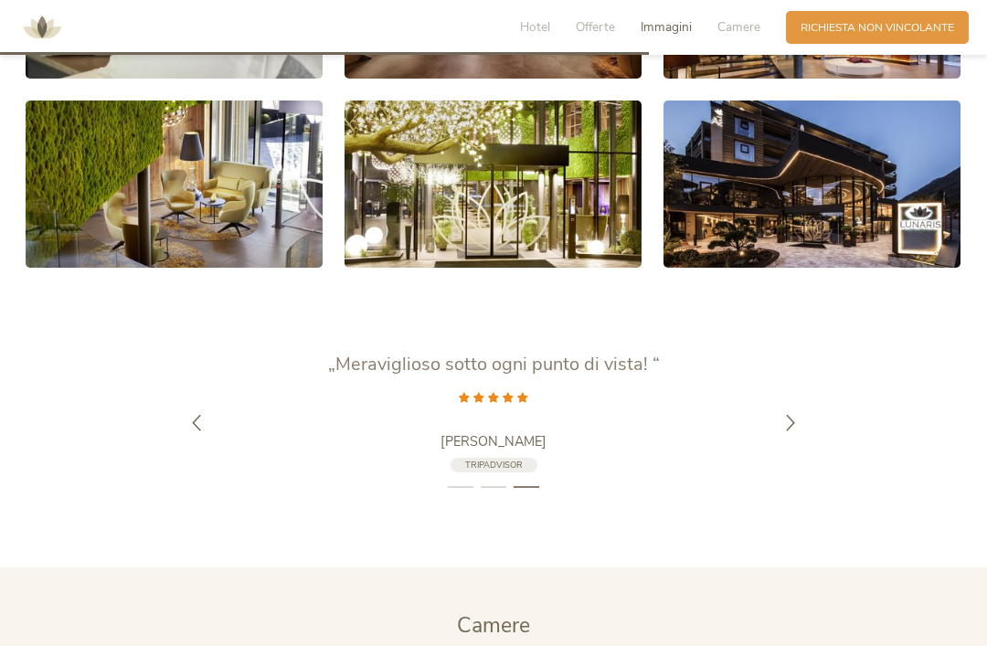
scroll to position [3026, 0]
